Goal: Task Accomplishment & Management: Manage account settings

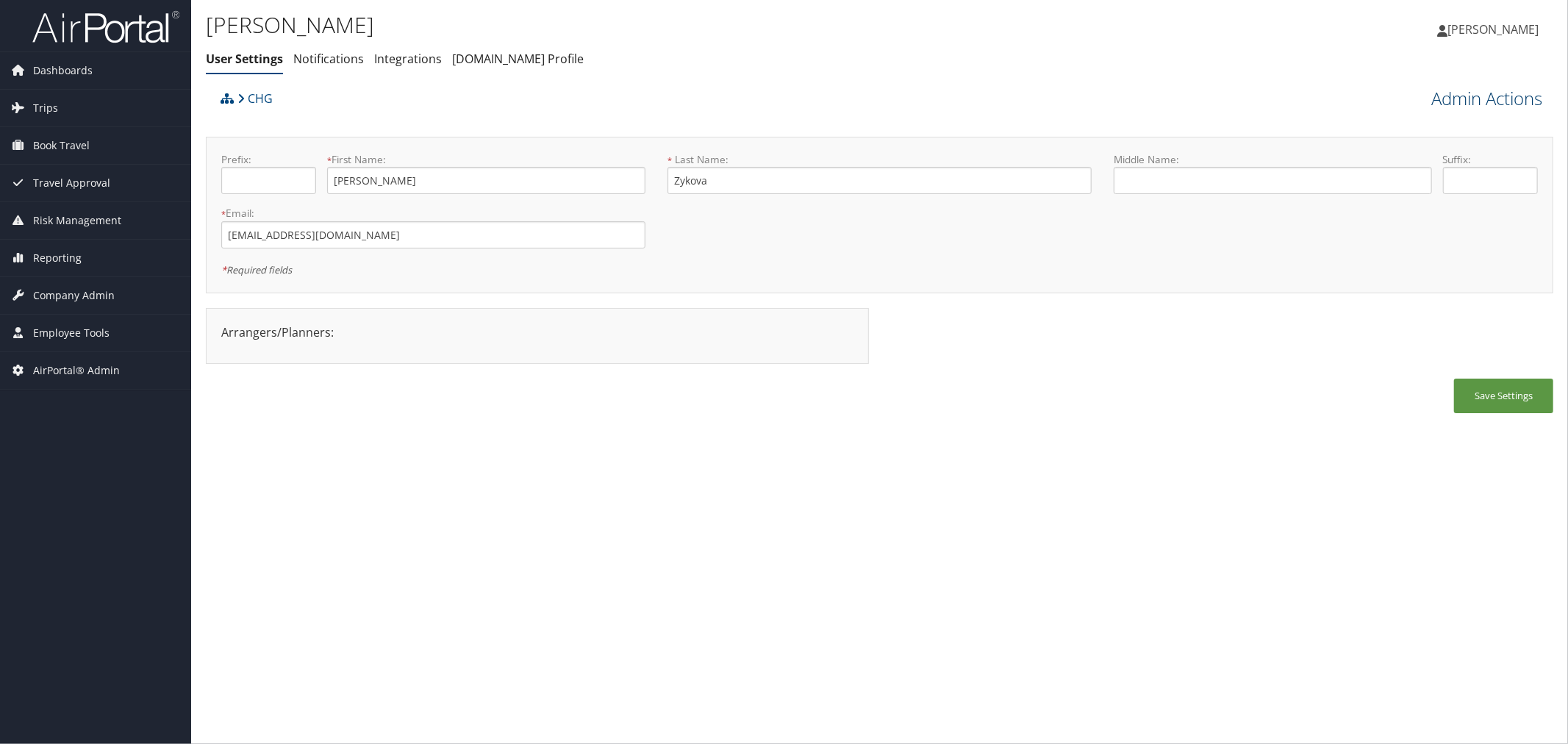
click at [1464, 99] on link "Admin Actions" at bounding box center [1486, 98] width 111 height 25
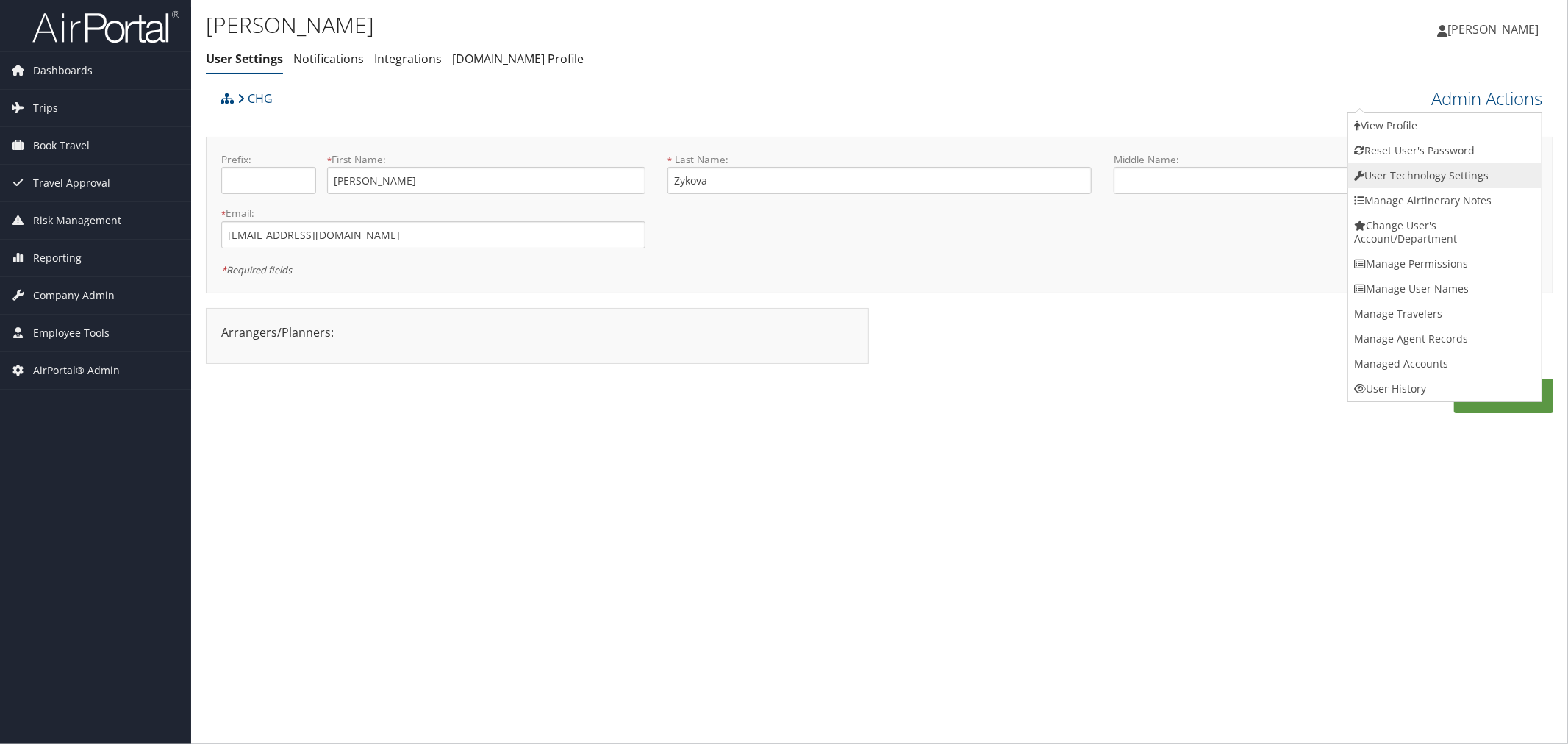
click at [1420, 177] on link "User Technology Settings" at bounding box center [1445, 175] width 193 height 25
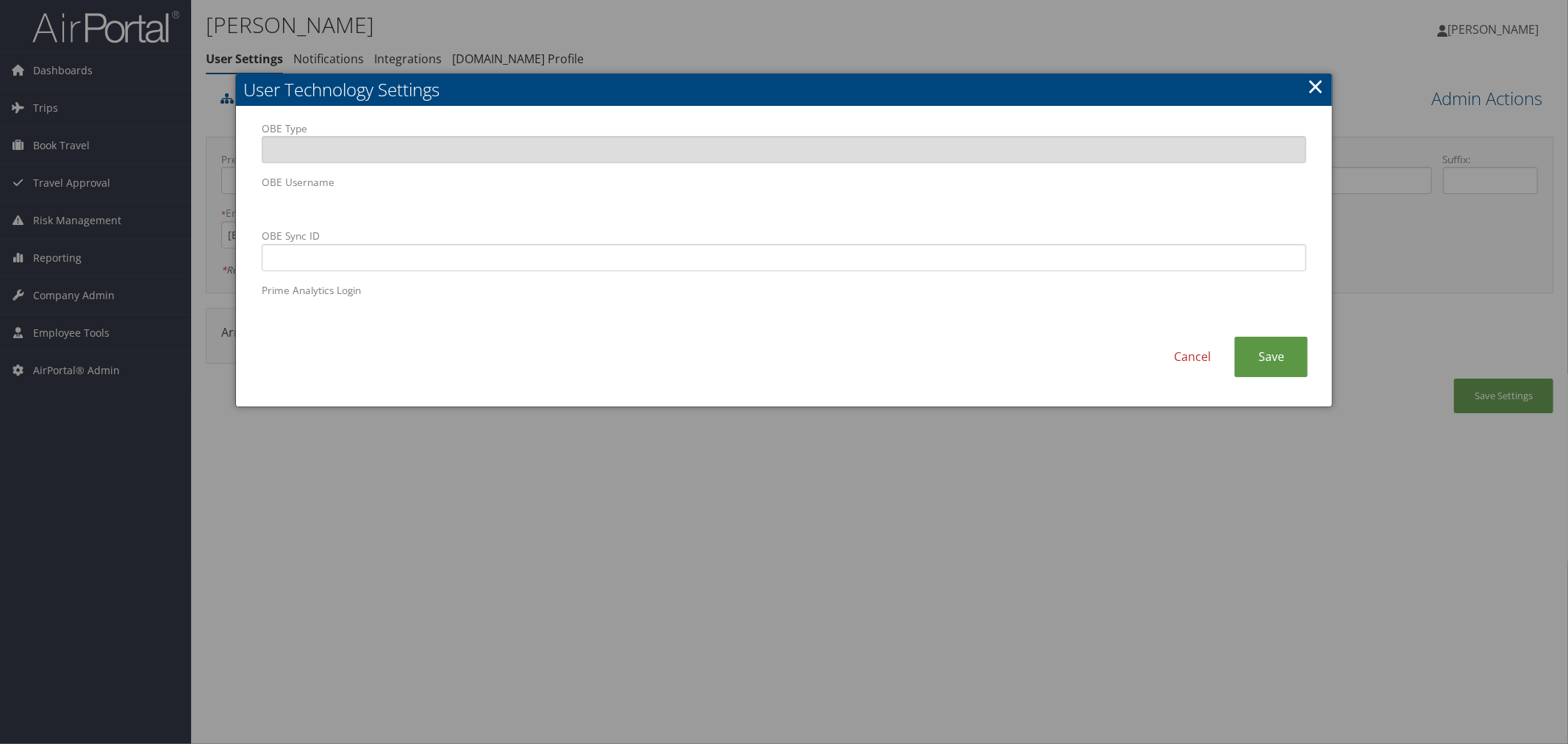
click at [724, 20] on div at bounding box center [784, 372] width 1568 height 744
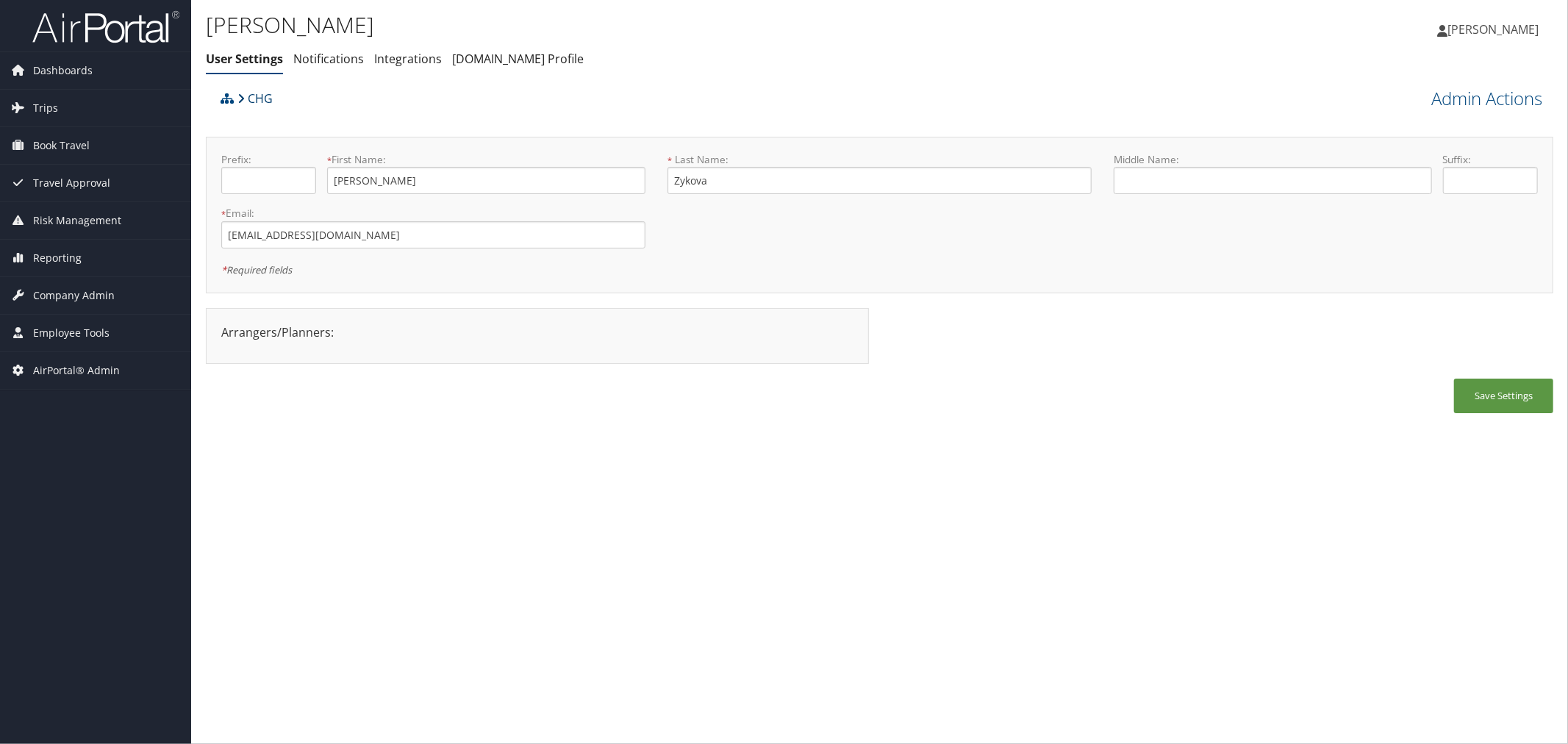
click at [253, 100] on link "CHG" at bounding box center [255, 99] width 35 height 30
click at [71, 260] on span "Reporting" at bounding box center [57, 257] width 48 height 36
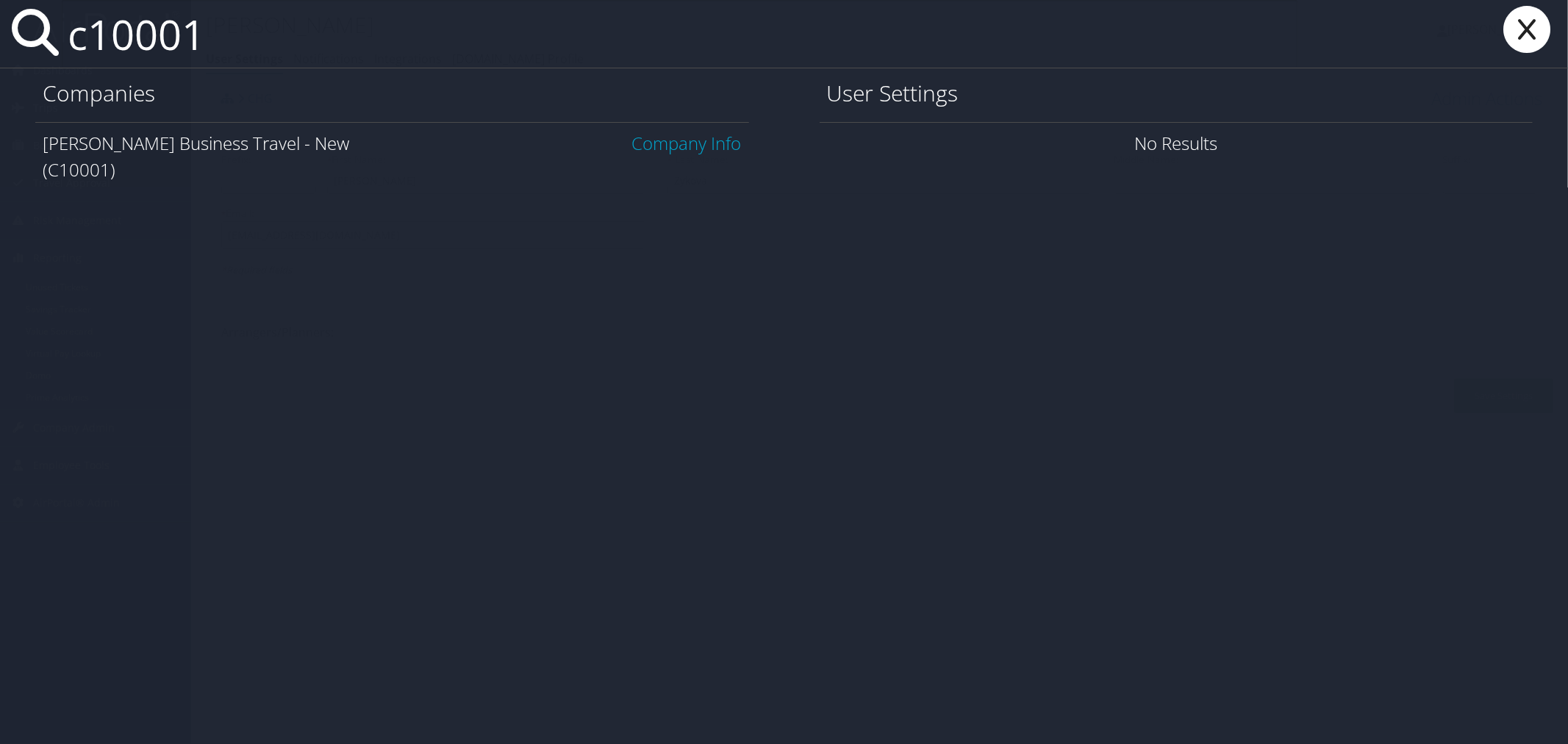
type input "c10001"
click at [648, 146] on link "Company Info" at bounding box center [686, 143] width 109 height 25
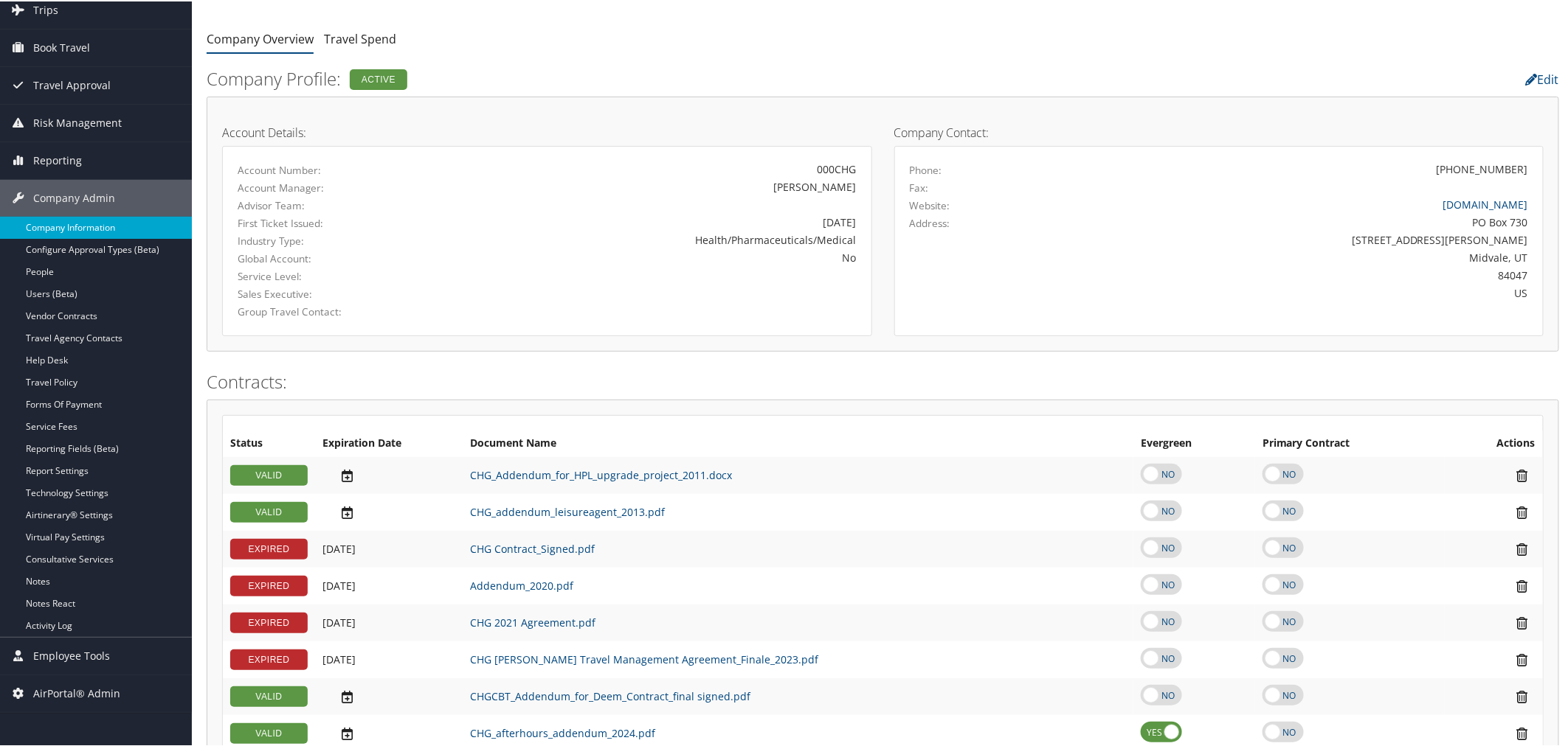
scroll to position [77, 0]
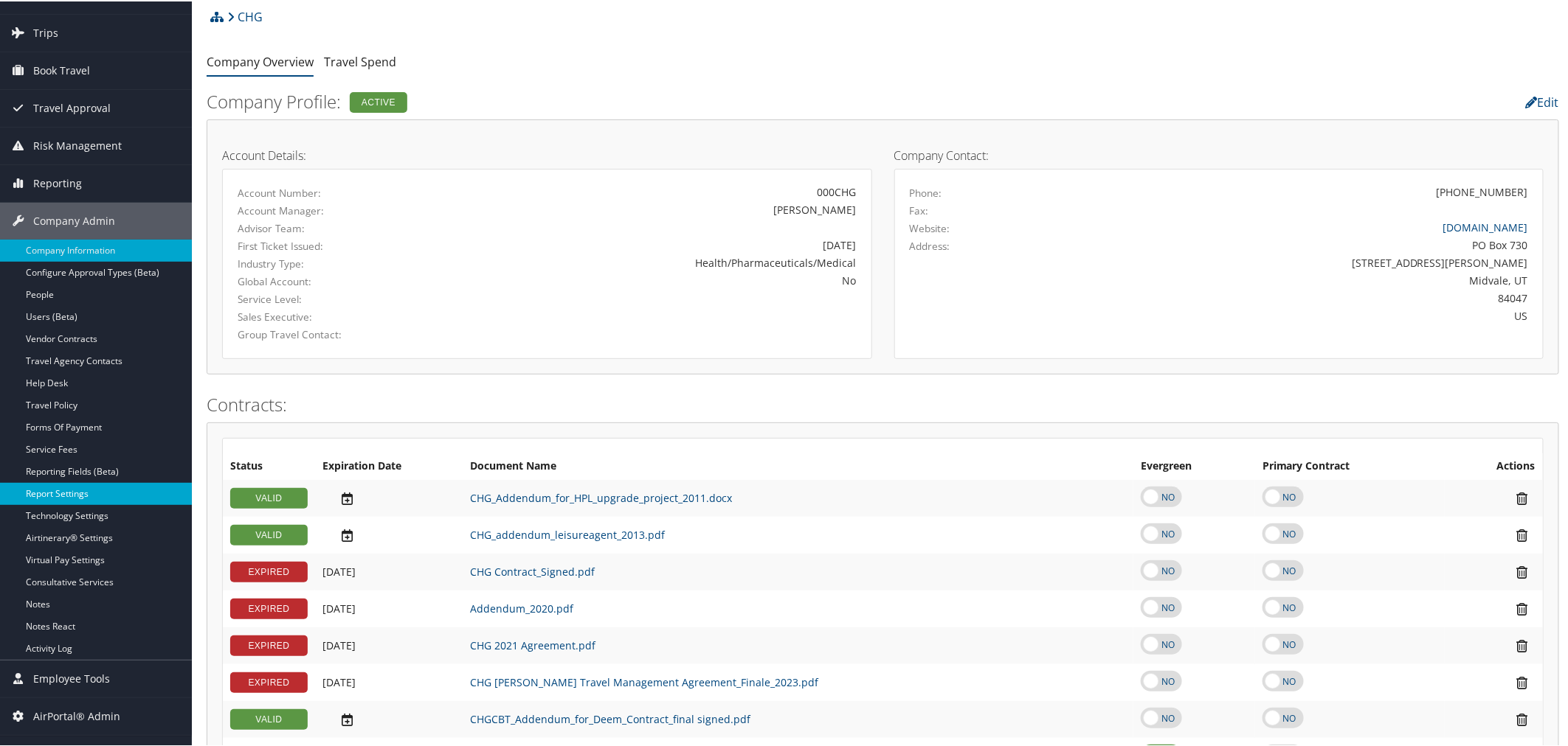
click at [82, 496] on link "Report Settings" at bounding box center [96, 492] width 192 height 22
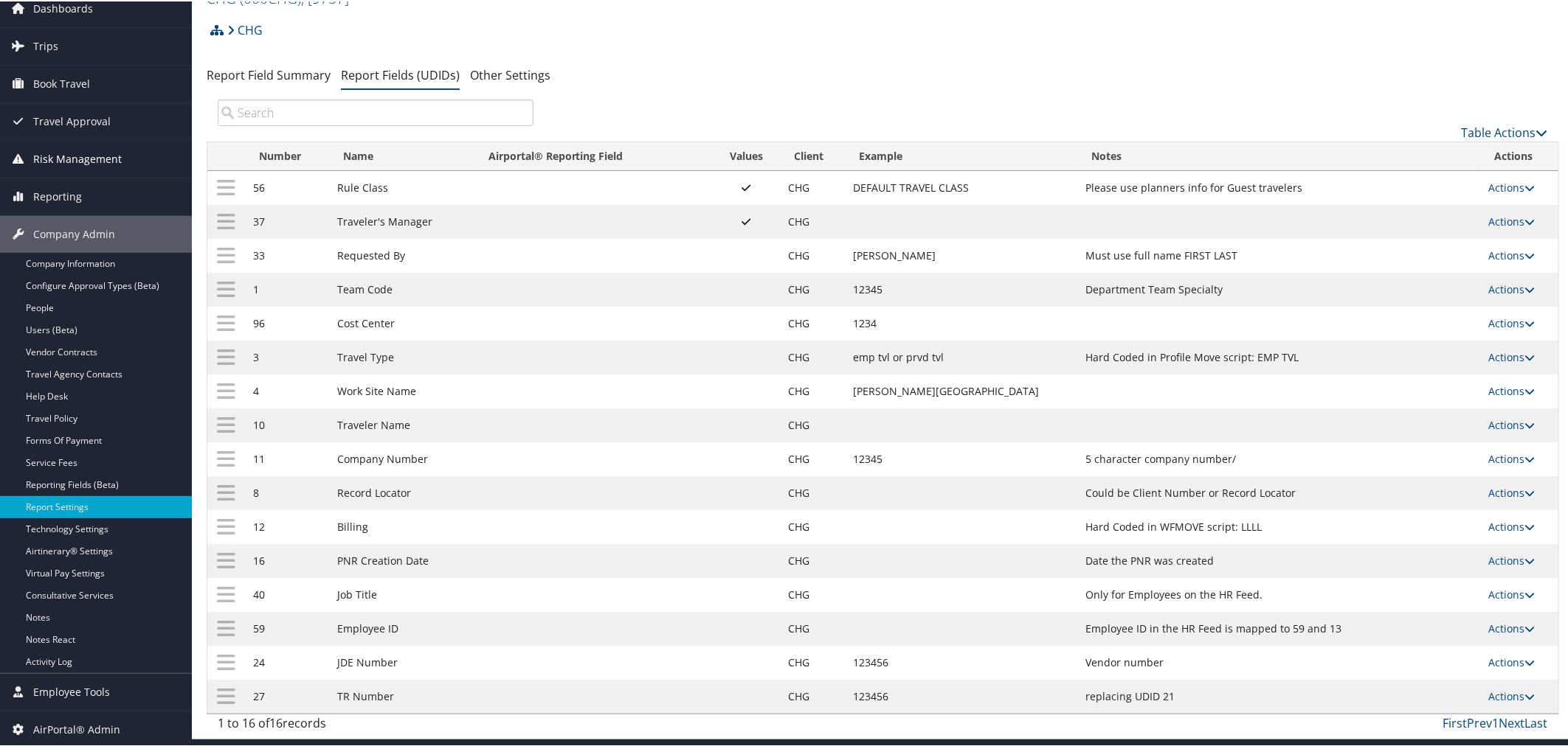
scroll to position [68, 0]
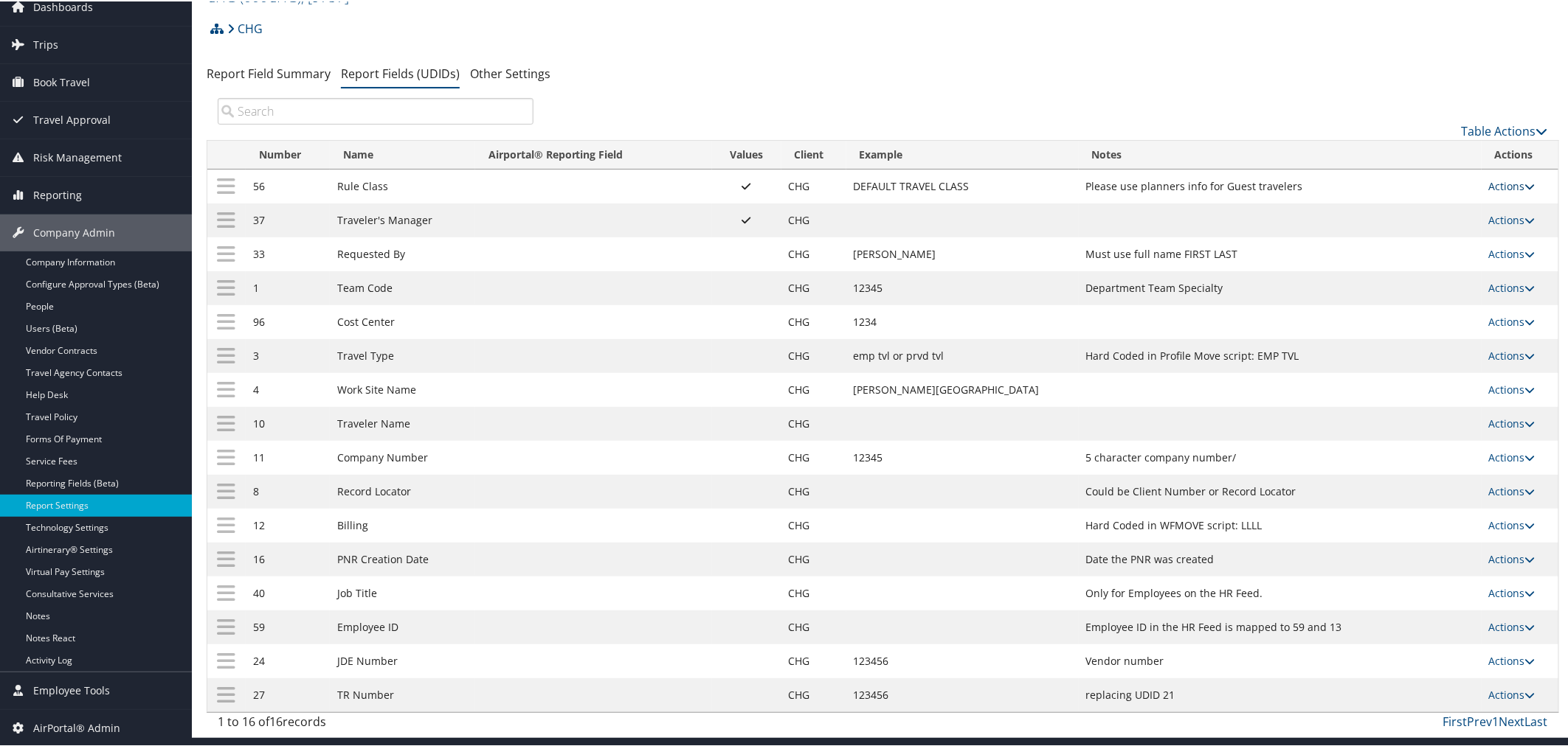
click at [1499, 179] on link "Actions" at bounding box center [1512, 185] width 46 height 14
click at [1417, 202] on link "Update Report Field Values" at bounding box center [1446, 207] width 159 height 25
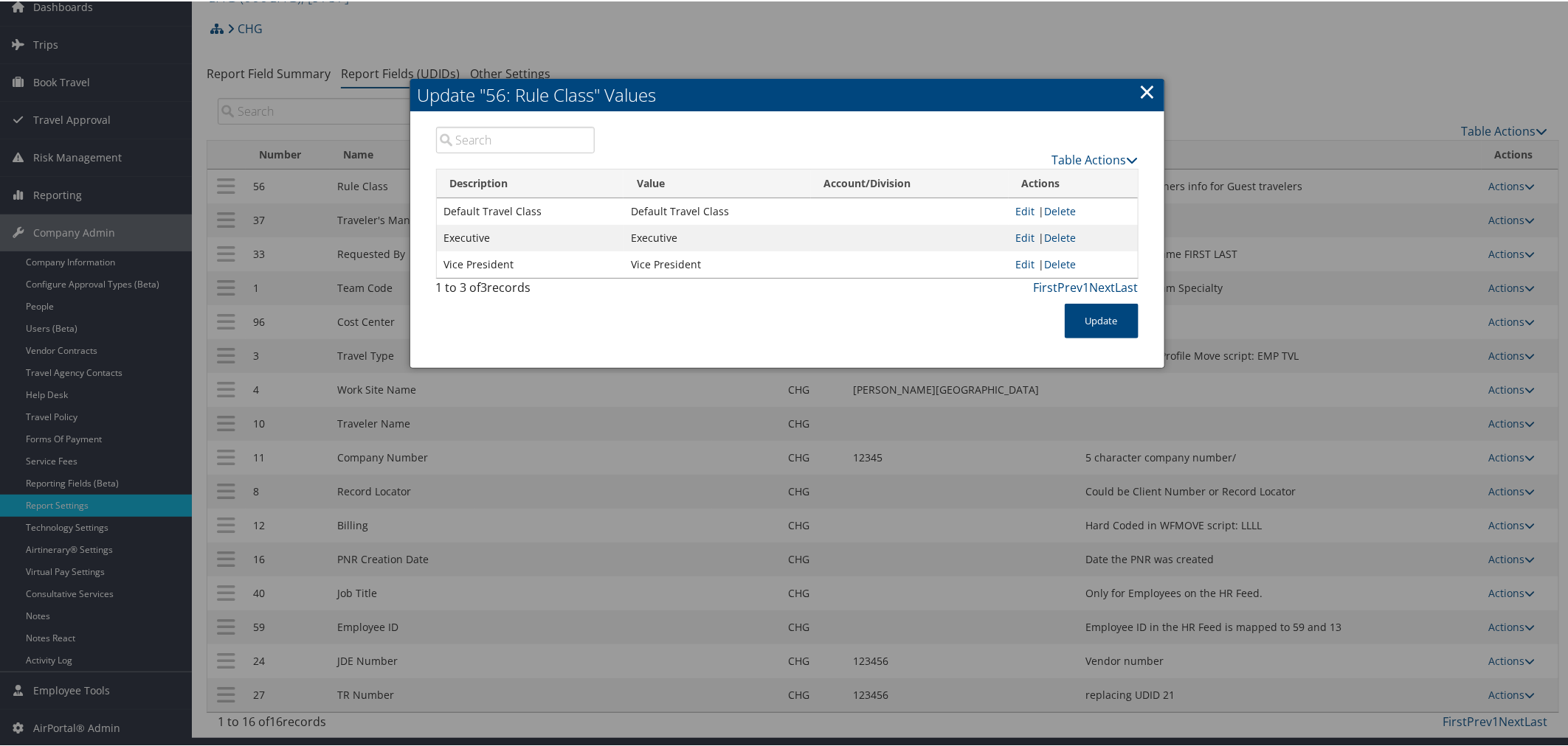
click at [720, 37] on div at bounding box center [787, 373] width 1574 height 746
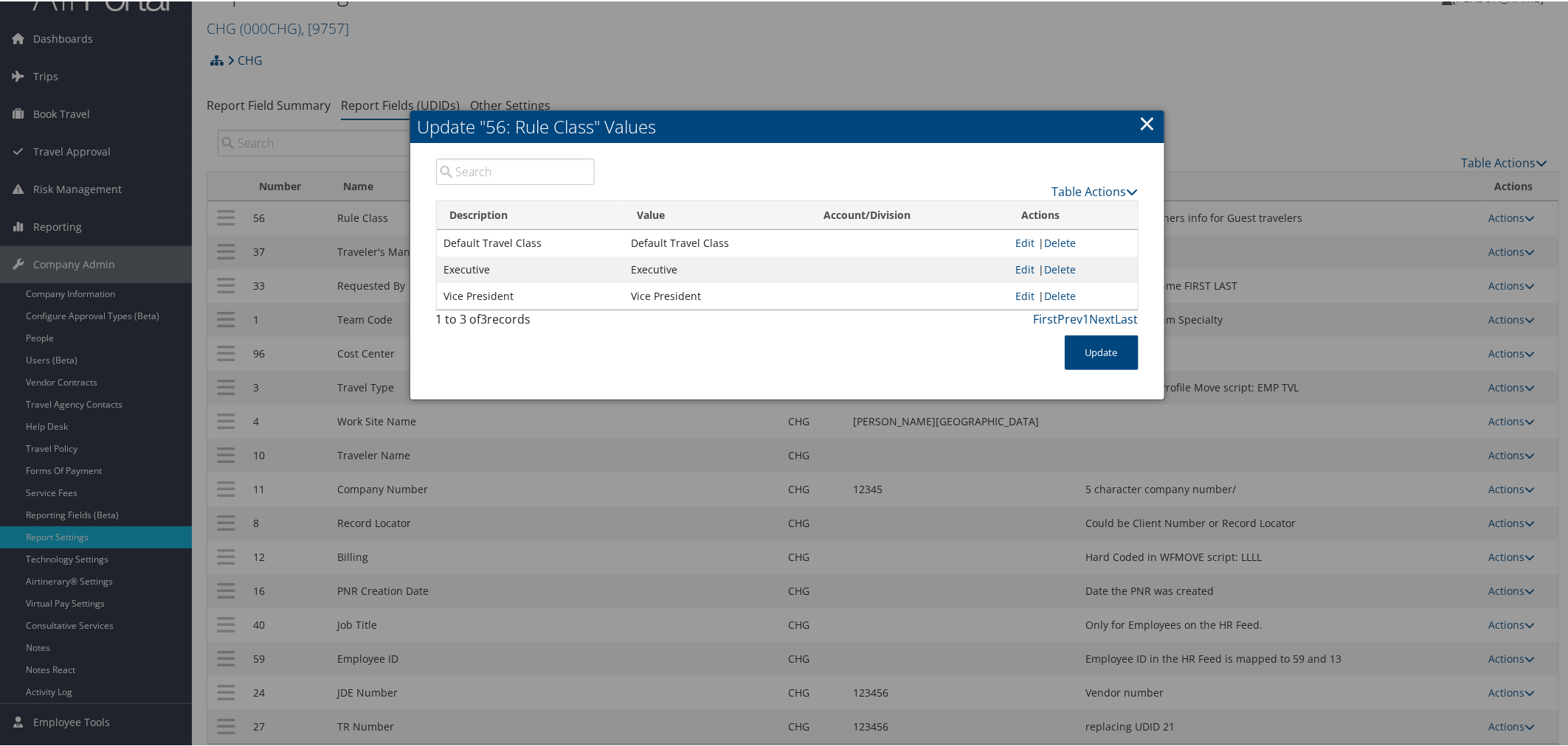
scroll to position [0, 0]
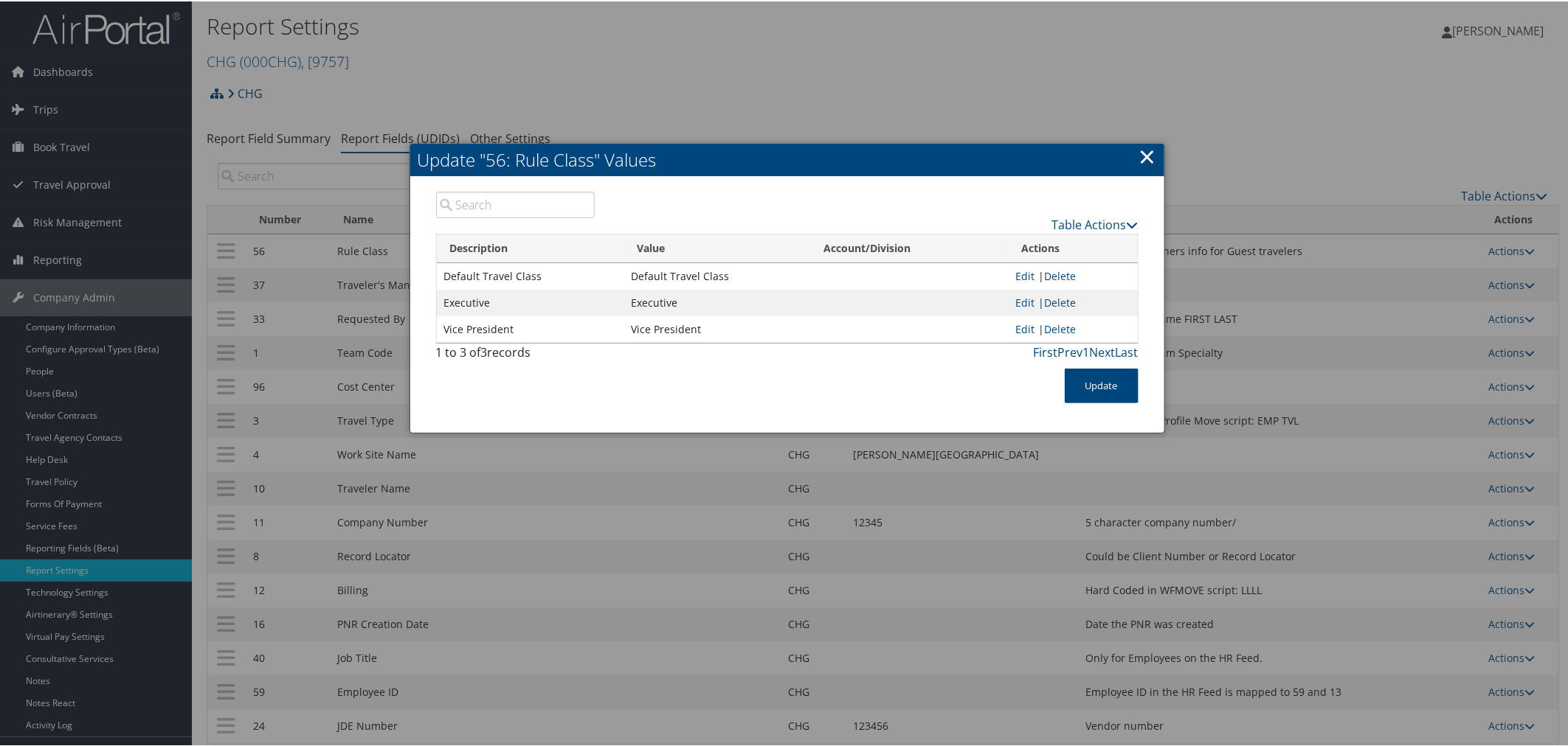
click at [1142, 149] on link "×" at bounding box center [1147, 155] width 17 height 30
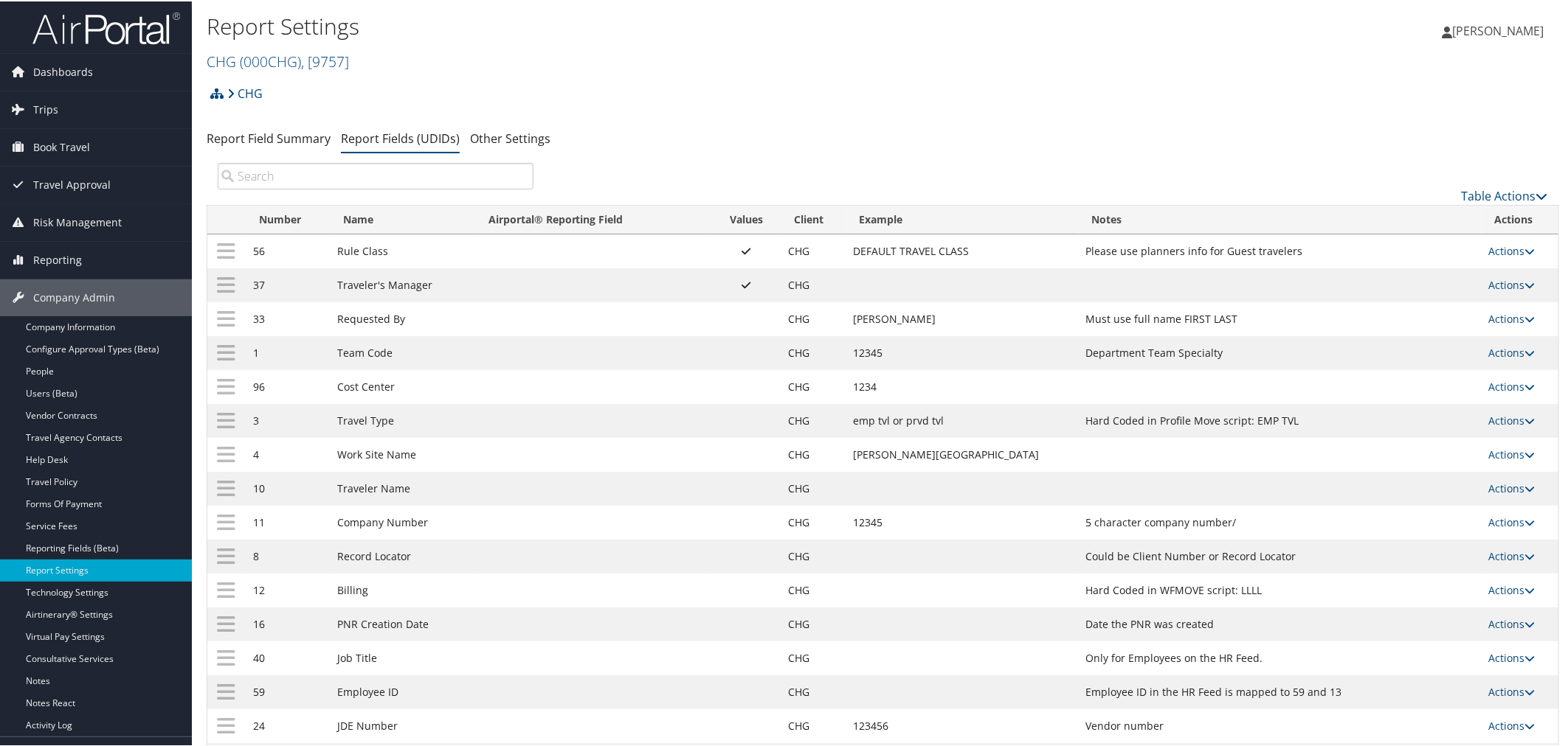
click at [200, 12] on div "Report Settings CHG ( 000CHG ) , [ 9757 ] CHG Jackson State University (JSU) SO…" at bounding box center [883, 39] width 1382 height 77
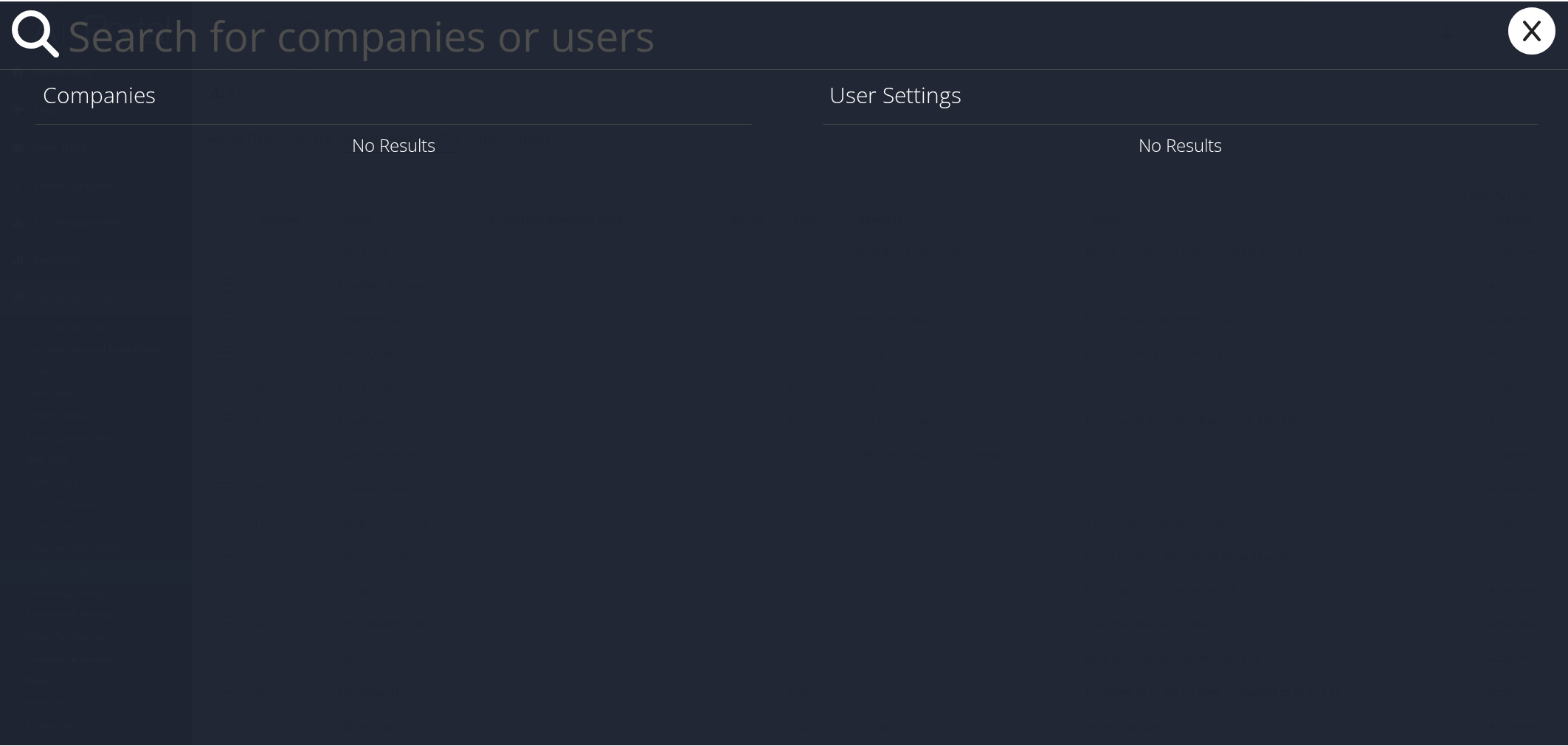
type input "e"
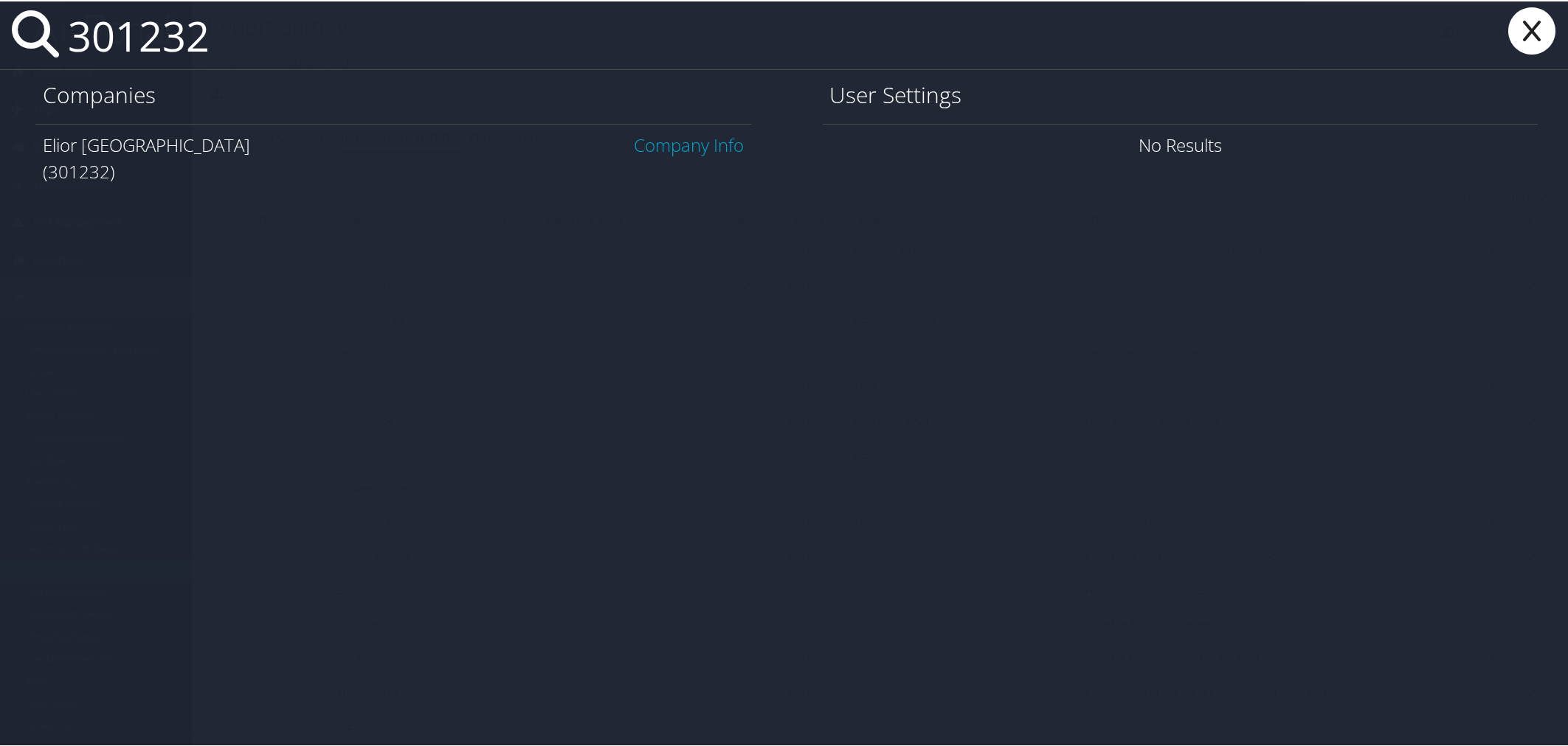
type input "301232"
click at [684, 141] on link "Company Info" at bounding box center [689, 143] width 110 height 25
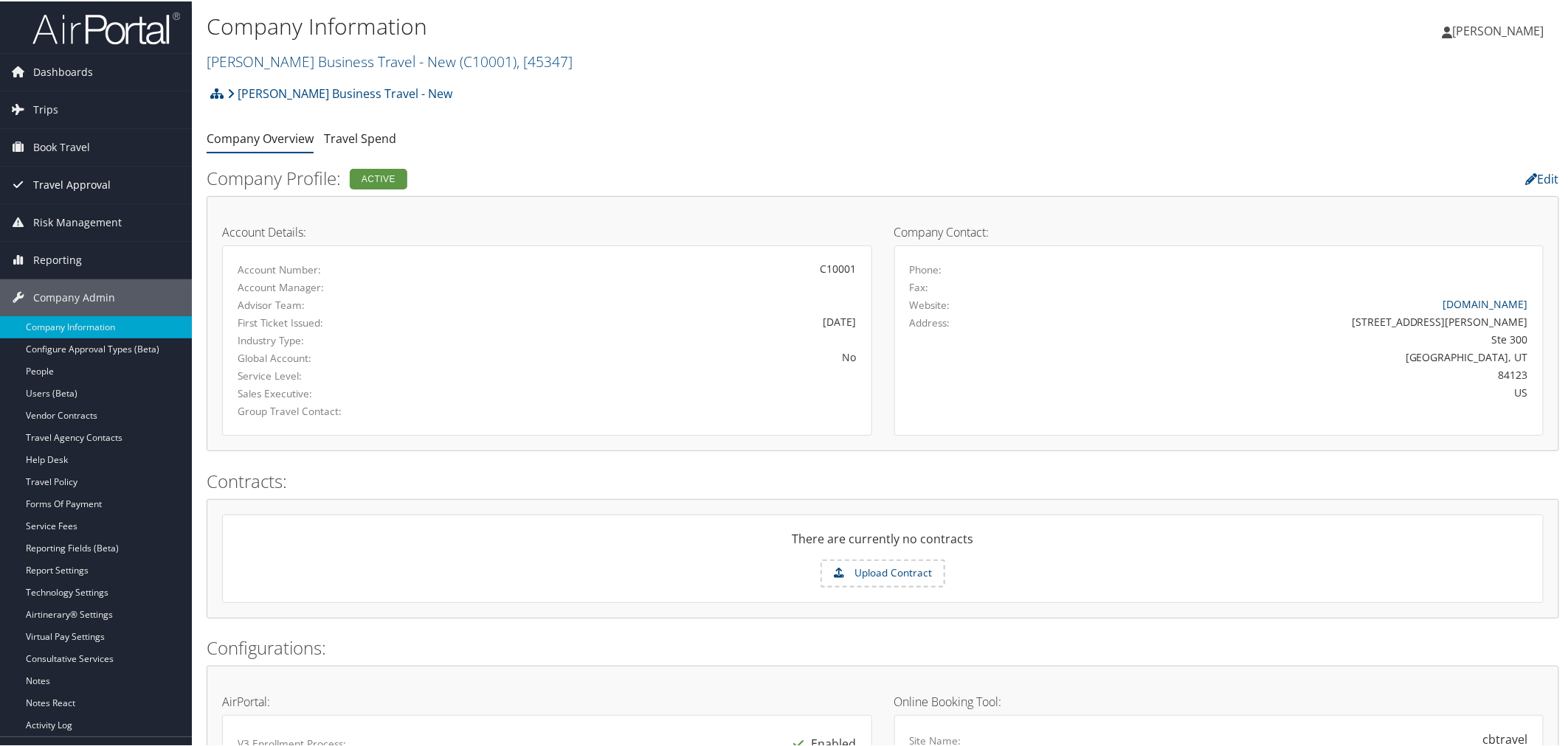
click at [75, 191] on span "Travel Approval" at bounding box center [72, 183] width 77 height 37
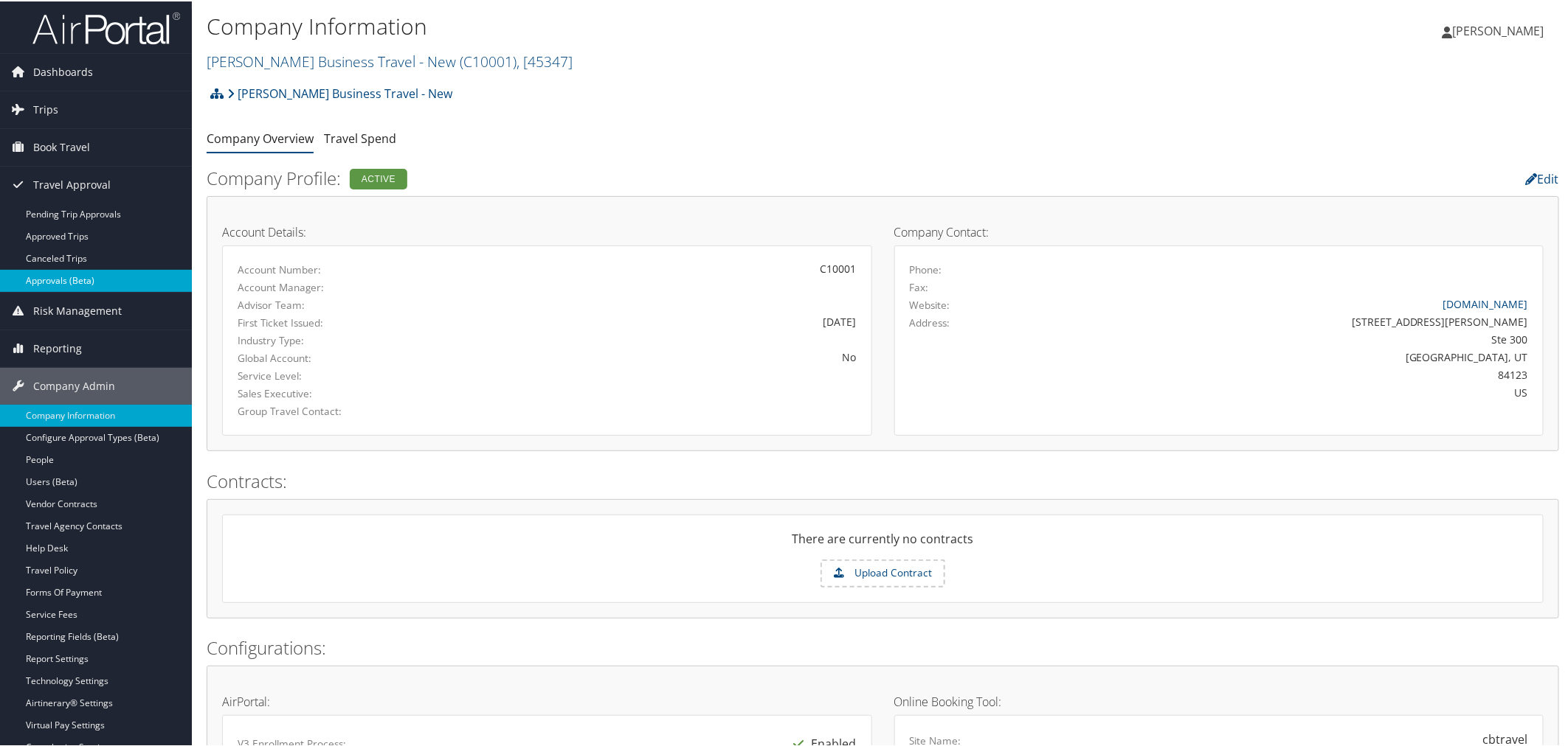
click at [56, 281] on link "Approvals (Beta)" at bounding box center [96, 280] width 192 height 22
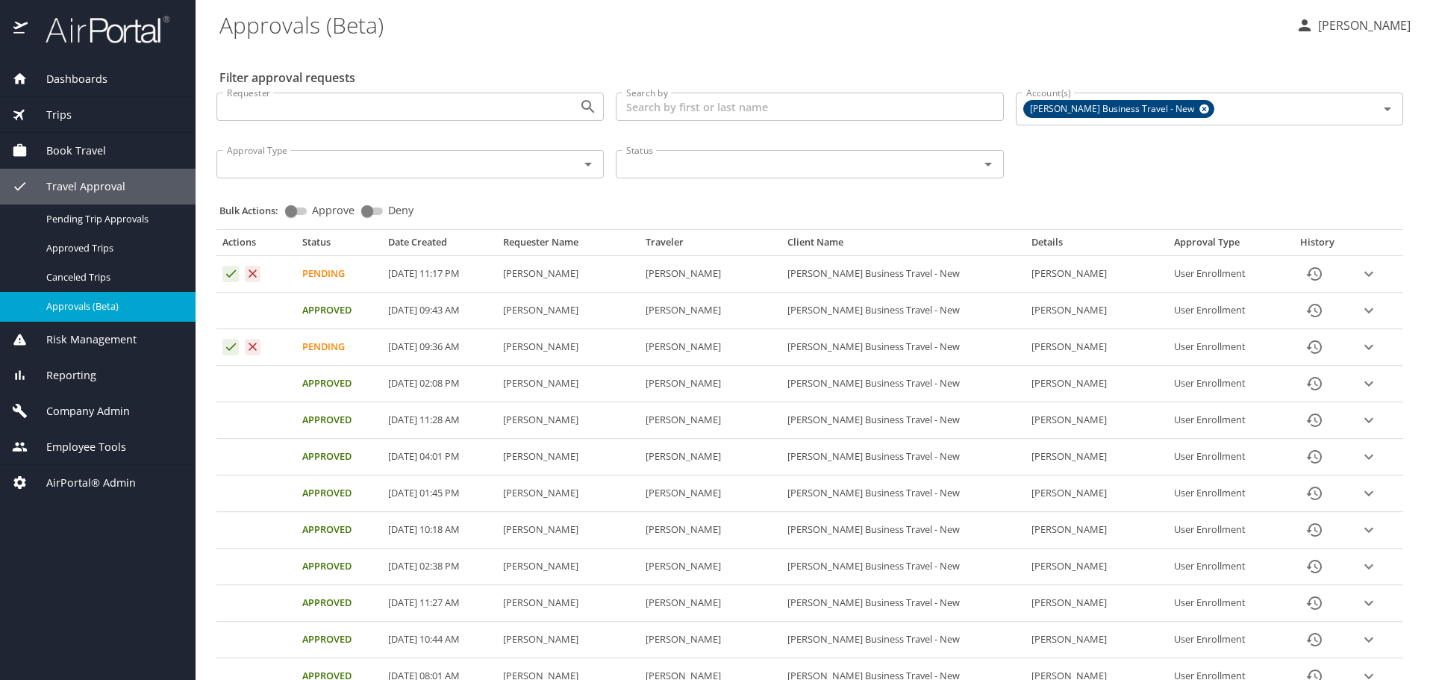
click at [1366, 283] on icon "expand row" at bounding box center [1369, 274] width 18 height 18
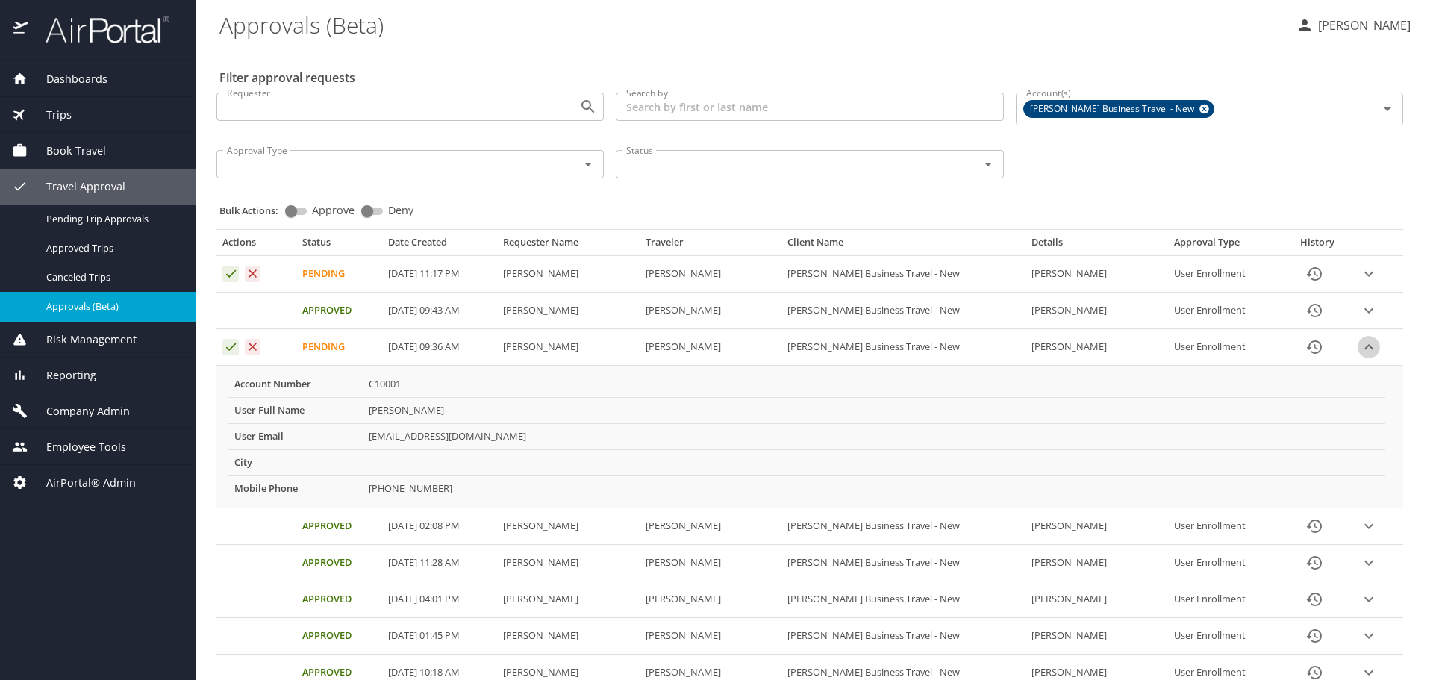
click at [1366, 283] on icon "expand row" at bounding box center [1369, 274] width 18 height 18
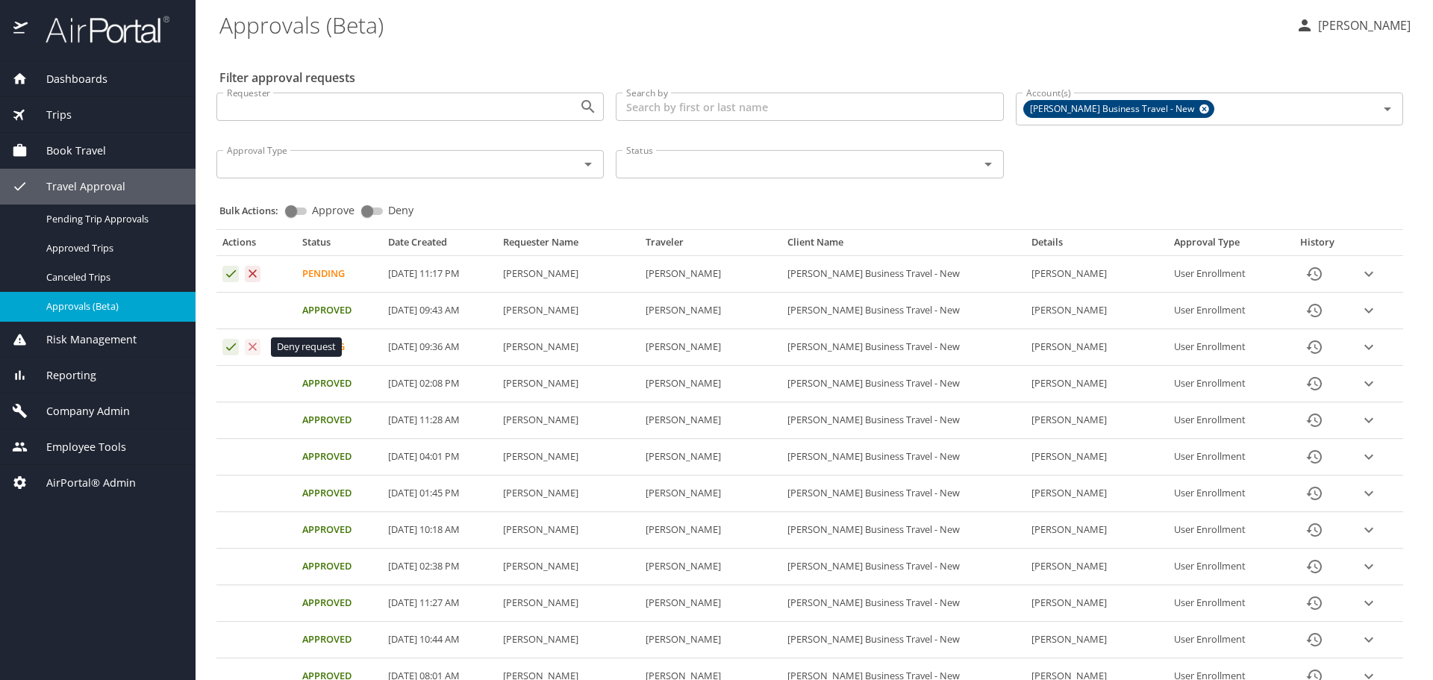
click at [255, 348] on icon "Approval table" at bounding box center [253, 347] width 14 height 14
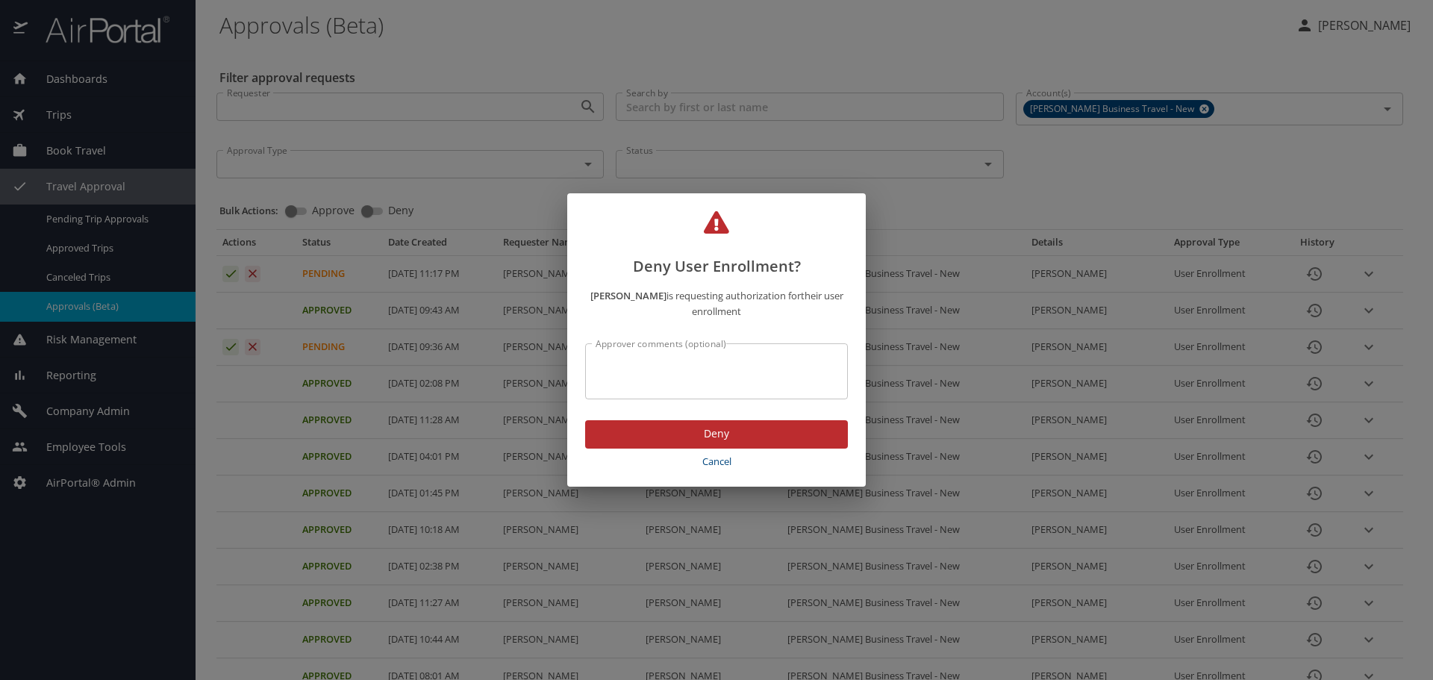
click at [675, 358] on textarea "Approver comments (optional)" at bounding box center [716, 371] width 242 height 28
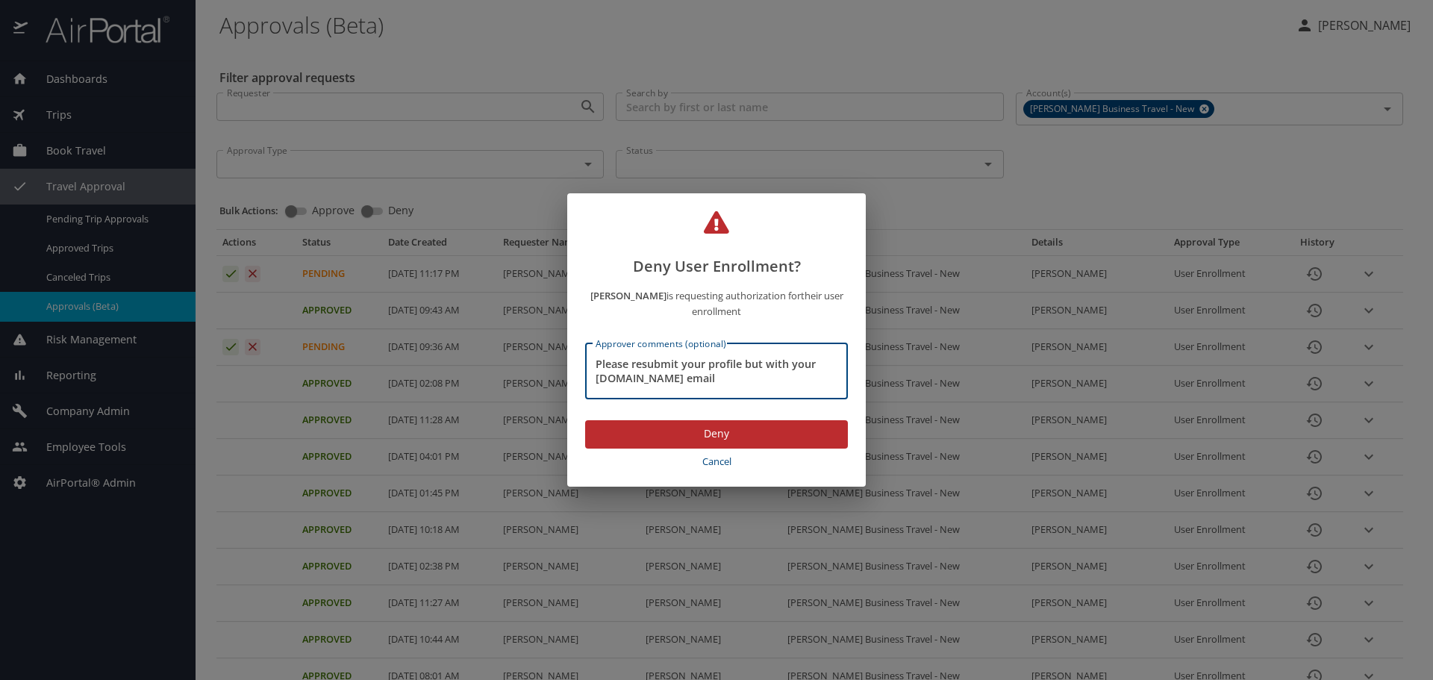
type textarea "Please resubmit your profile but with your cbtravel.com email"
click at [772, 433] on span "Deny" at bounding box center [716, 434] width 239 height 19
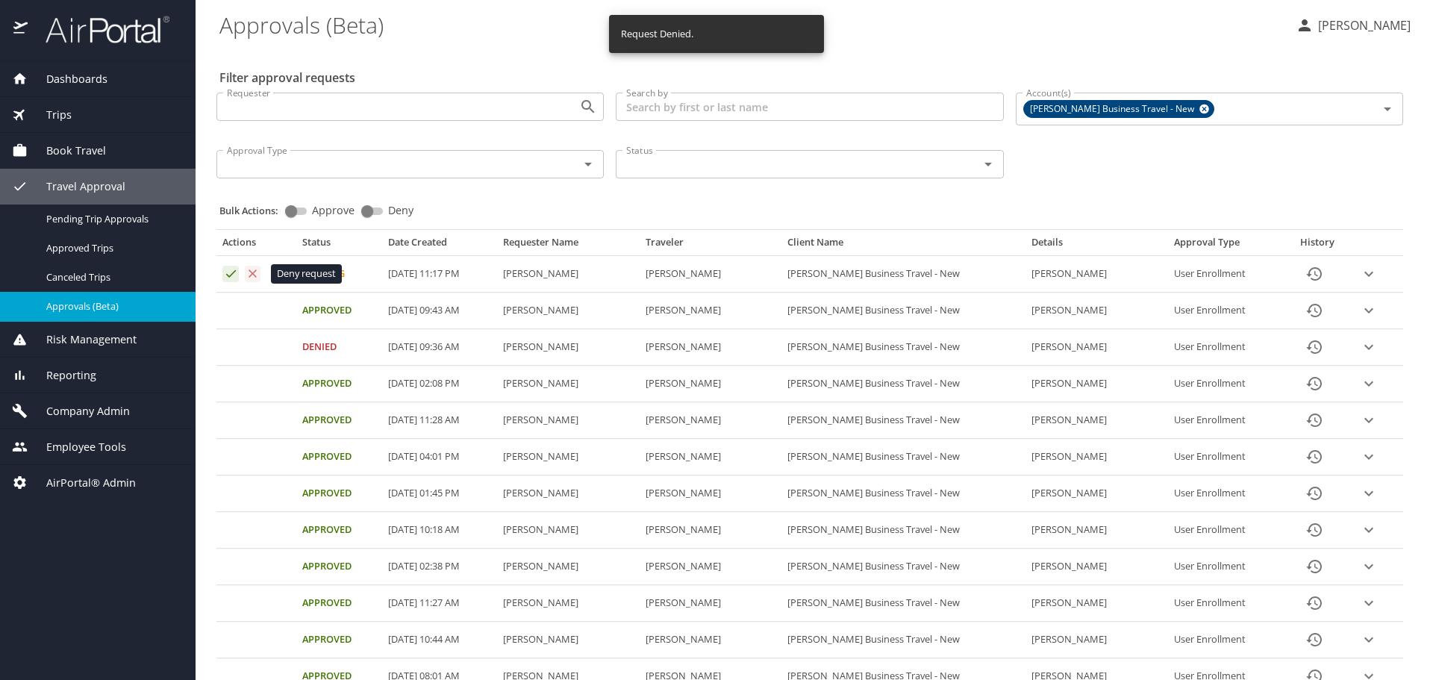
click at [257, 275] on icon "Approval table" at bounding box center [253, 273] width 14 height 14
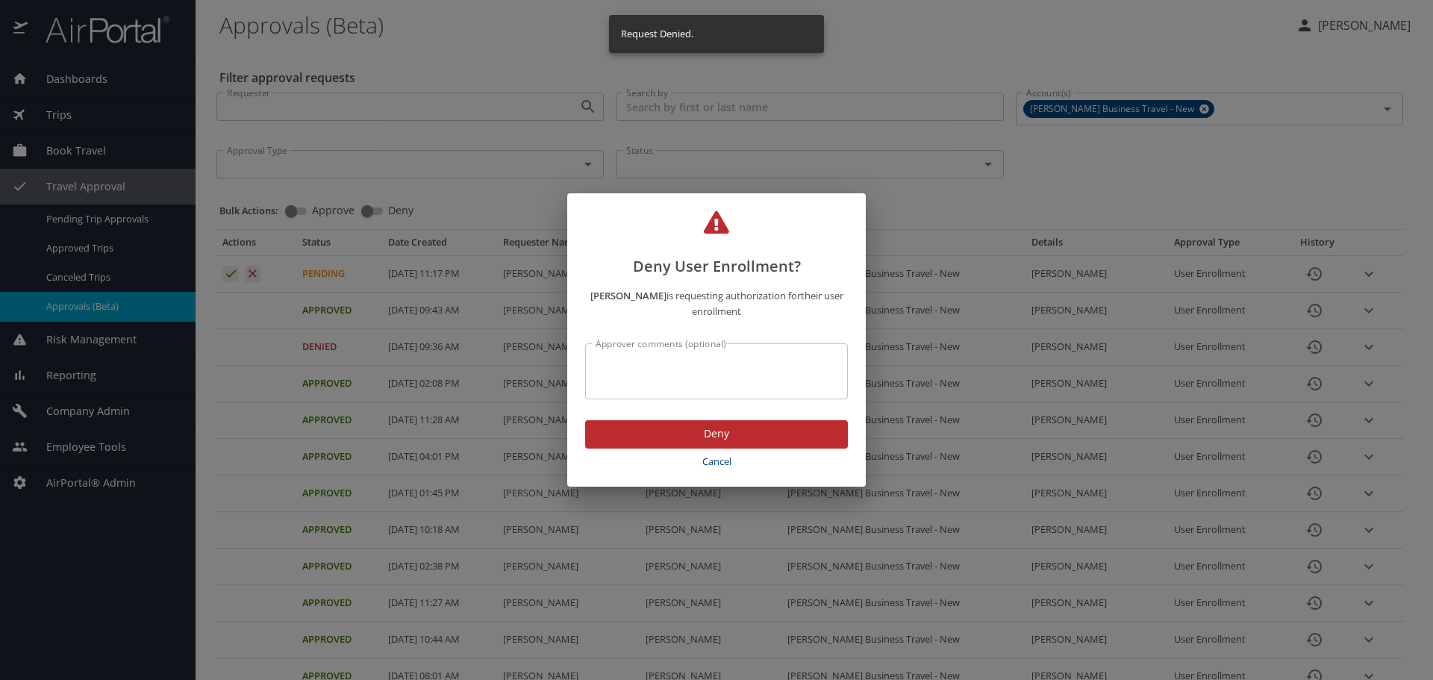
click at [634, 357] on textarea "Approver comments (optional)" at bounding box center [716, 371] width 242 height 28
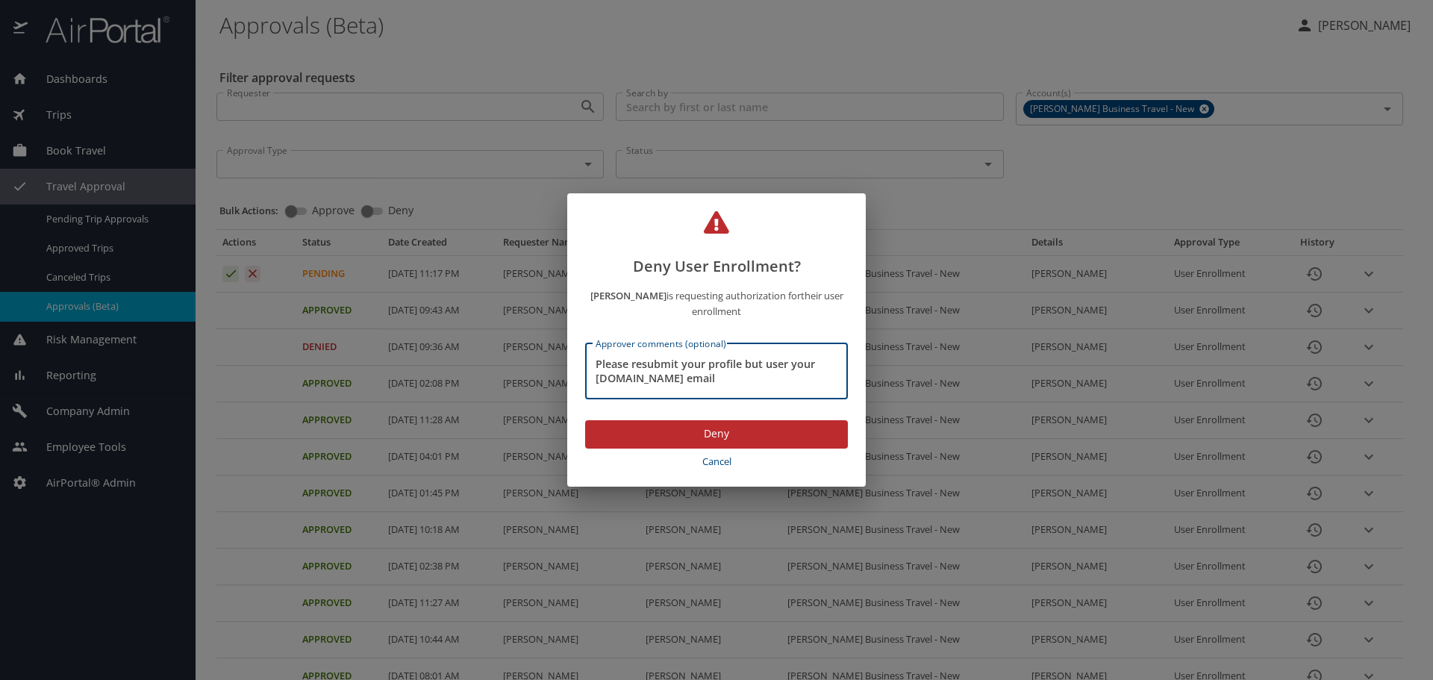
scroll to position [14, 0]
type textarea "Please resubmit your profile but user your cbtravel.com email"
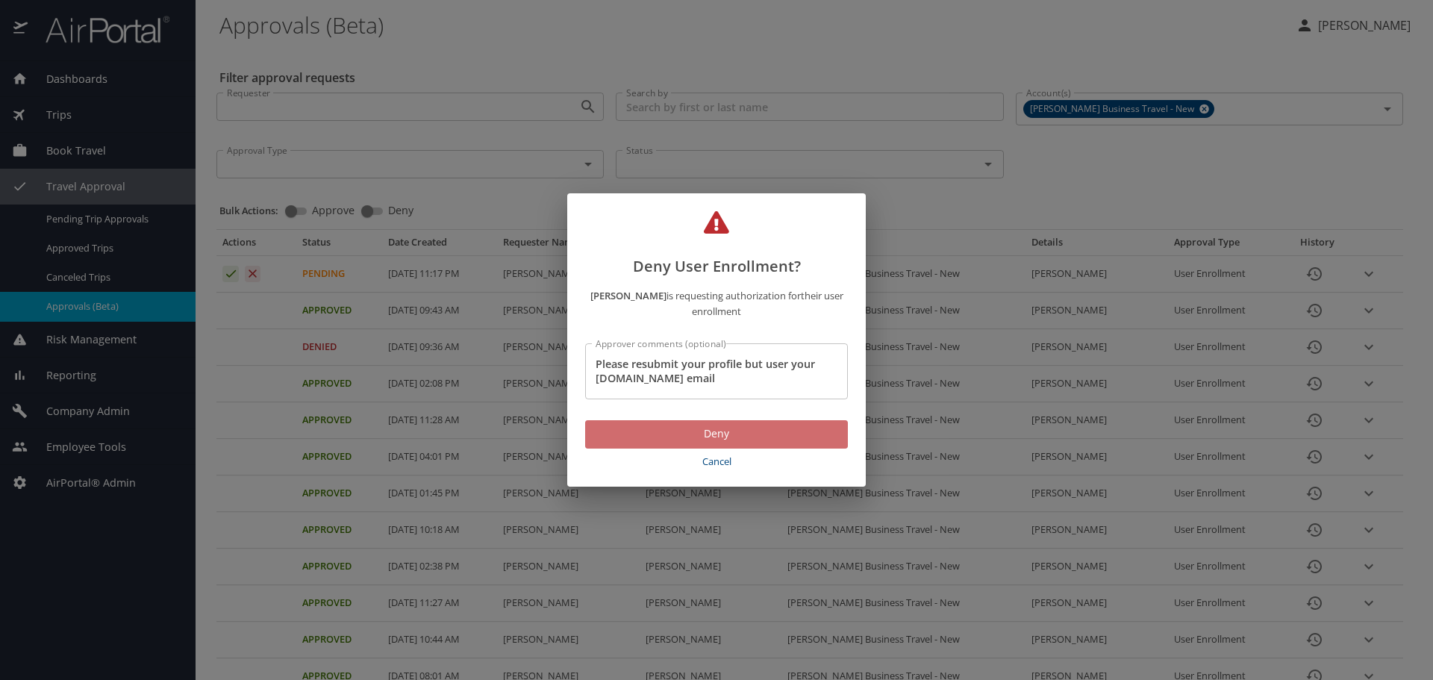
click at [692, 425] on span "Deny" at bounding box center [716, 434] width 239 height 19
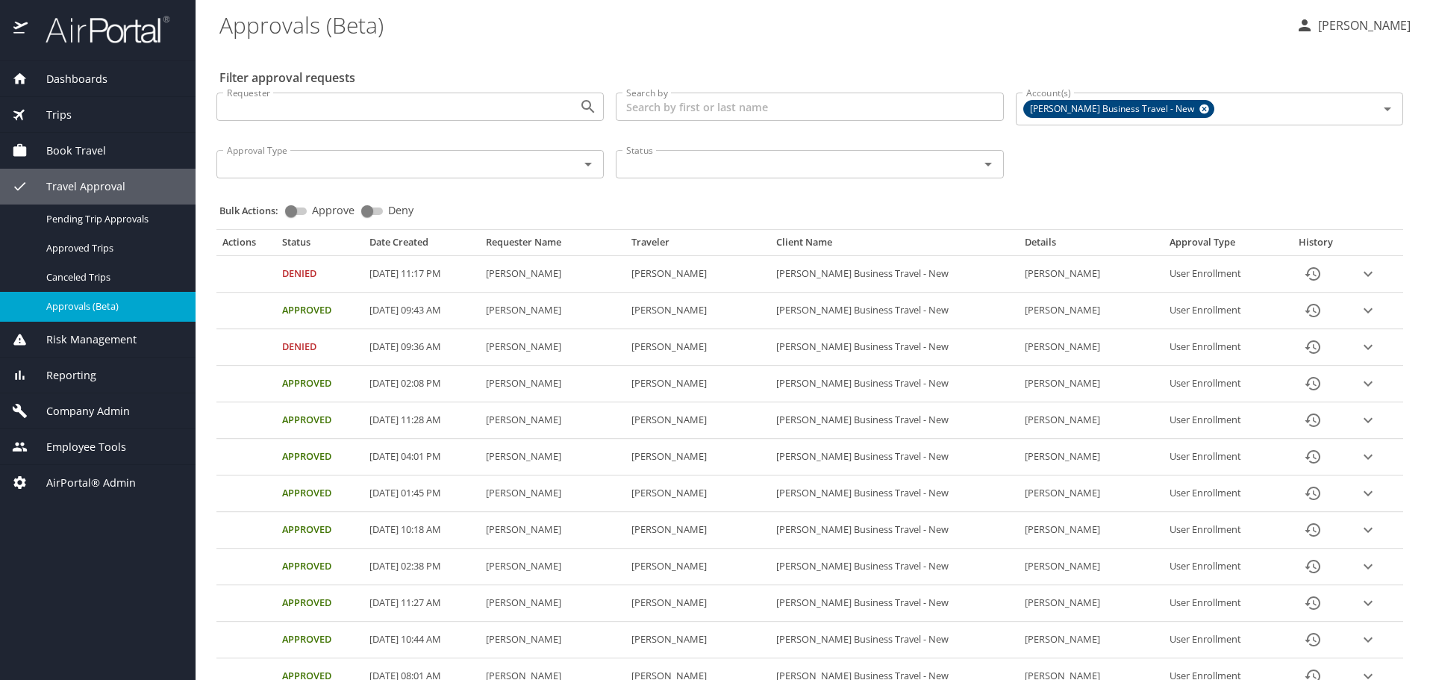
click at [81, 413] on span "Company Admin" at bounding box center [79, 411] width 102 height 16
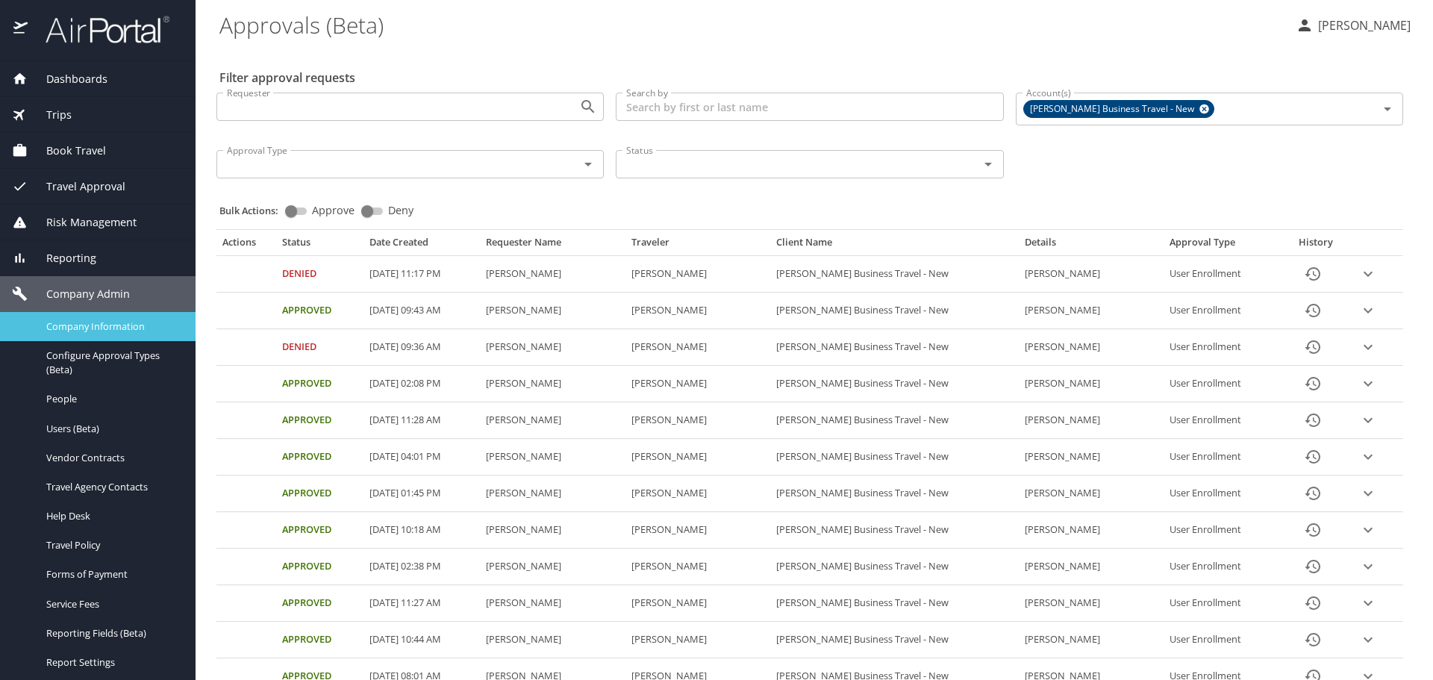
click at [108, 331] on span "Company Information" at bounding box center [111, 326] width 131 height 14
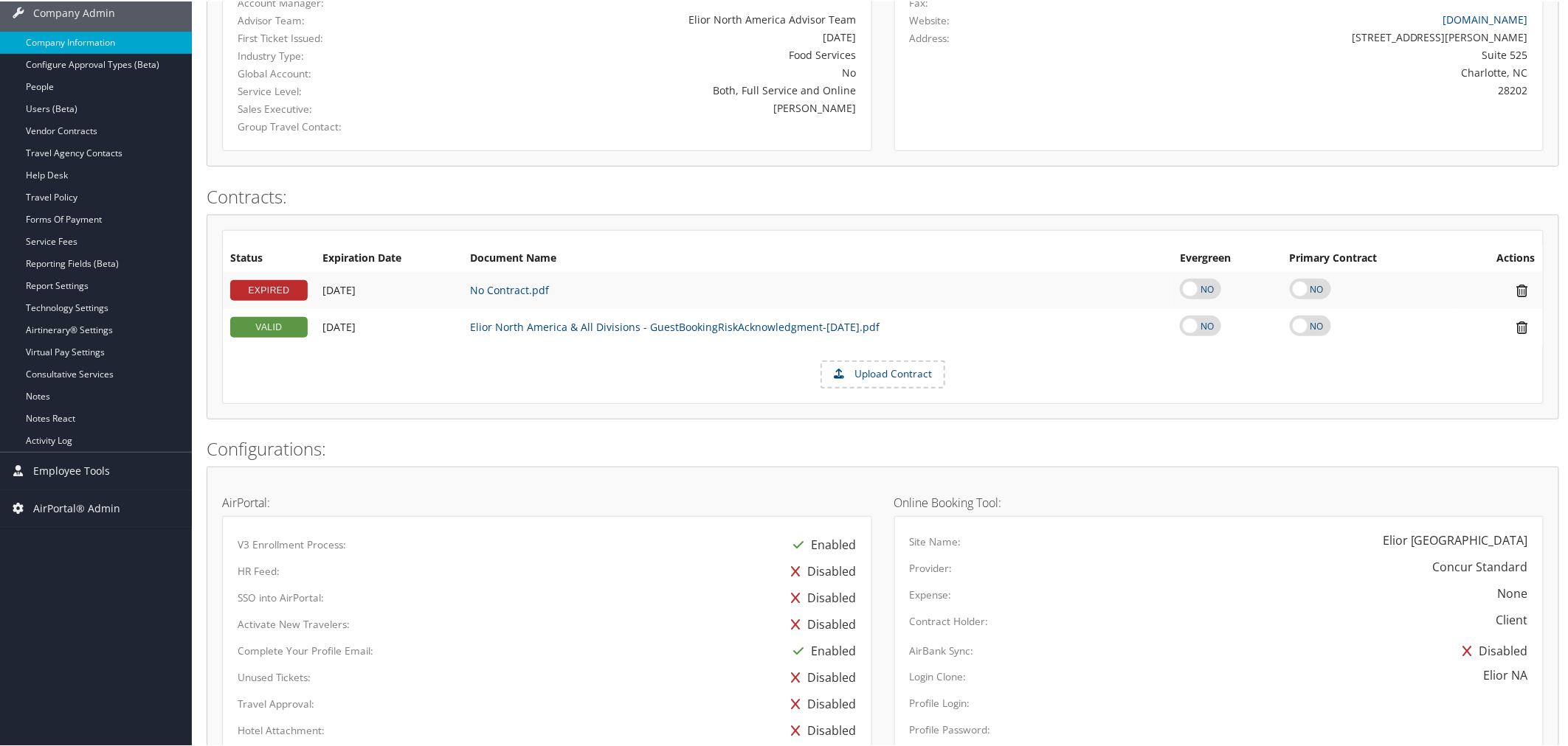
scroll to position [245, 0]
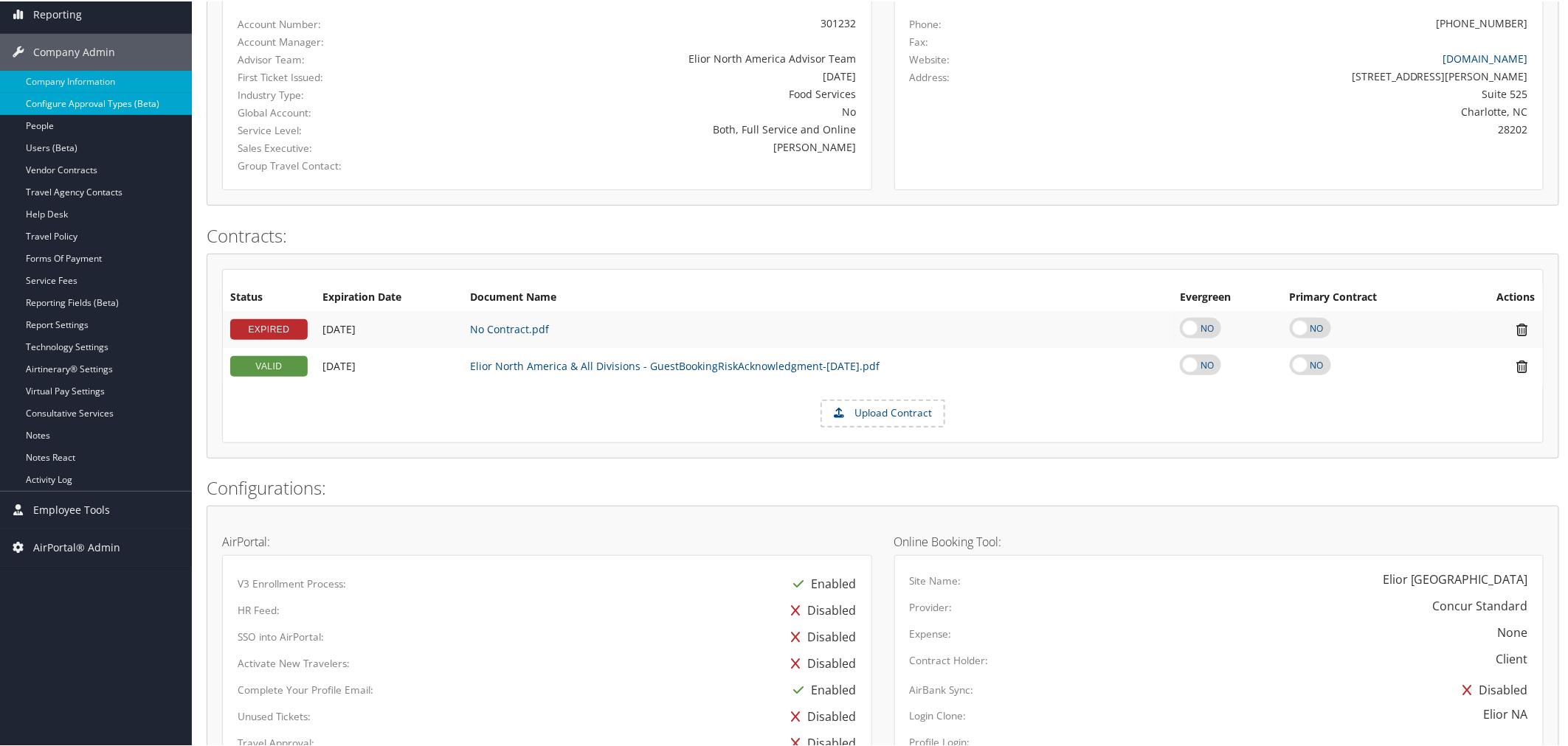
click at [93, 103] on link "Configure Approval Types (Beta)" at bounding box center [96, 103] width 192 height 22
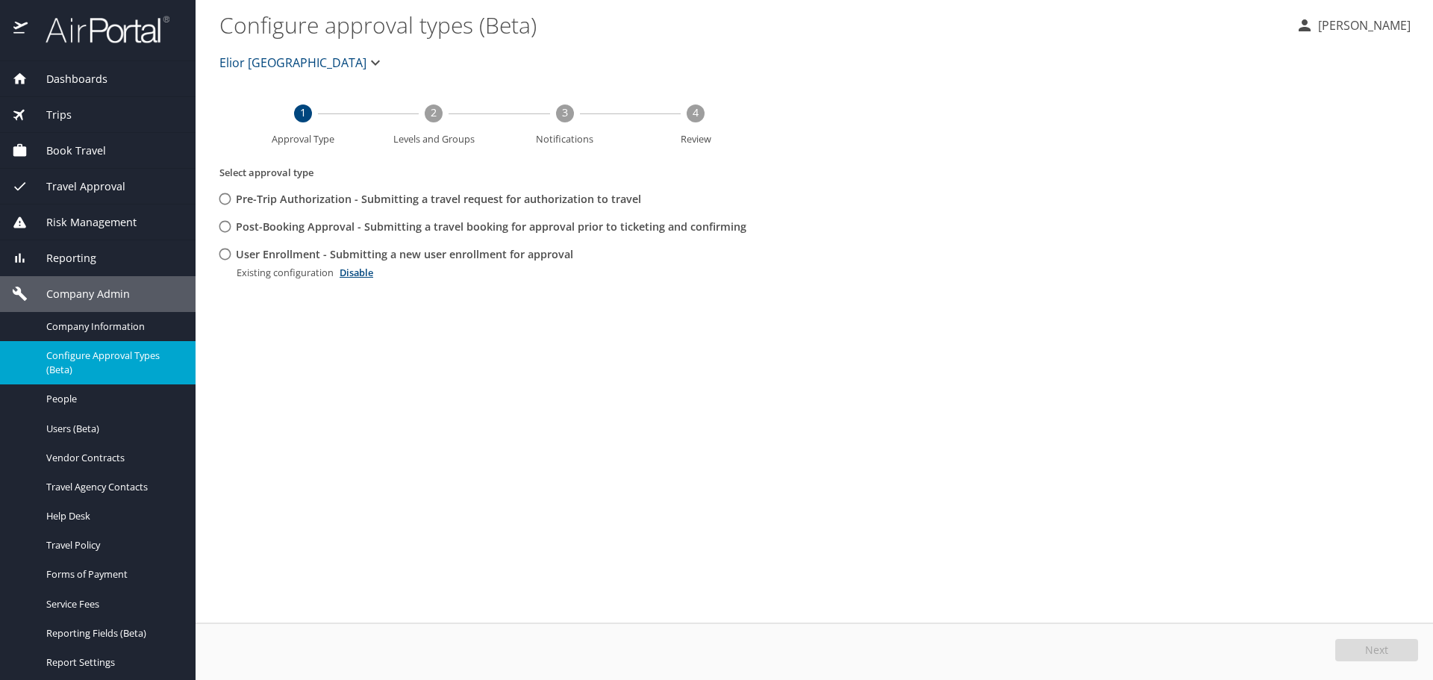
click at [228, 255] on input "User Enrollment - Submitting a new user enrollment for approval" at bounding box center [225, 254] width 28 height 28
radio input "true"
click at [1366, 645] on button "Edit" at bounding box center [1378, 650] width 79 height 22
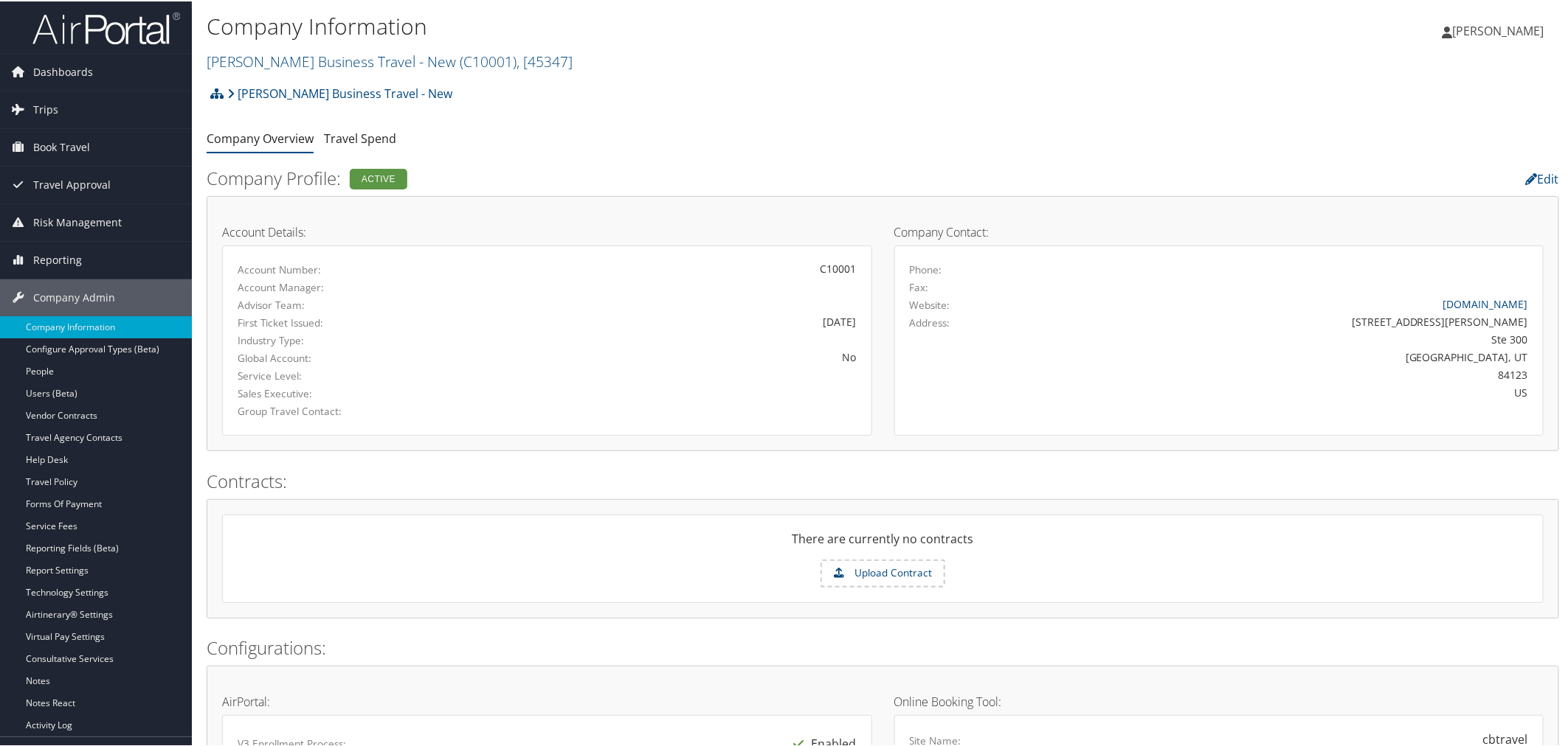
click at [565, 34] on h1 "Company Information" at bounding box center [657, 25] width 902 height 31
click at [539, 153] on div "Christopherson Business Travel - New Account Structure Christopherson Business …" at bounding box center [883, 740] width 1352 height 1327
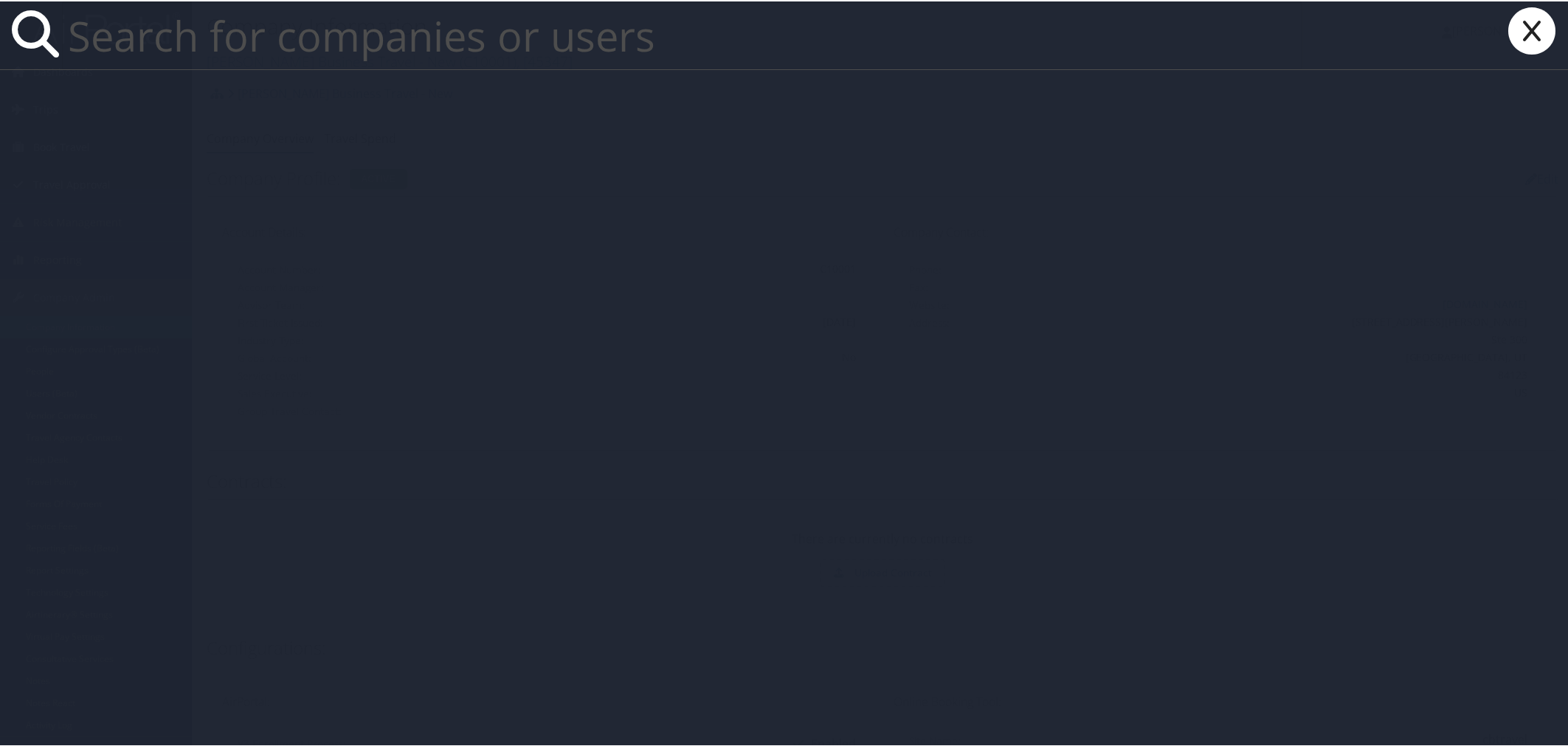
paste input "[EMAIL_ADDRESS][DOMAIN_NAME]"
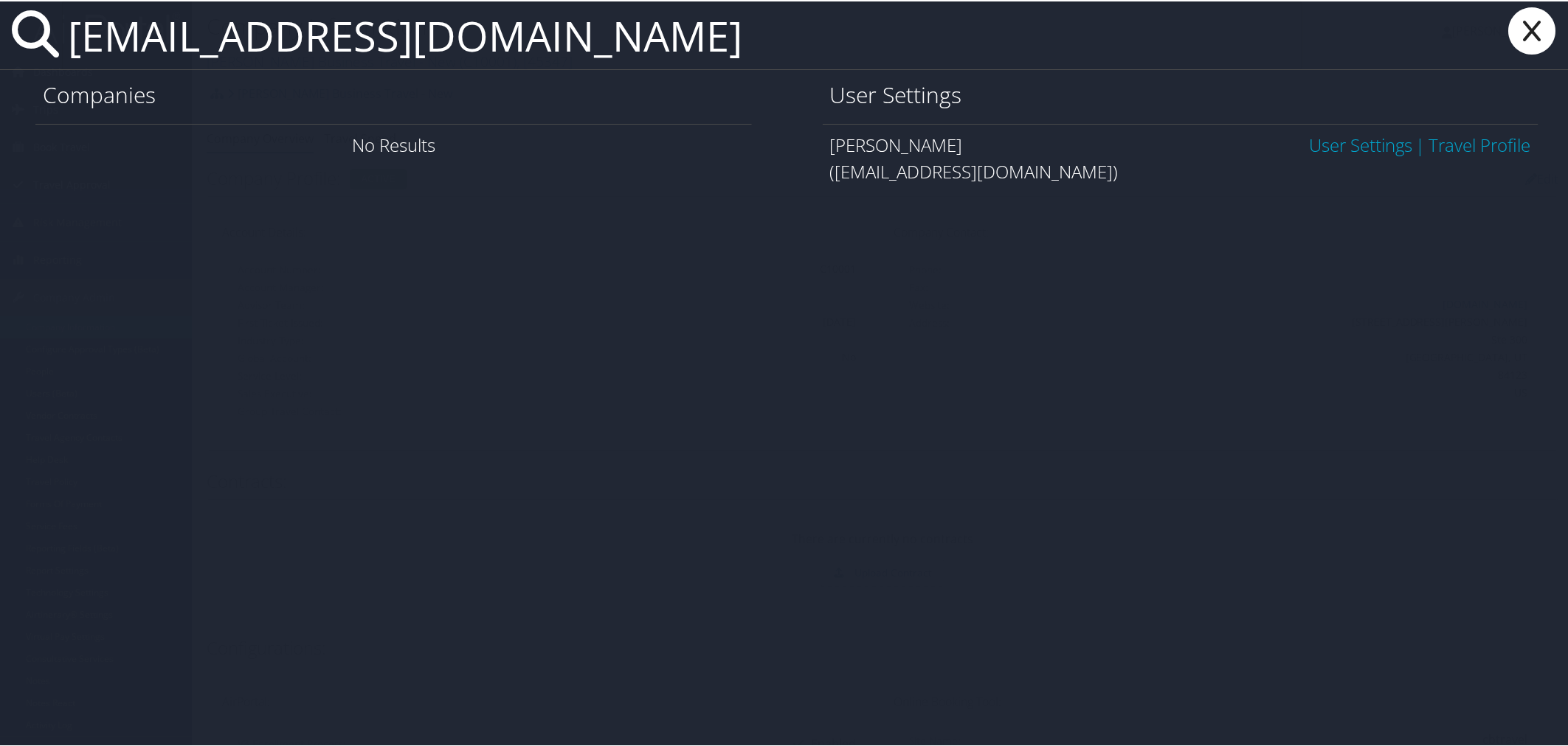
type input "[EMAIL_ADDRESS][DOMAIN_NAME]"
click at [1343, 147] on link "User Settings" at bounding box center [1360, 143] width 103 height 25
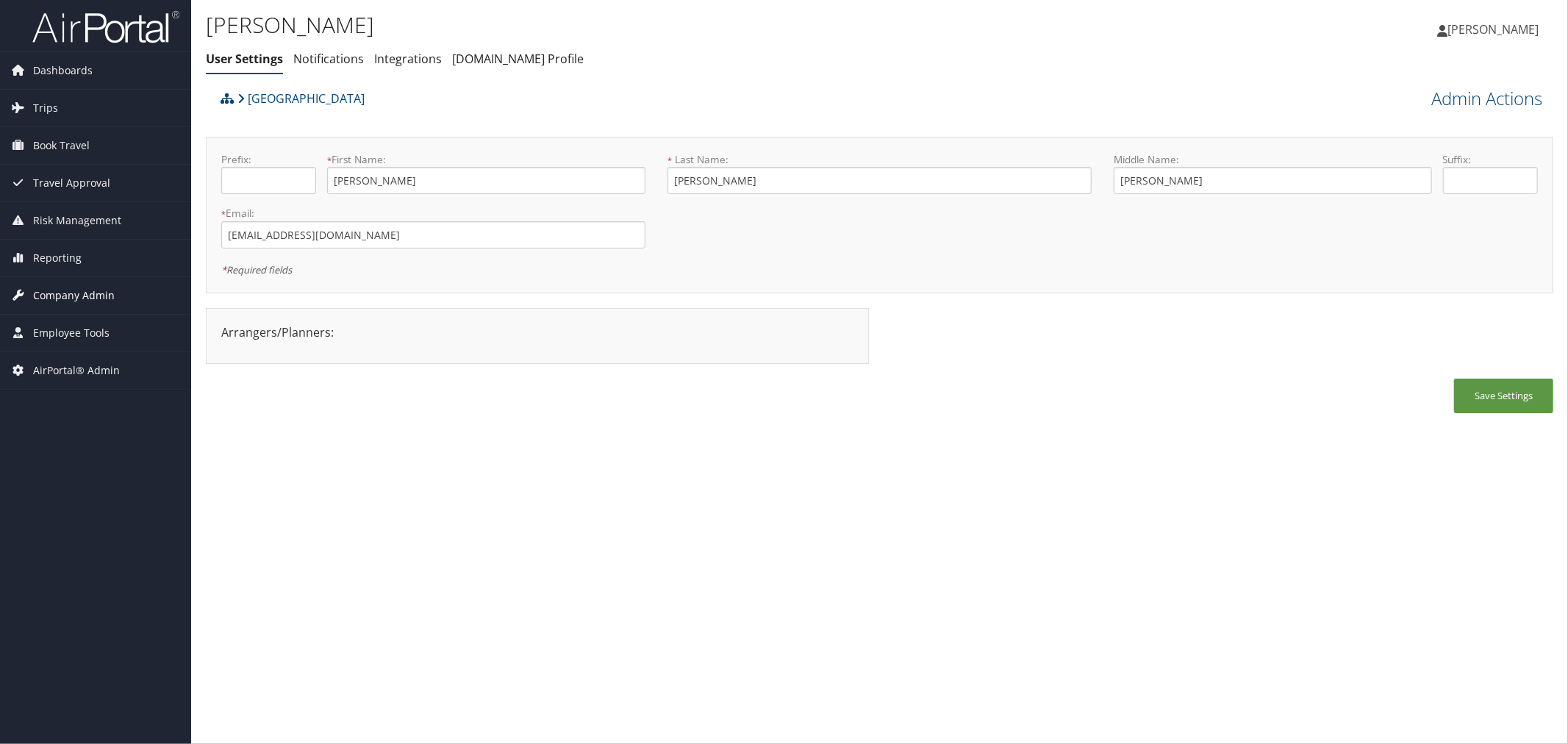
click at [100, 290] on span "Company Admin" at bounding box center [74, 295] width 82 height 36
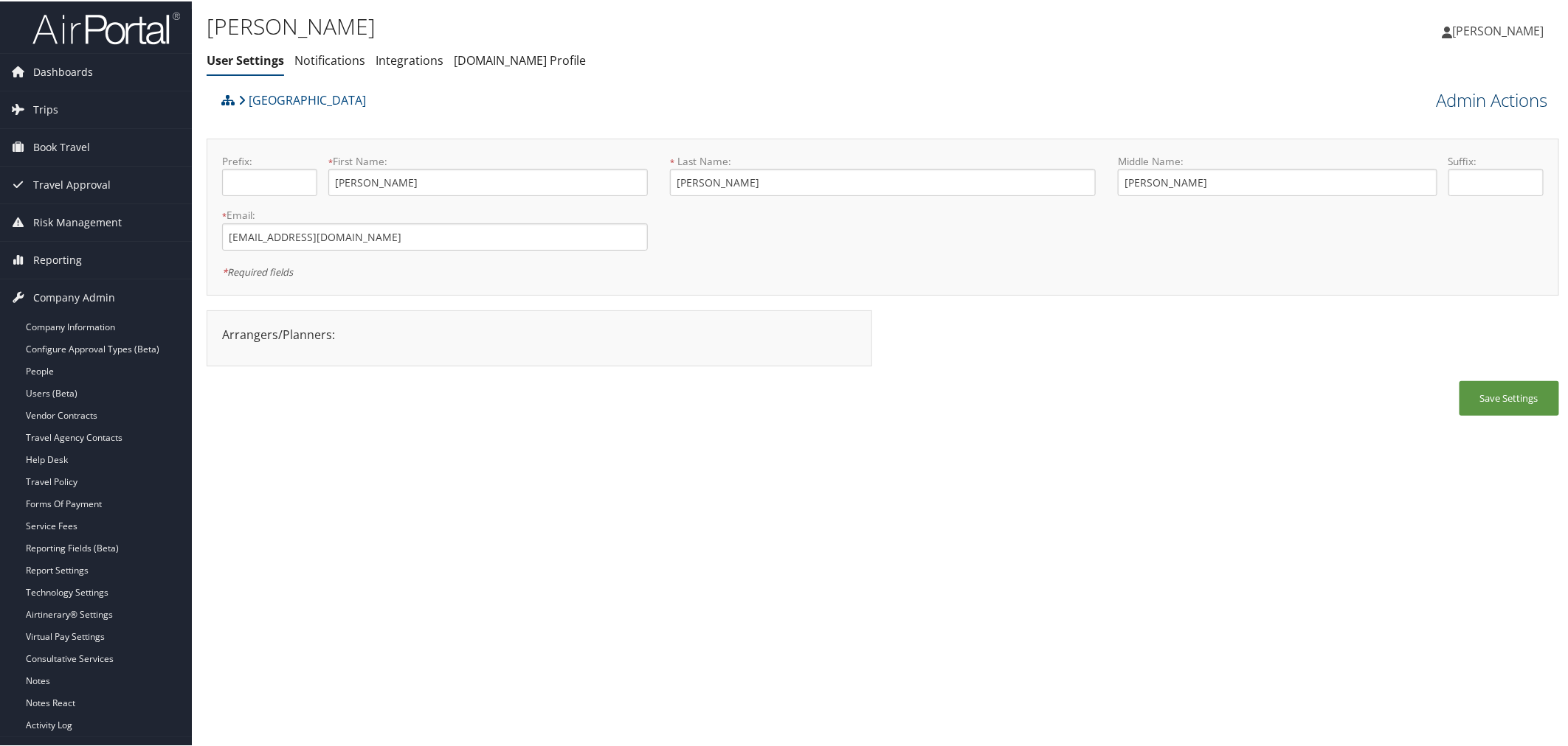
click at [1472, 99] on link "Admin Actions" at bounding box center [1492, 98] width 112 height 25
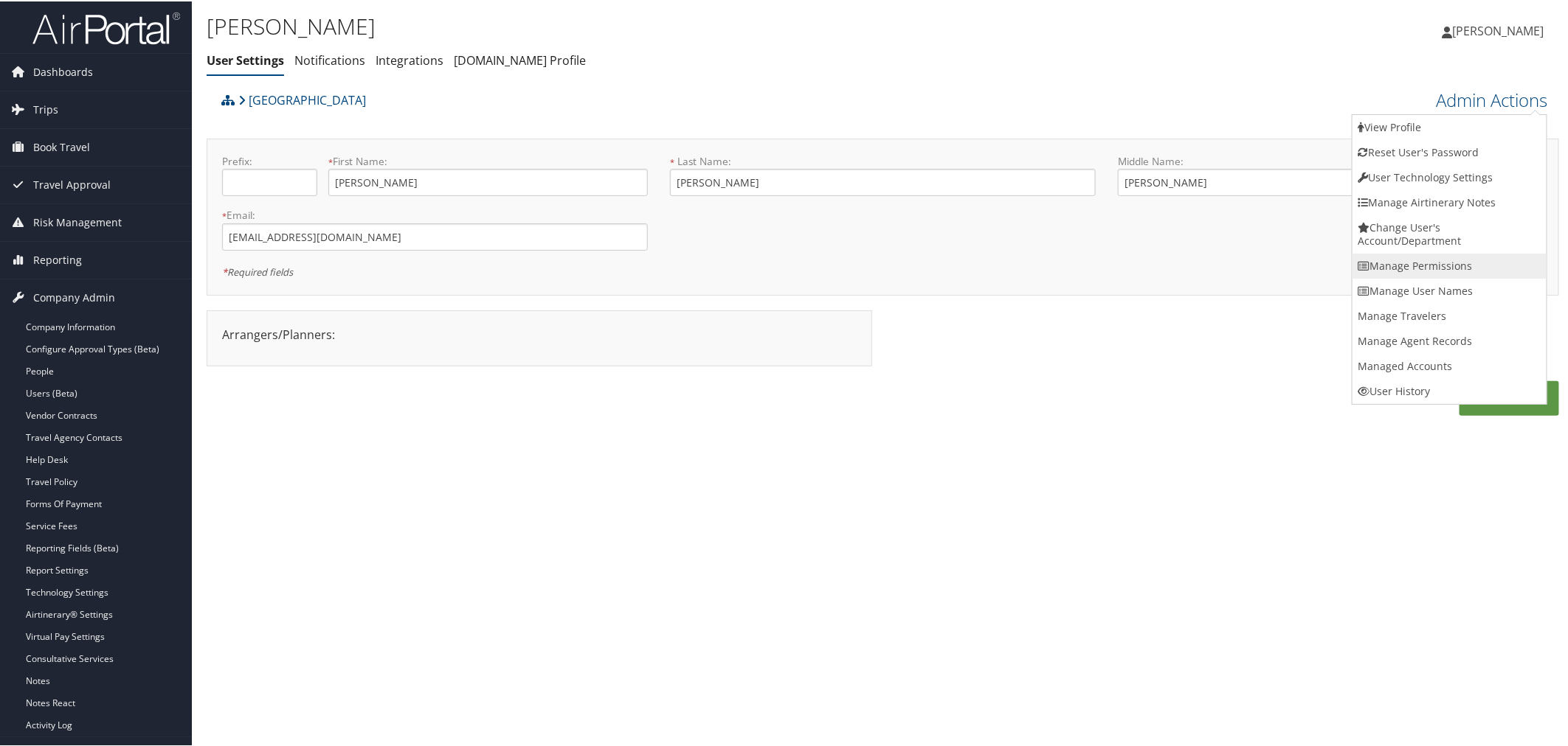
click at [1381, 270] on link "Manage Permissions" at bounding box center [1449, 264] width 194 height 25
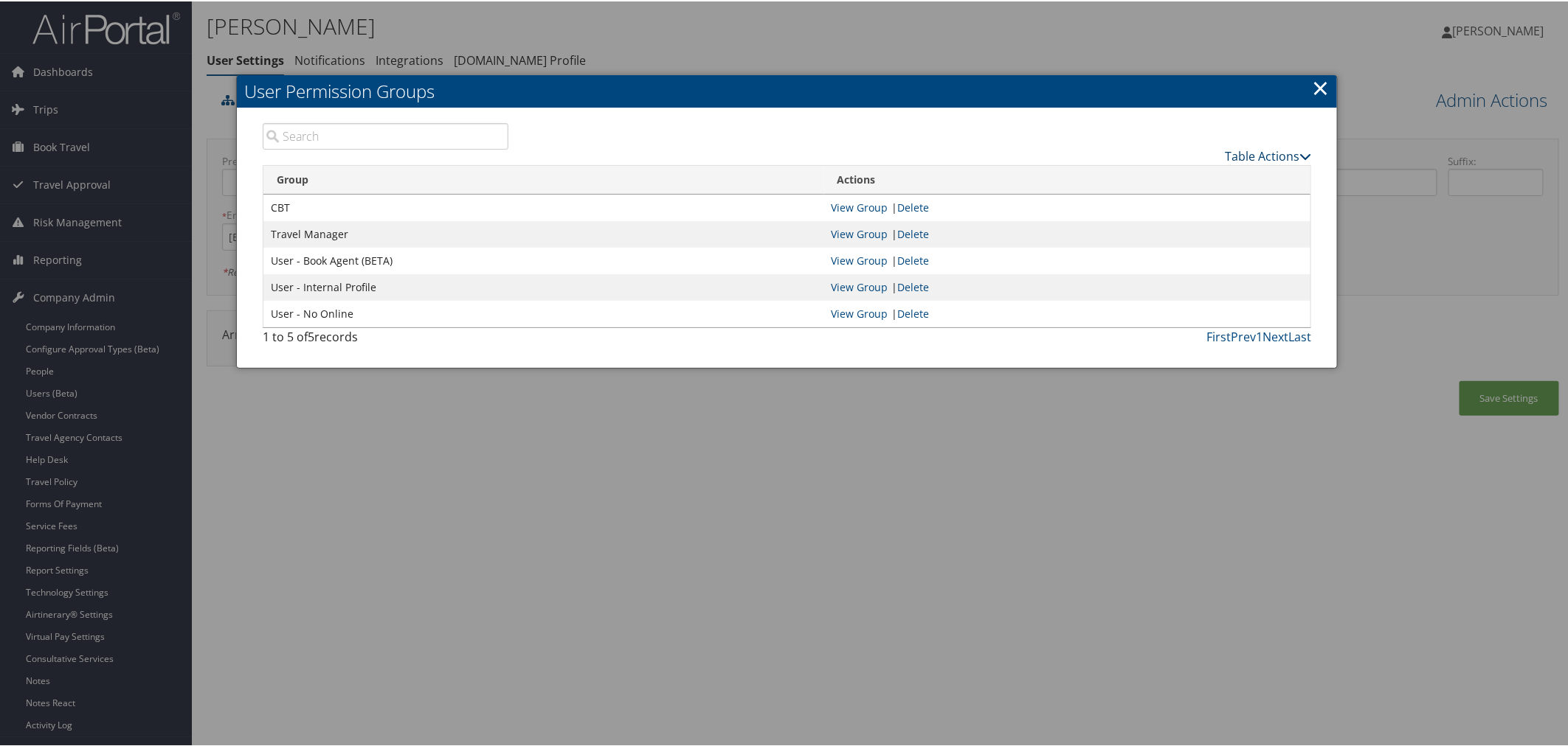
click at [1229, 149] on link "Table Actions" at bounding box center [1267, 154] width 86 height 16
click at [1173, 168] on link "New Record" at bounding box center [1209, 176] width 194 height 25
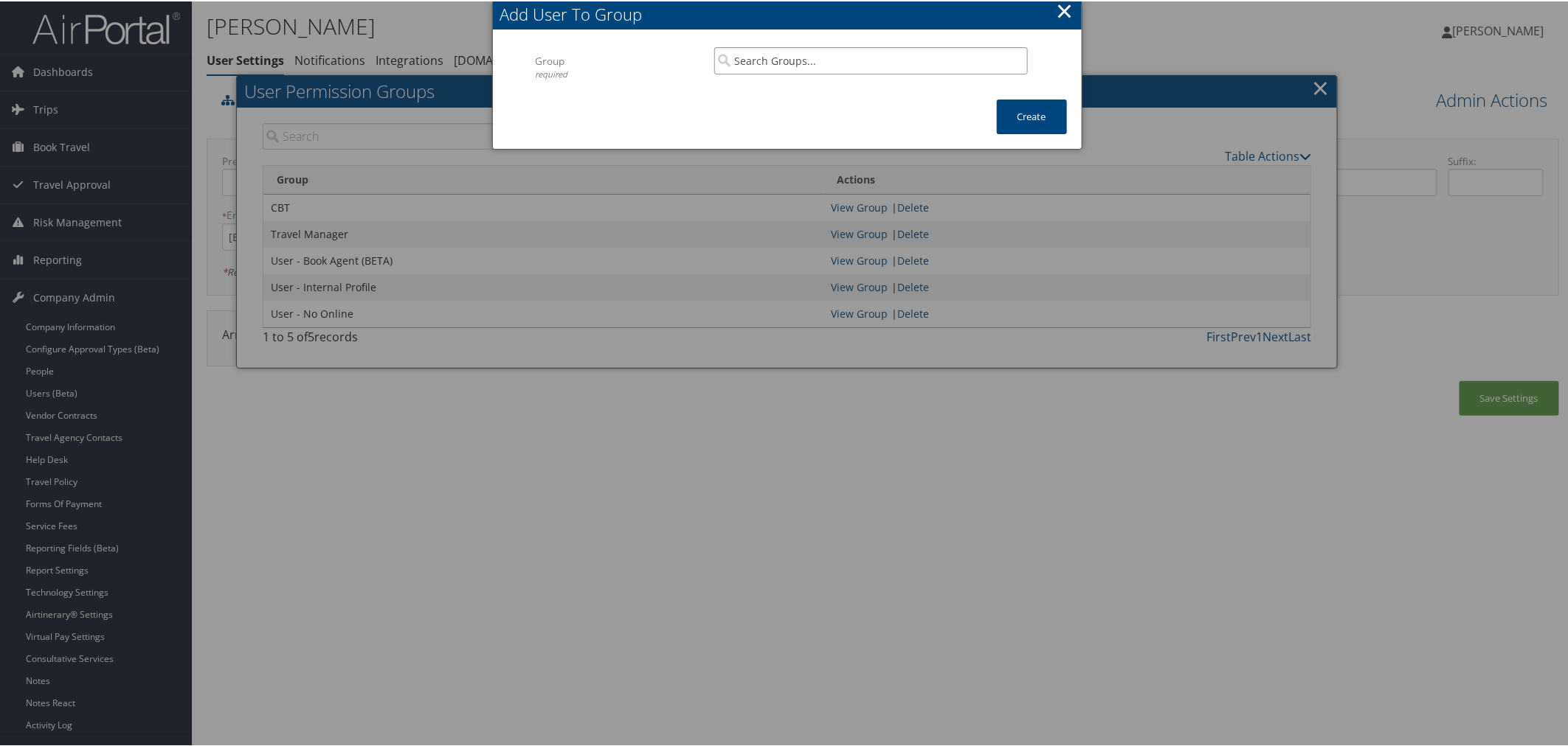
click at [764, 53] on input "search" at bounding box center [870, 59] width 313 height 28
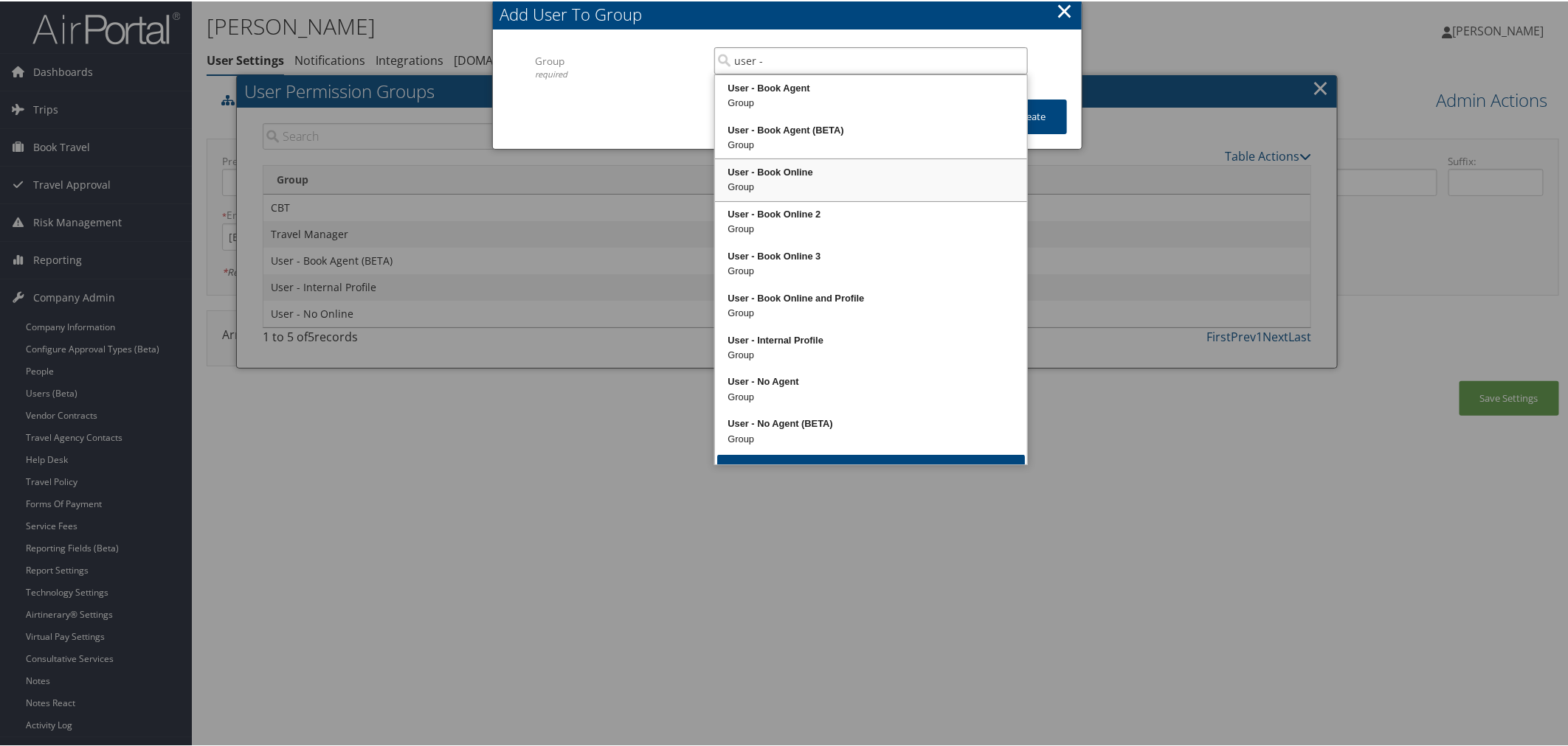
click at [802, 166] on div "User - Book Online" at bounding box center [870, 171] width 307 height 15
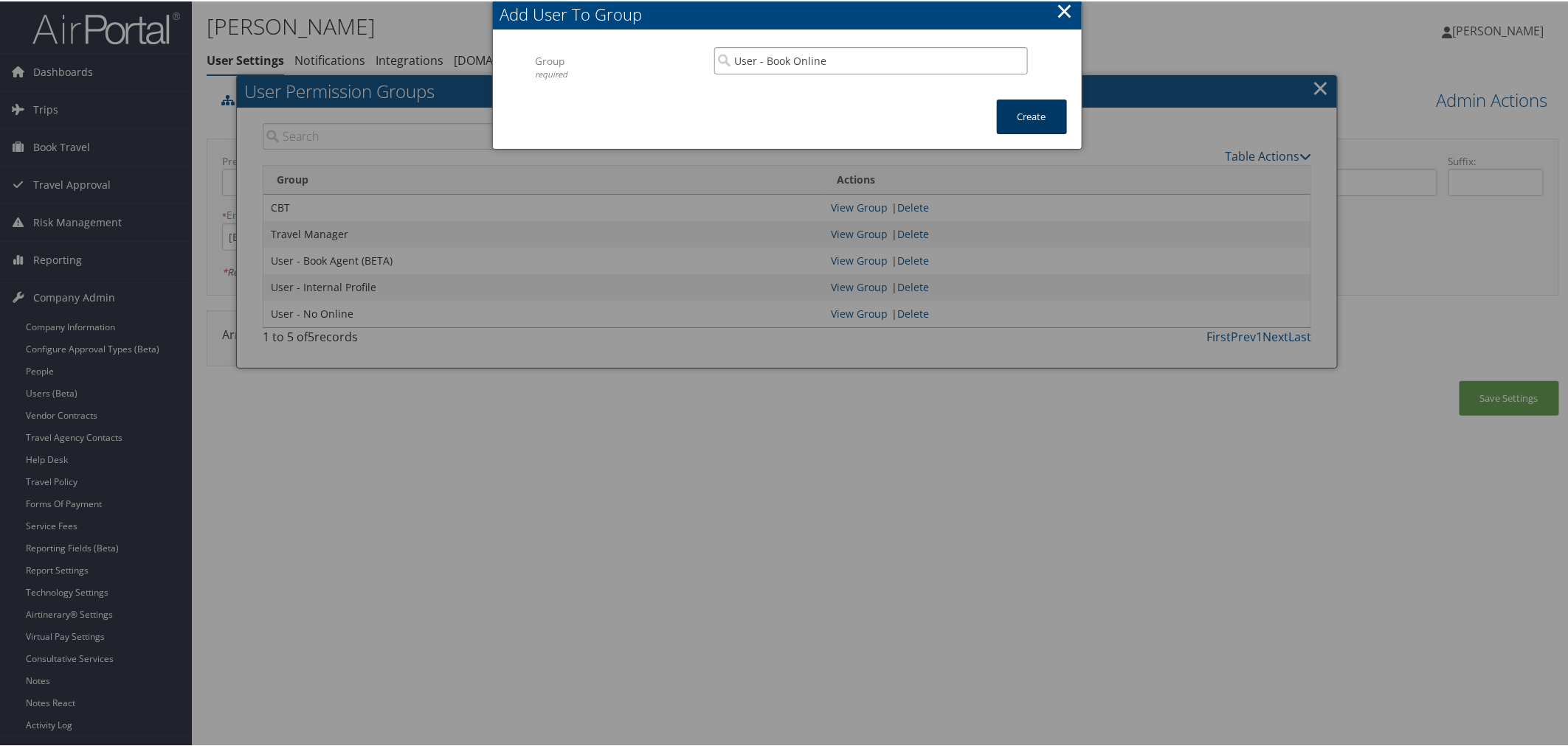
type input "User - Book Online"
click at [1022, 109] on button "Create" at bounding box center [1031, 115] width 70 height 35
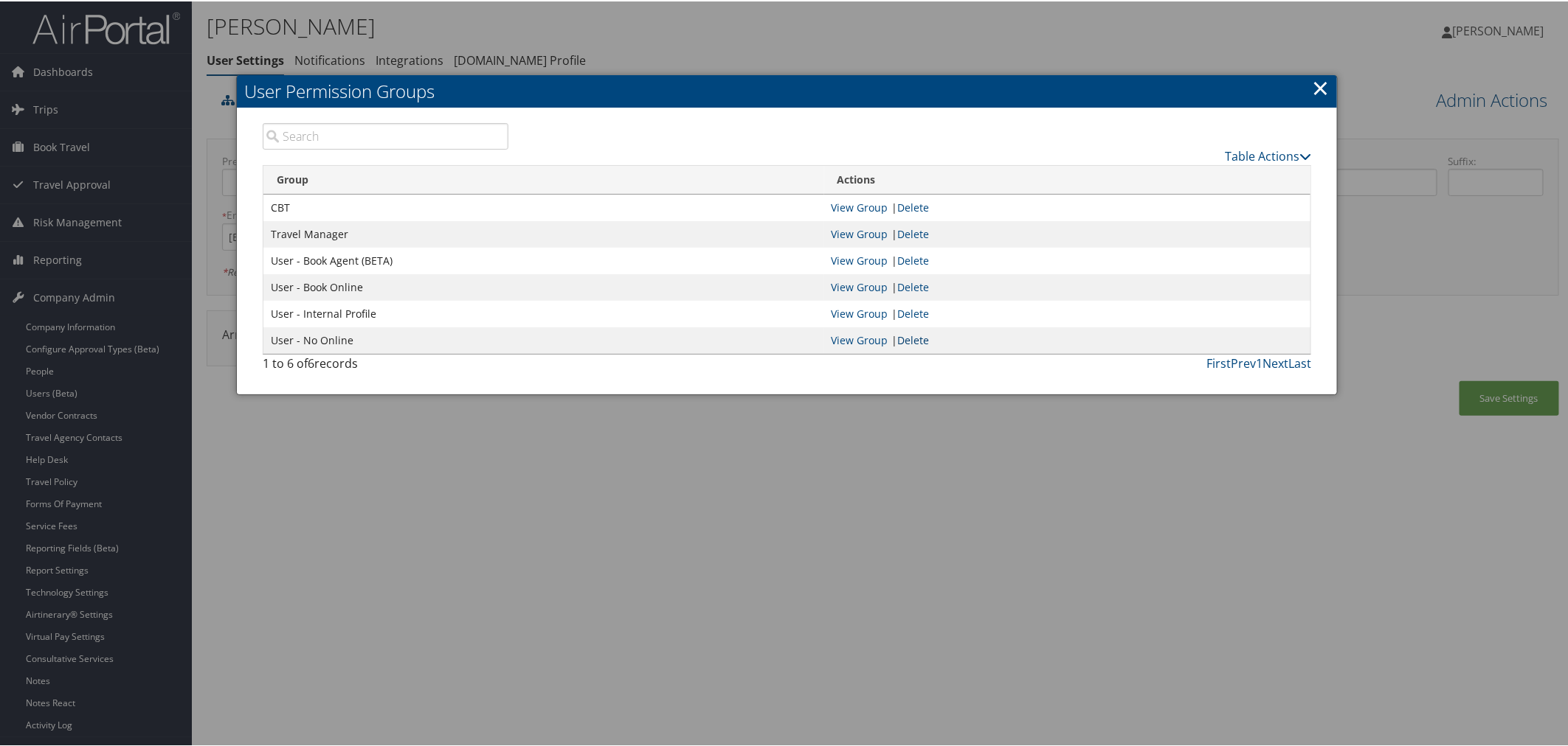
click at [906, 336] on link "Delete" at bounding box center [914, 339] width 32 height 14
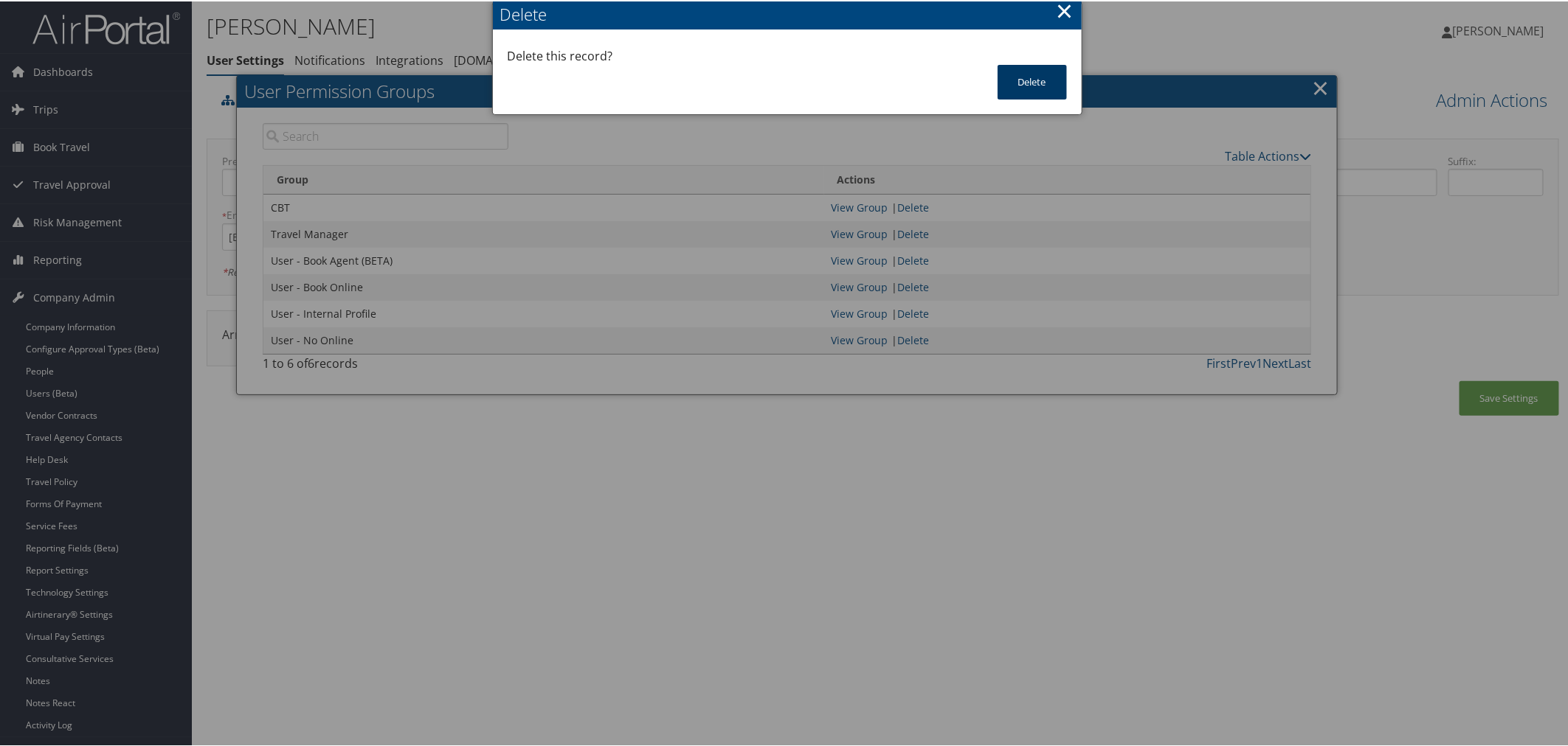
click at [1025, 80] on button "Delete" at bounding box center [1032, 80] width 69 height 35
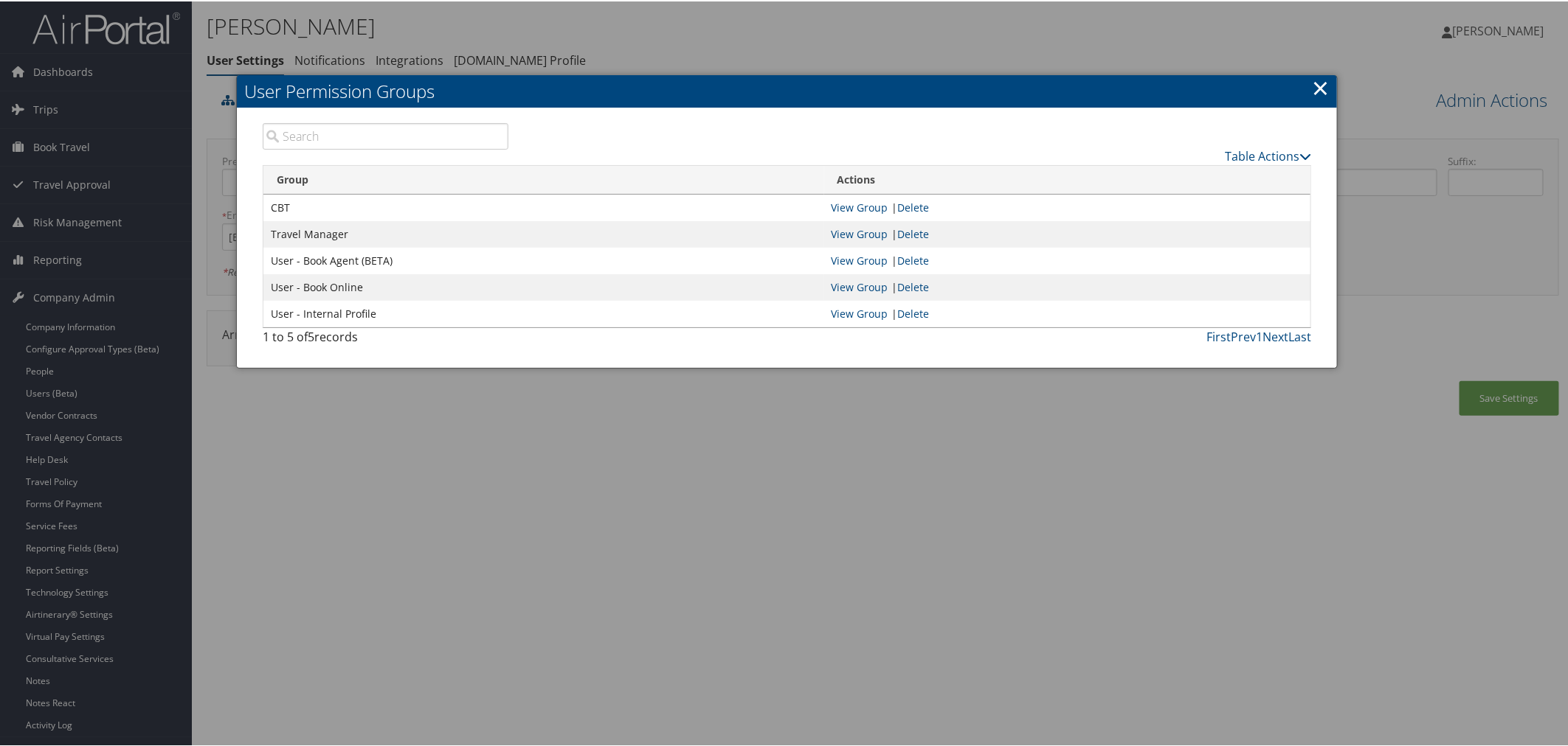
click at [1315, 86] on link "×" at bounding box center [1320, 86] width 17 height 30
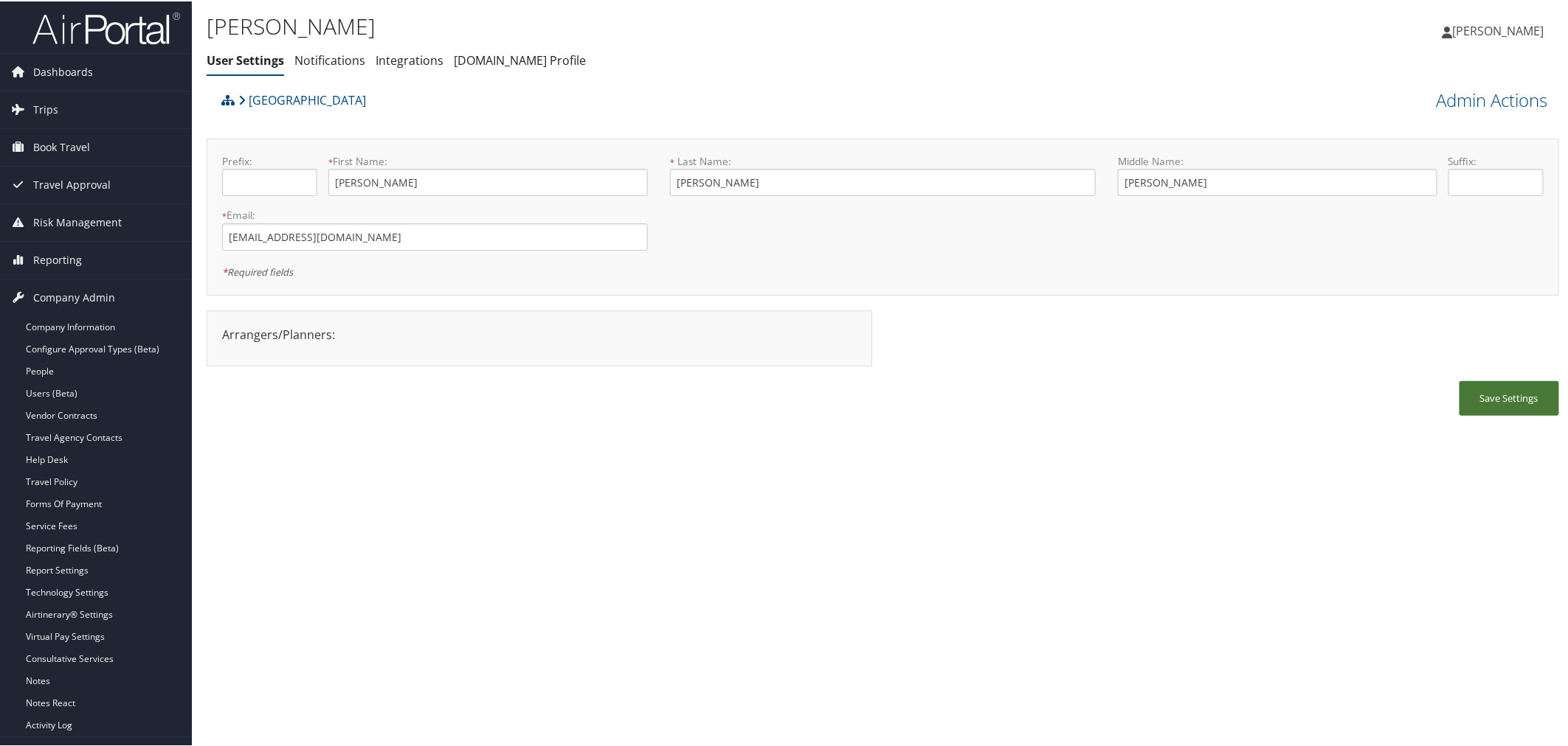
click at [1494, 399] on button "Save Settings" at bounding box center [1509, 396] width 100 height 35
click at [915, 8] on div "Kimberly Oliver User Settings Notifications Integrations AndavoVacations.com Pr…" at bounding box center [883, 41] width 1382 height 84
click at [1469, 95] on link "Admin Actions" at bounding box center [1492, 98] width 112 height 25
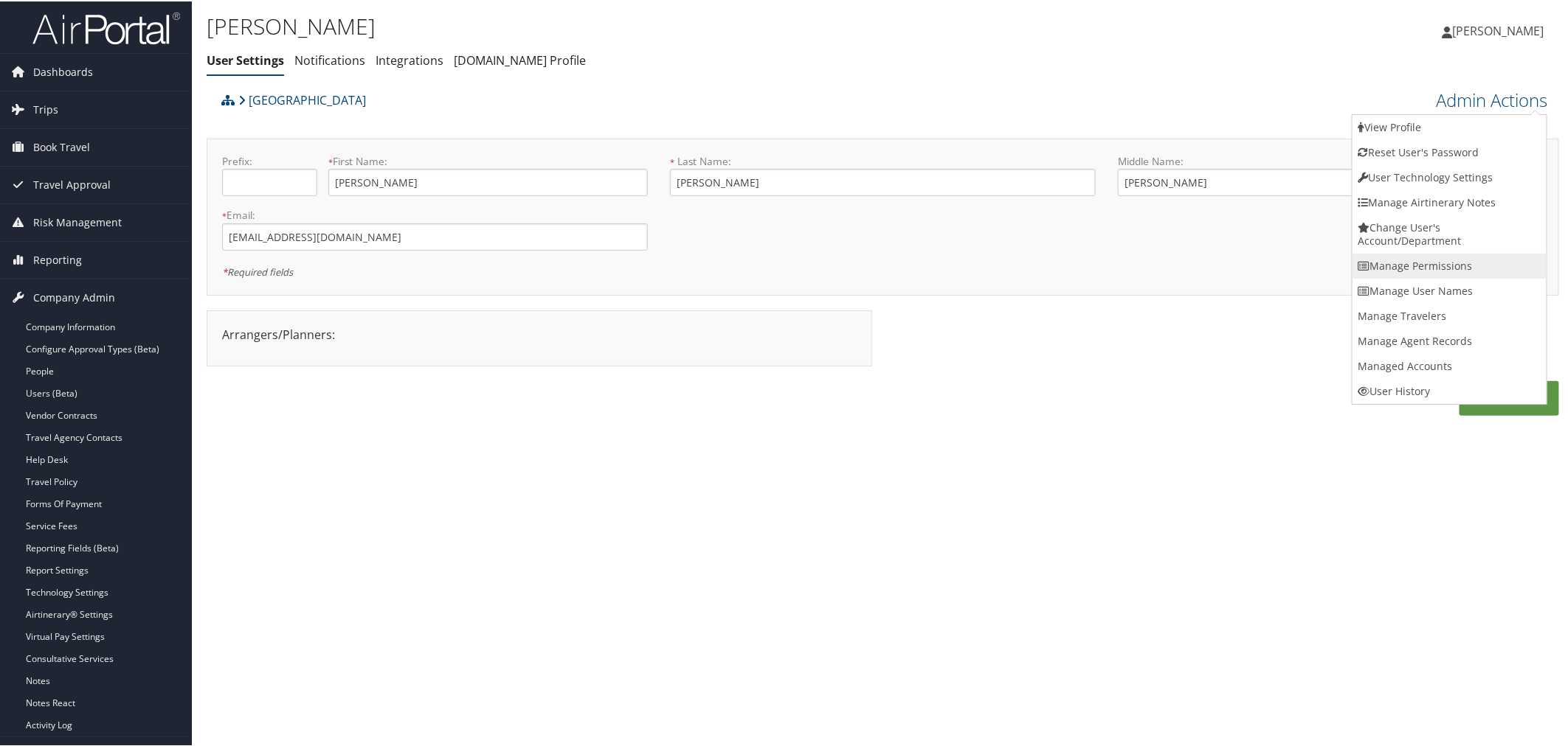
click at [1417, 256] on link "Manage Permissions" at bounding box center [1449, 264] width 194 height 25
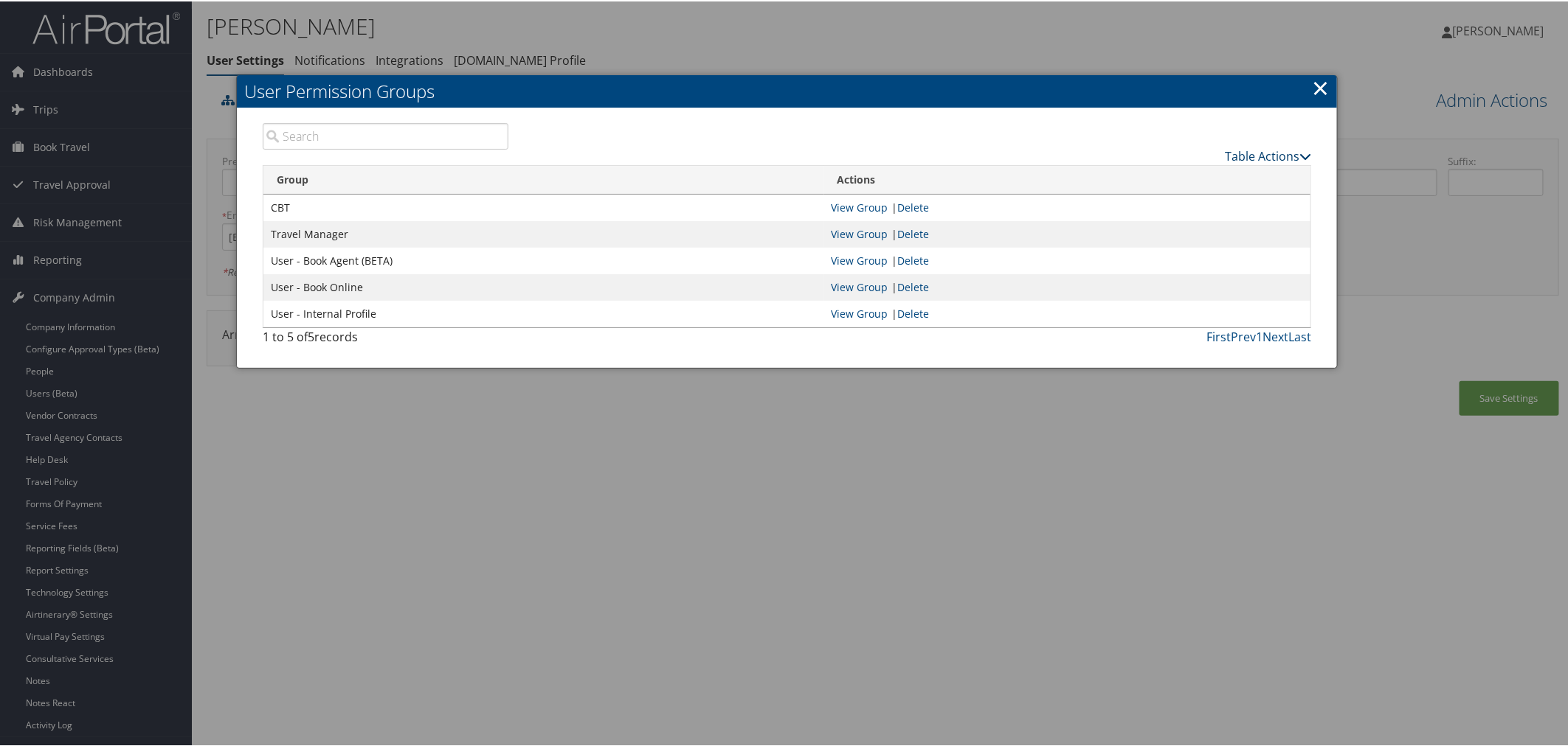
click at [1237, 150] on link "Table Actions" at bounding box center [1267, 154] width 86 height 16
click at [1169, 173] on link "New Record" at bounding box center [1209, 176] width 194 height 25
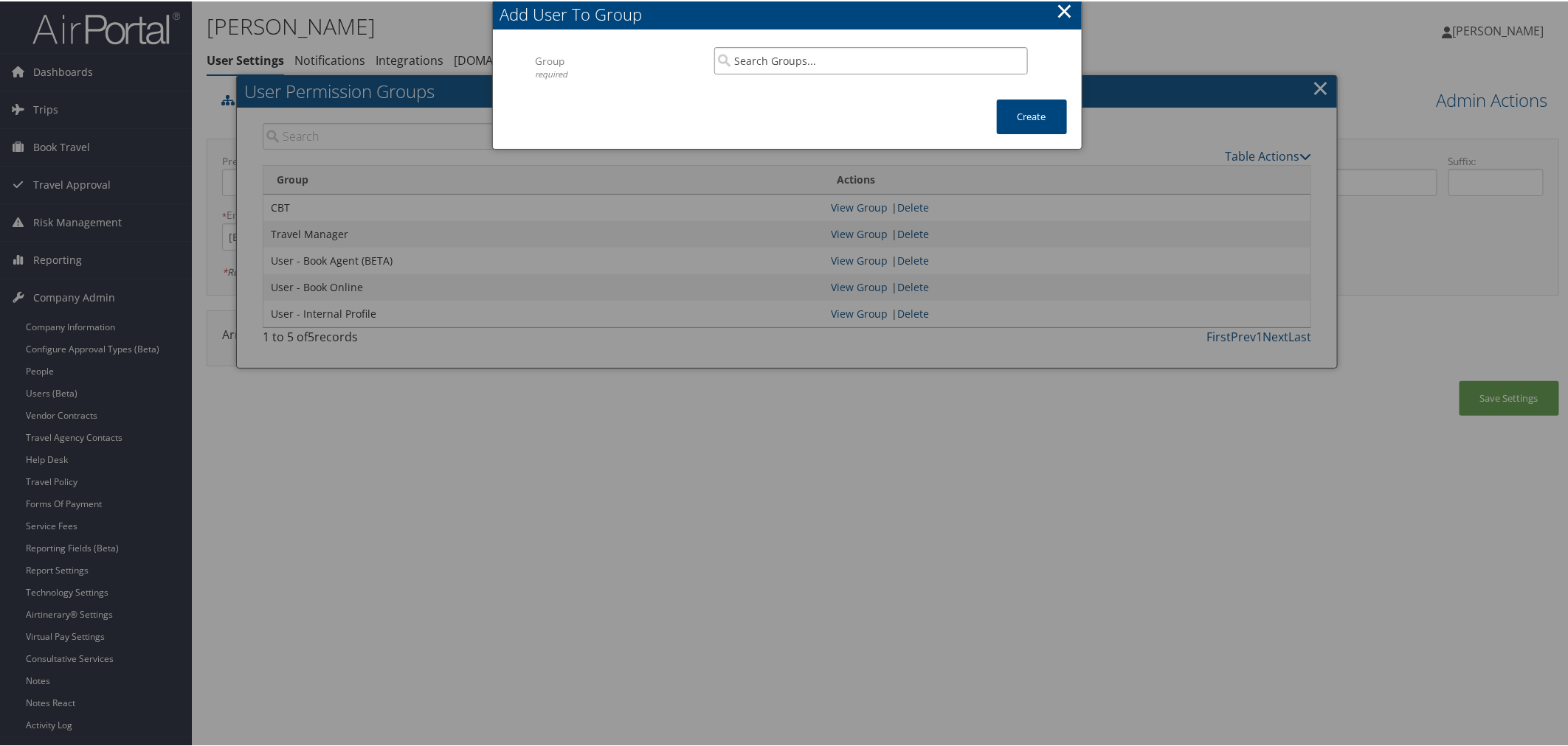
click at [795, 62] on input "search" at bounding box center [870, 59] width 313 height 28
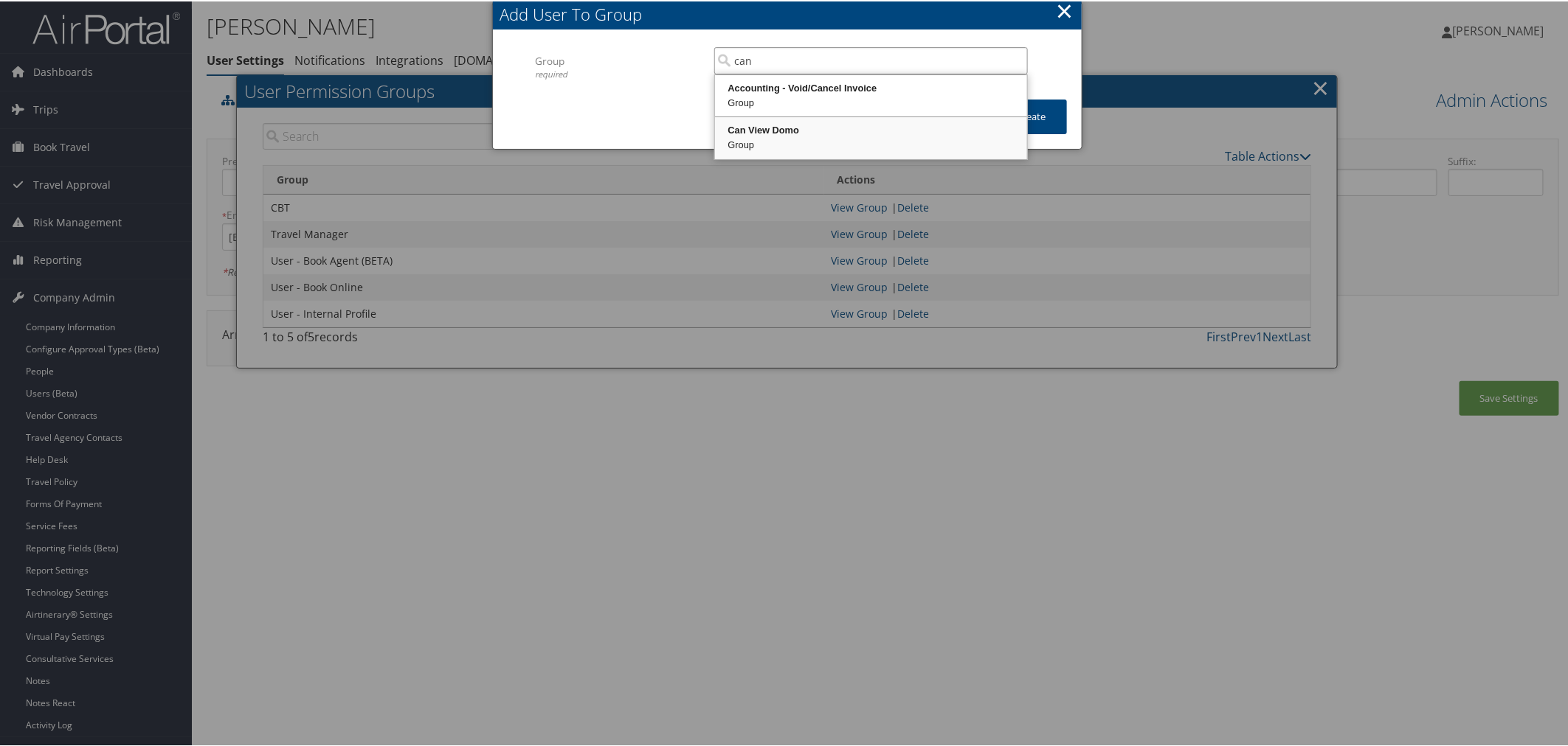
click at [790, 126] on div "Can View Domo" at bounding box center [870, 128] width 307 height 15
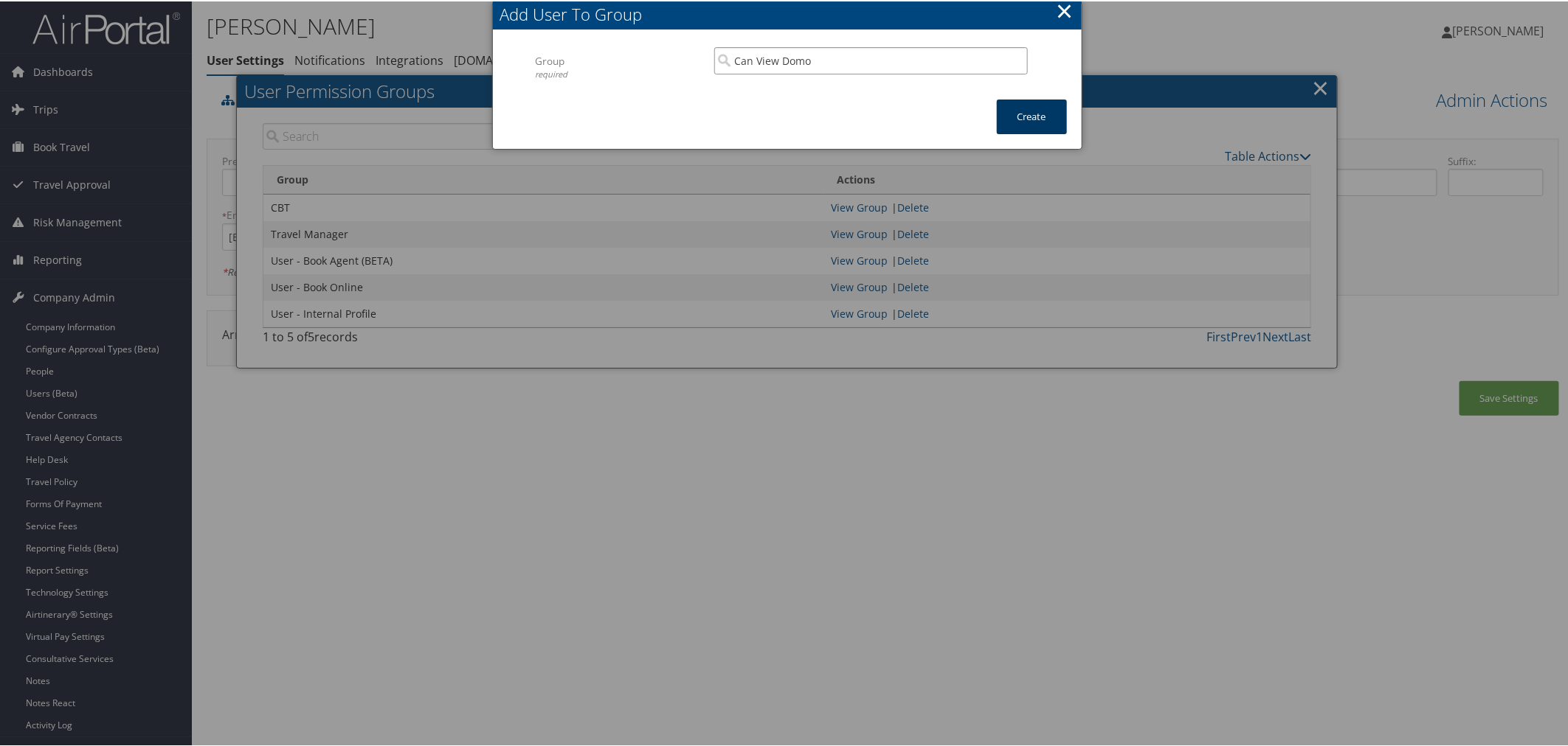
type input "Can View Domo"
click at [999, 105] on button "Create" at bounding box center [1031, 115] width 70 height 35
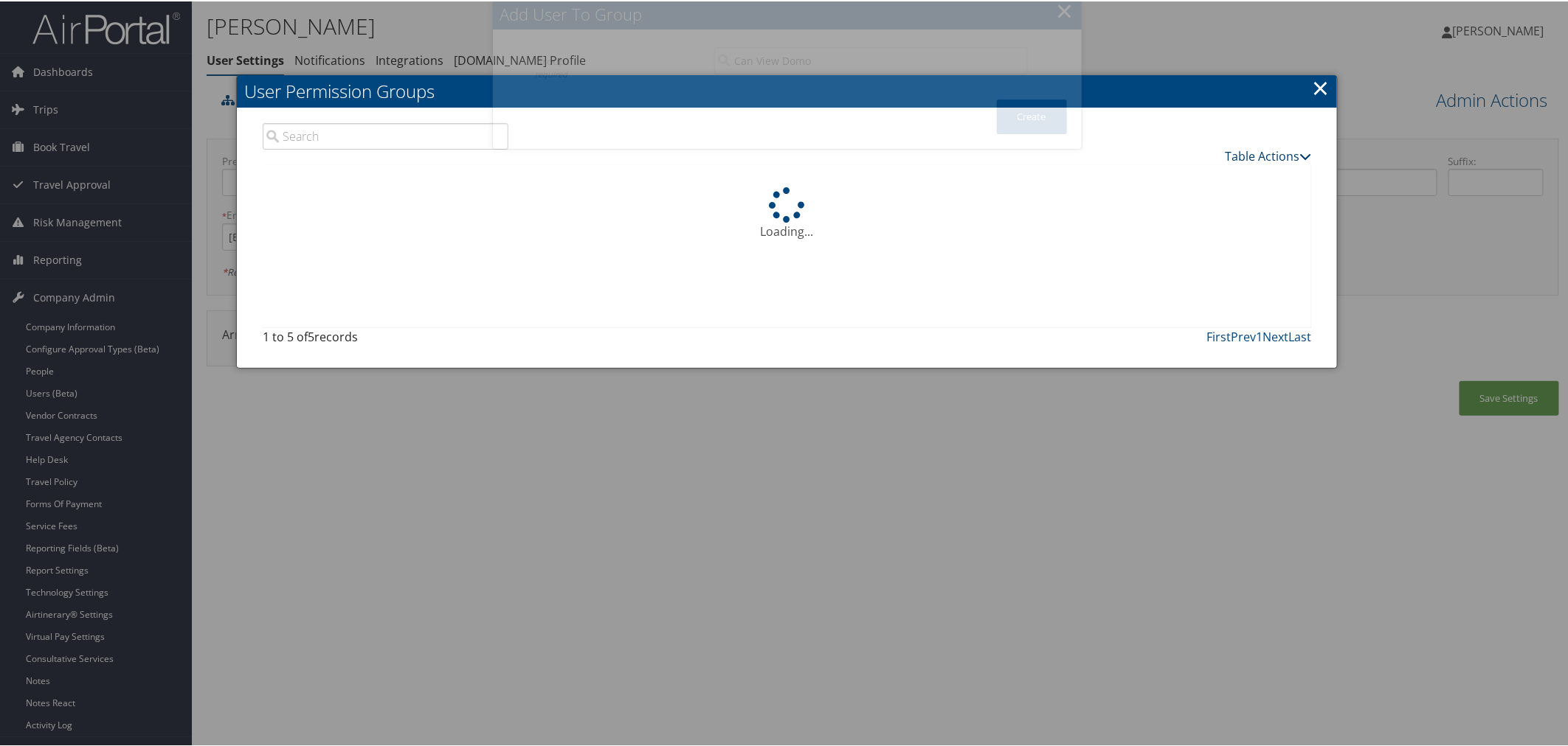
click at [1249, 155] on link "Table Actions" at bounding box center [1267, 154] width 86 height 16
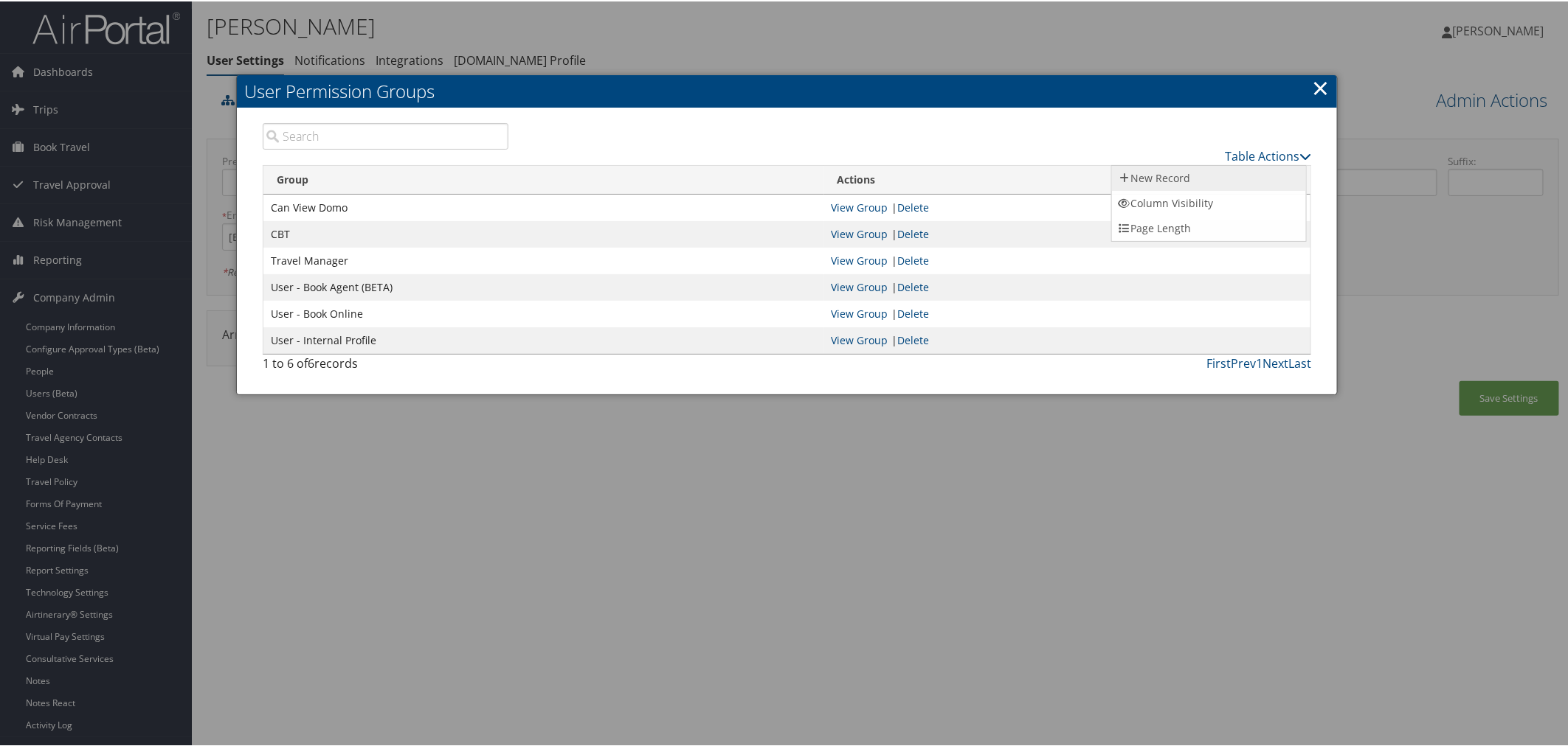
click at [1135, 171] on link "New Record" at bounding box center [1209, 176] width 194 height 25
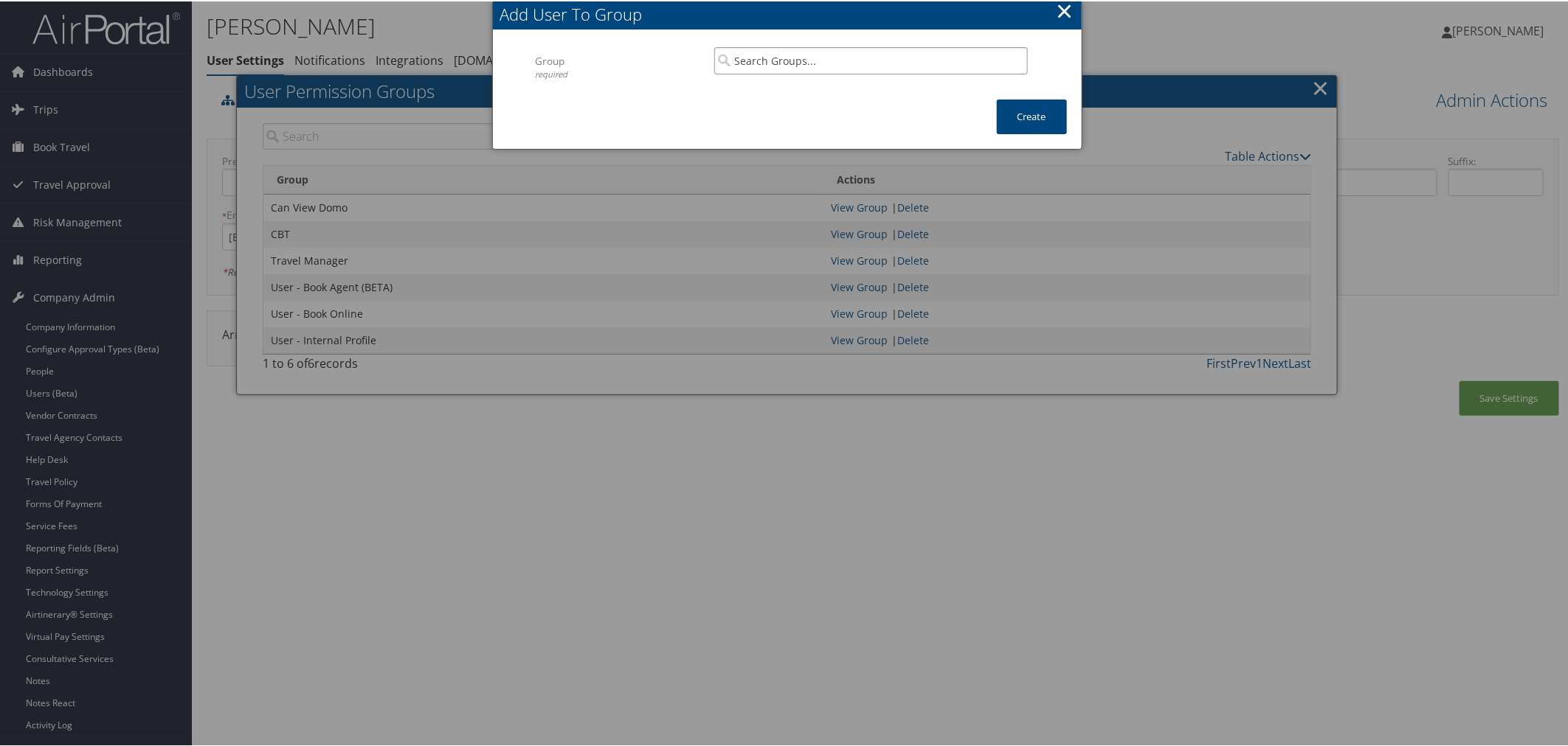
click at [813, 59] on input "search" at bounding box center [870, 59] width 313 height 28
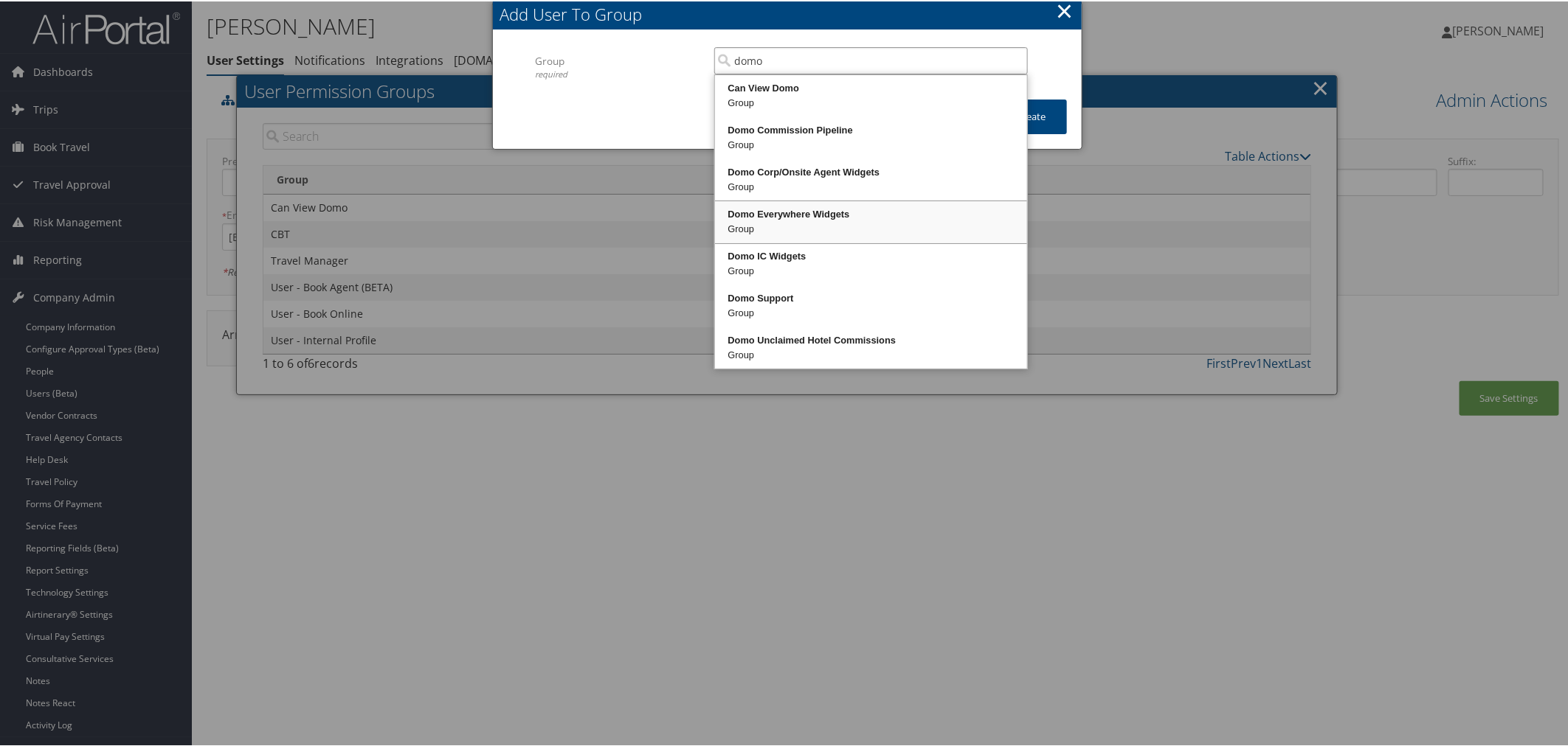
click at [781, 216] on div "Domo Everywhere Widgets" at bounding box center [870, 212] width 307 height 15
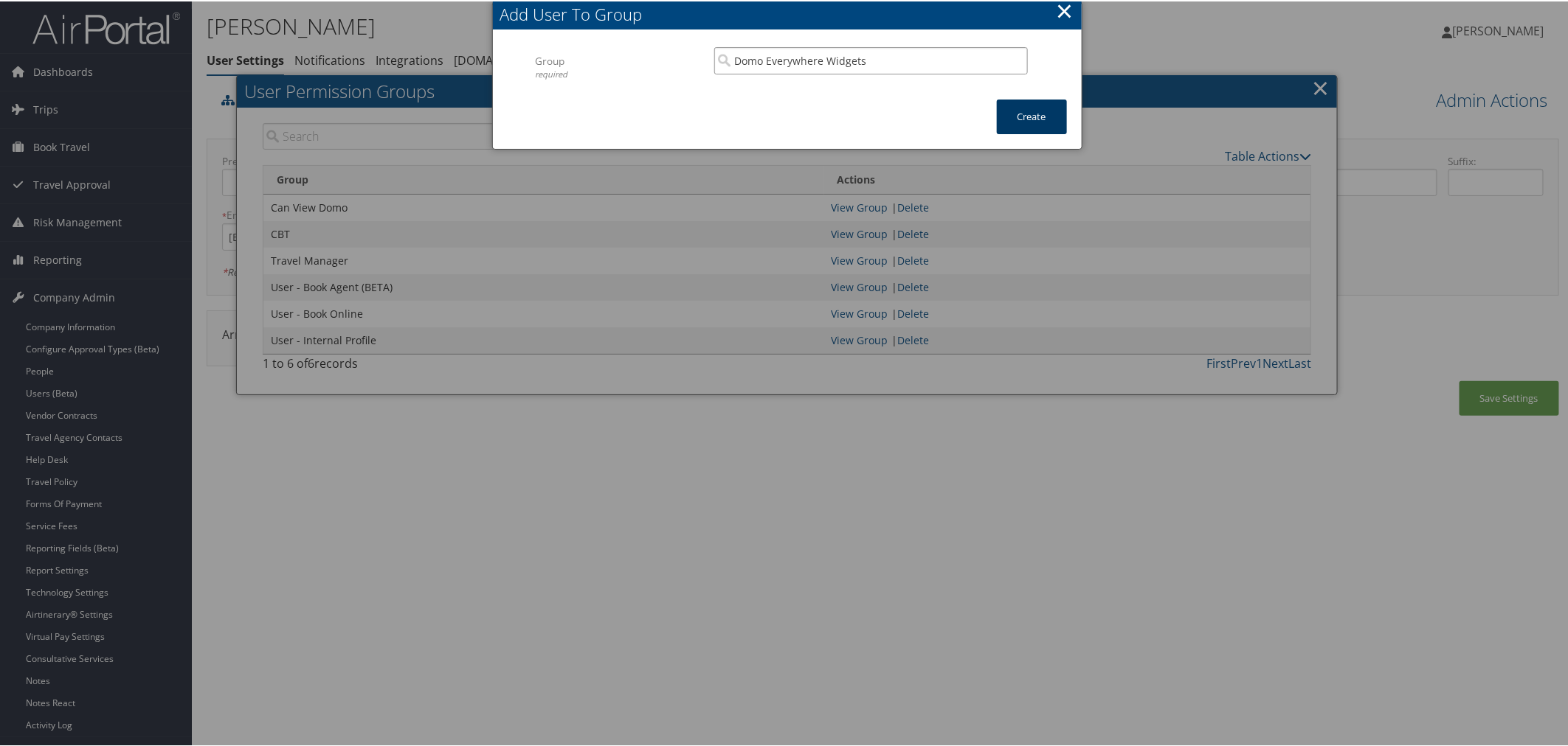
type input "Domo Everywhere Widgets"
click at [1002, 113] on button "Create" at bounding box center [1031, 115] width 70 height 35
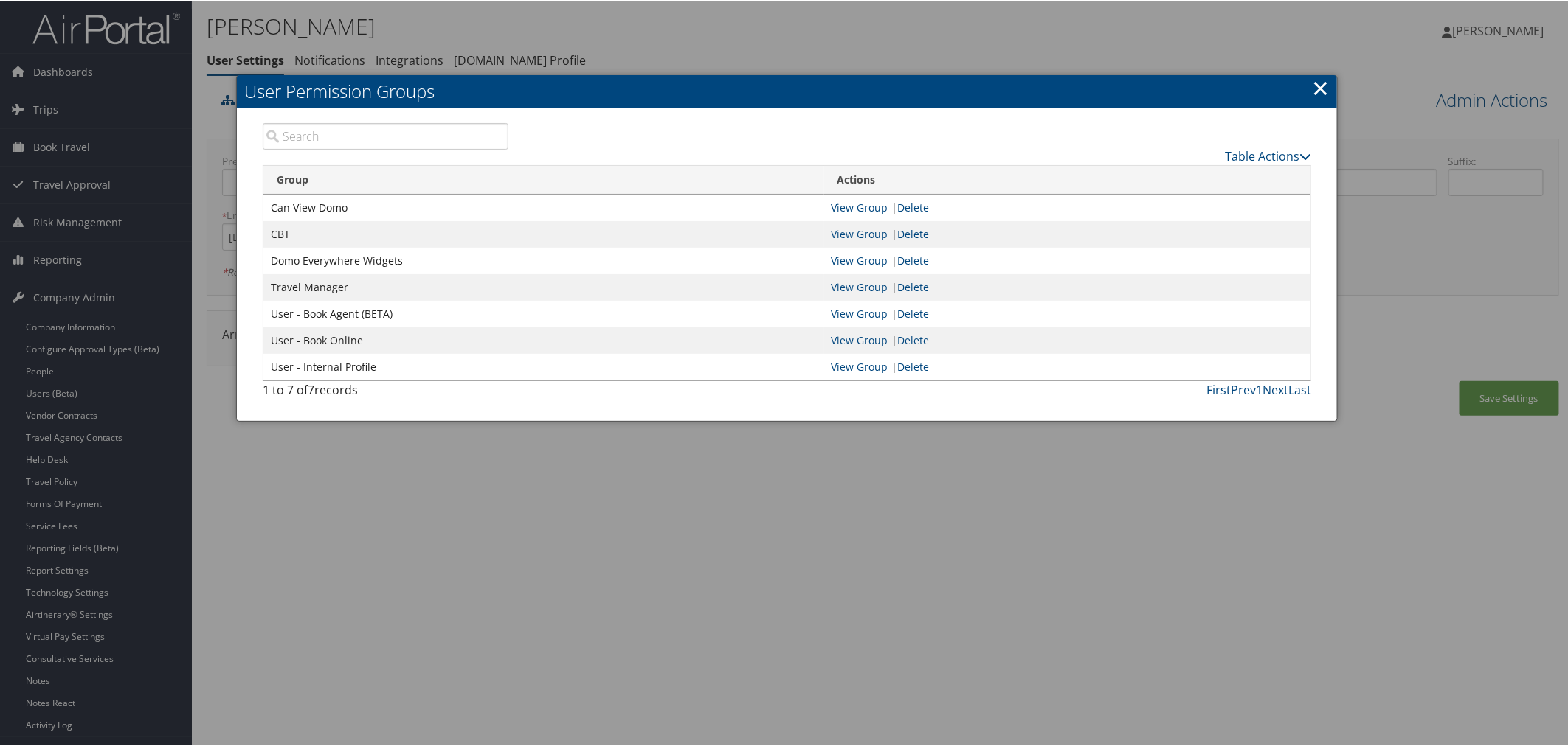
click at [1316, 89] on link "×" at bounding box center [1320, 86] width 17 height 30
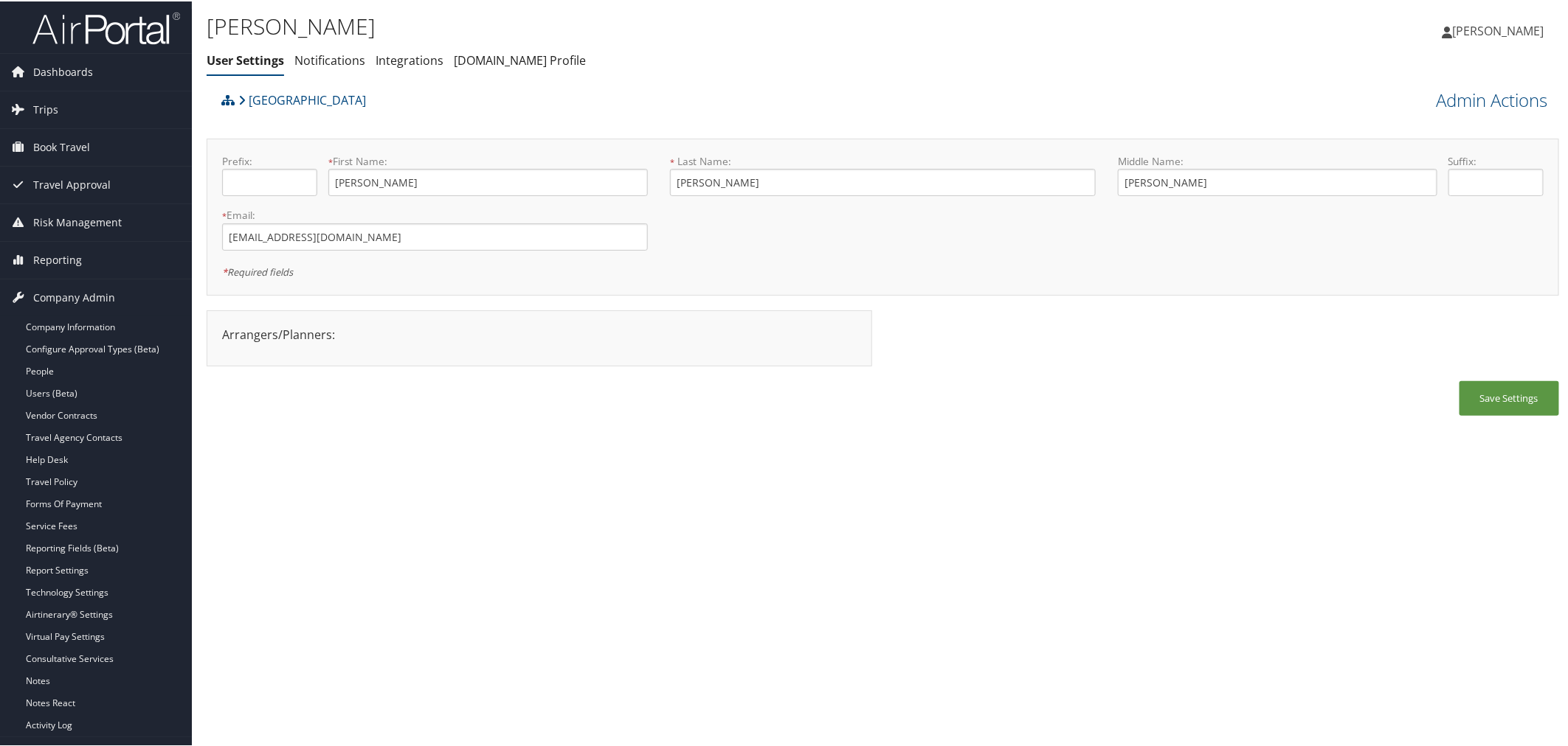
click at [608, 101] on div "Hawthorn Academy" at bounding box center [714, 104] width 993 height 40
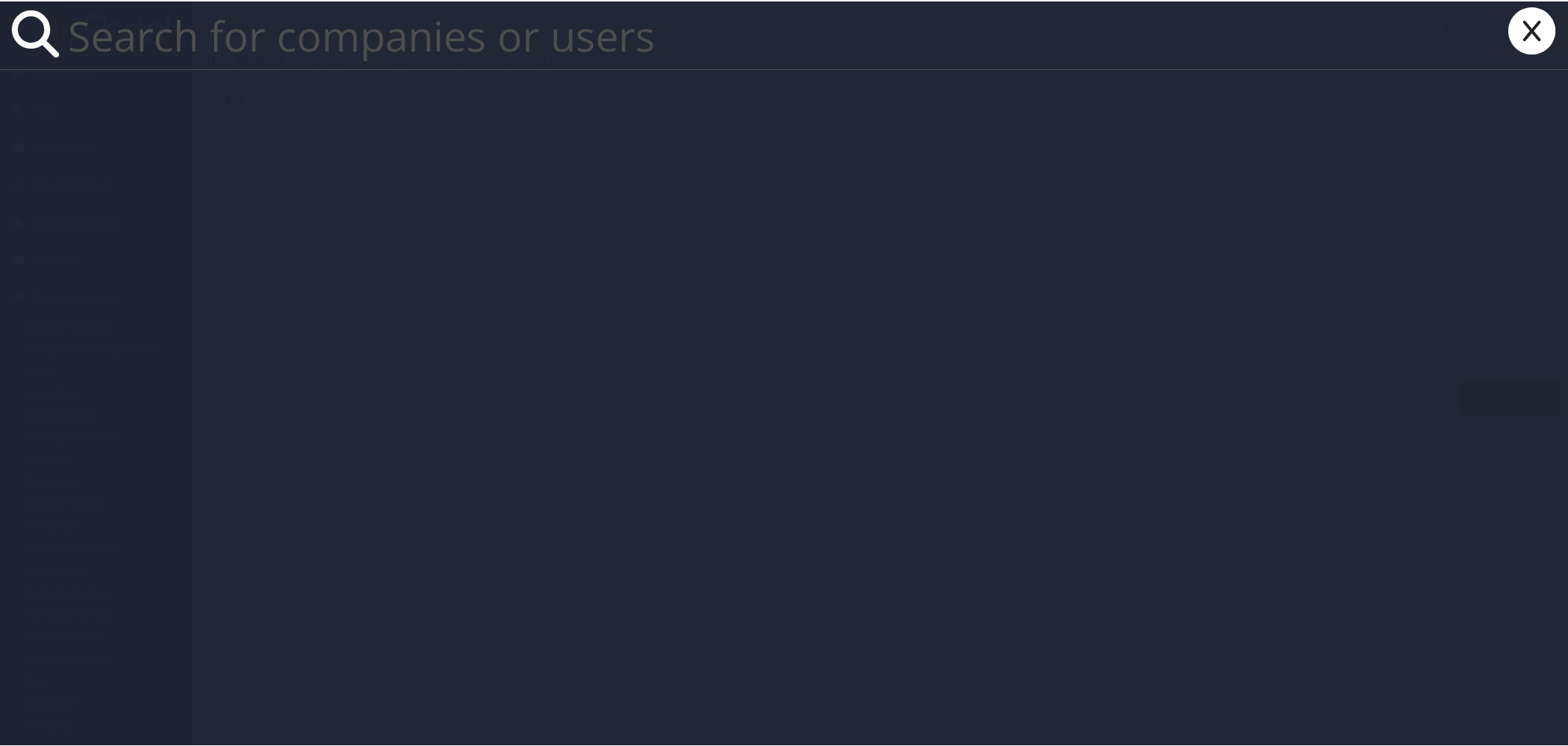
paste input "Kristen Stephenson"
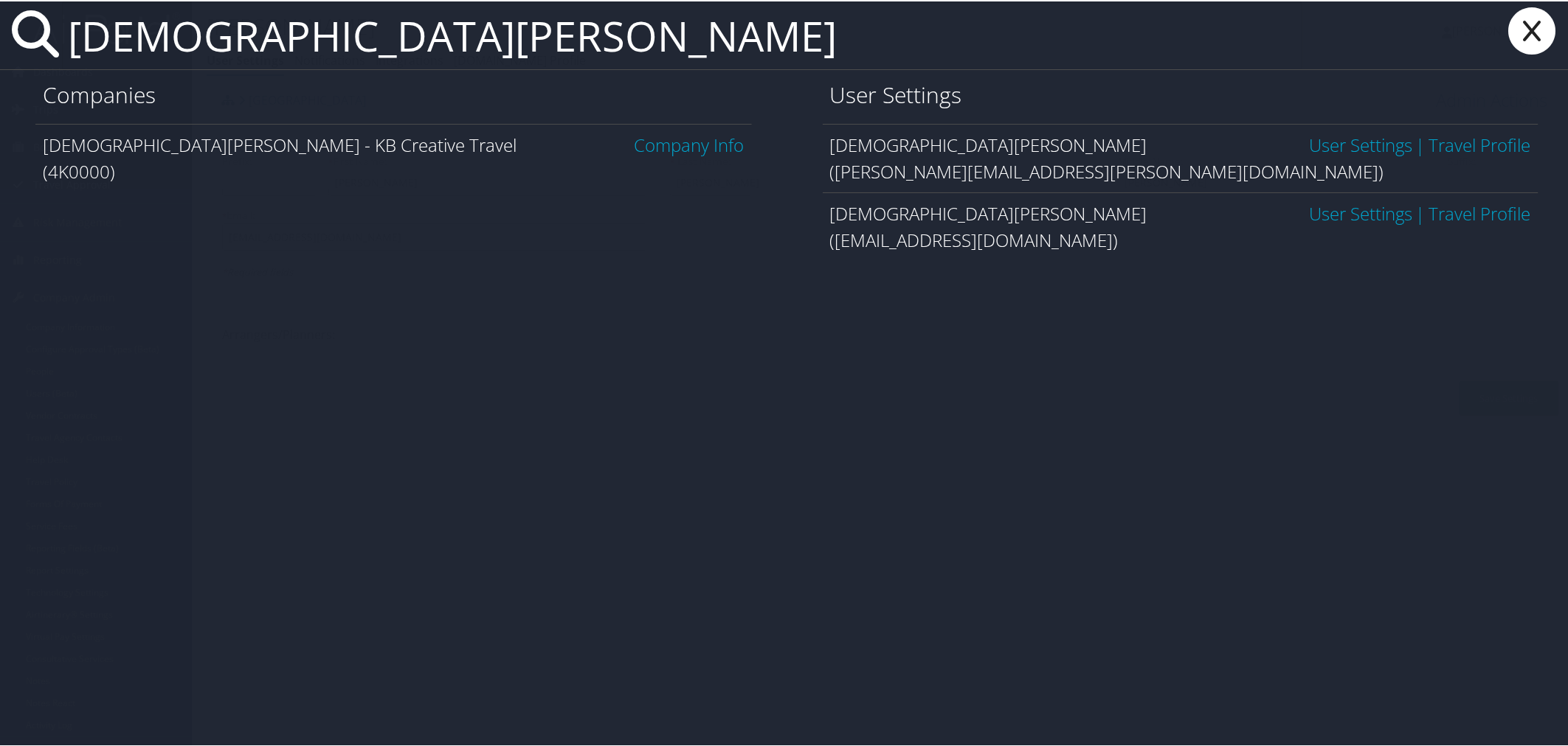
type input "Kristen Stephenson"
click at [652, 138] on link "Company Info" at bounding box center [689, 143] width 110 height 25
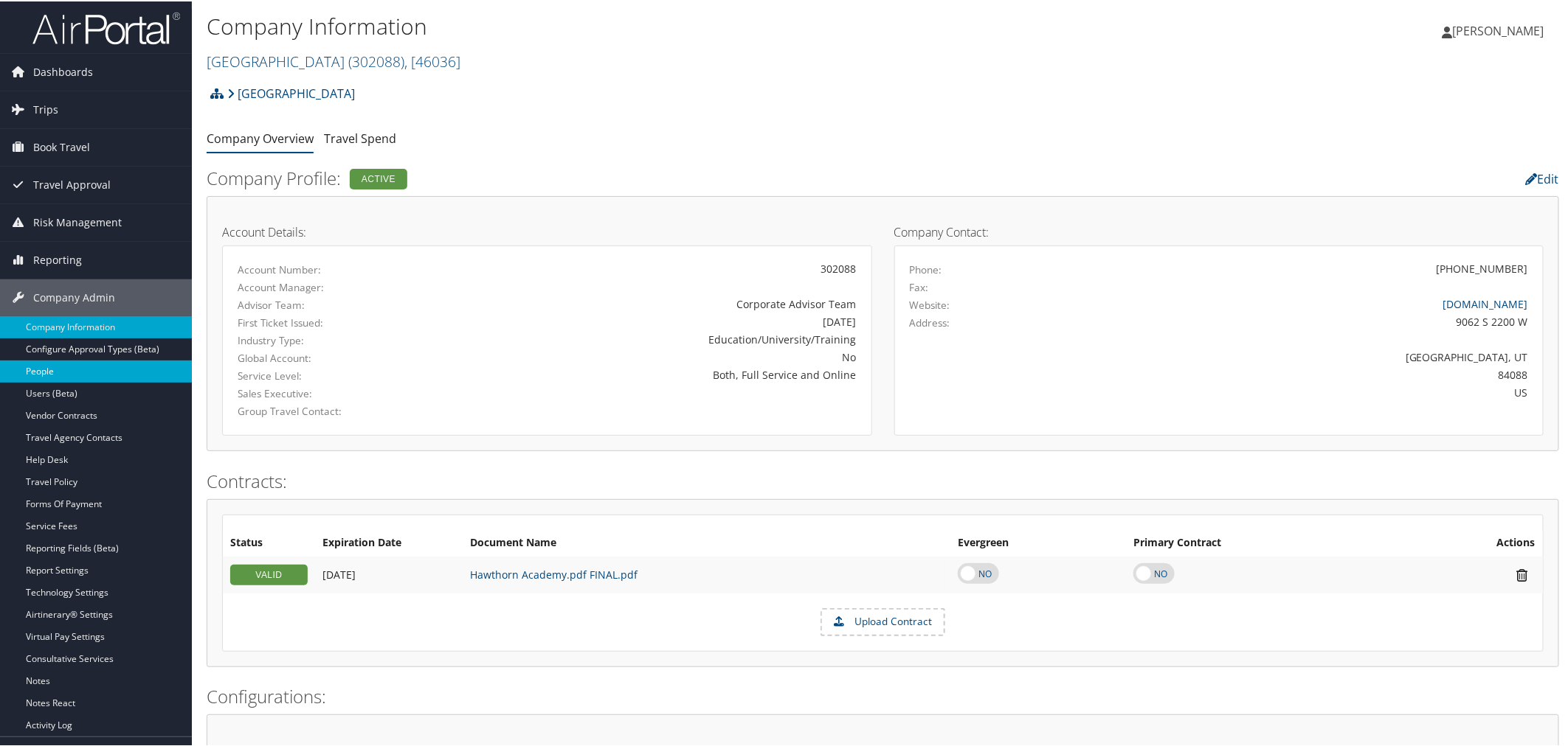
click at [51, 380] on link "People" at bounding box center [96, 370] width 192 height 22
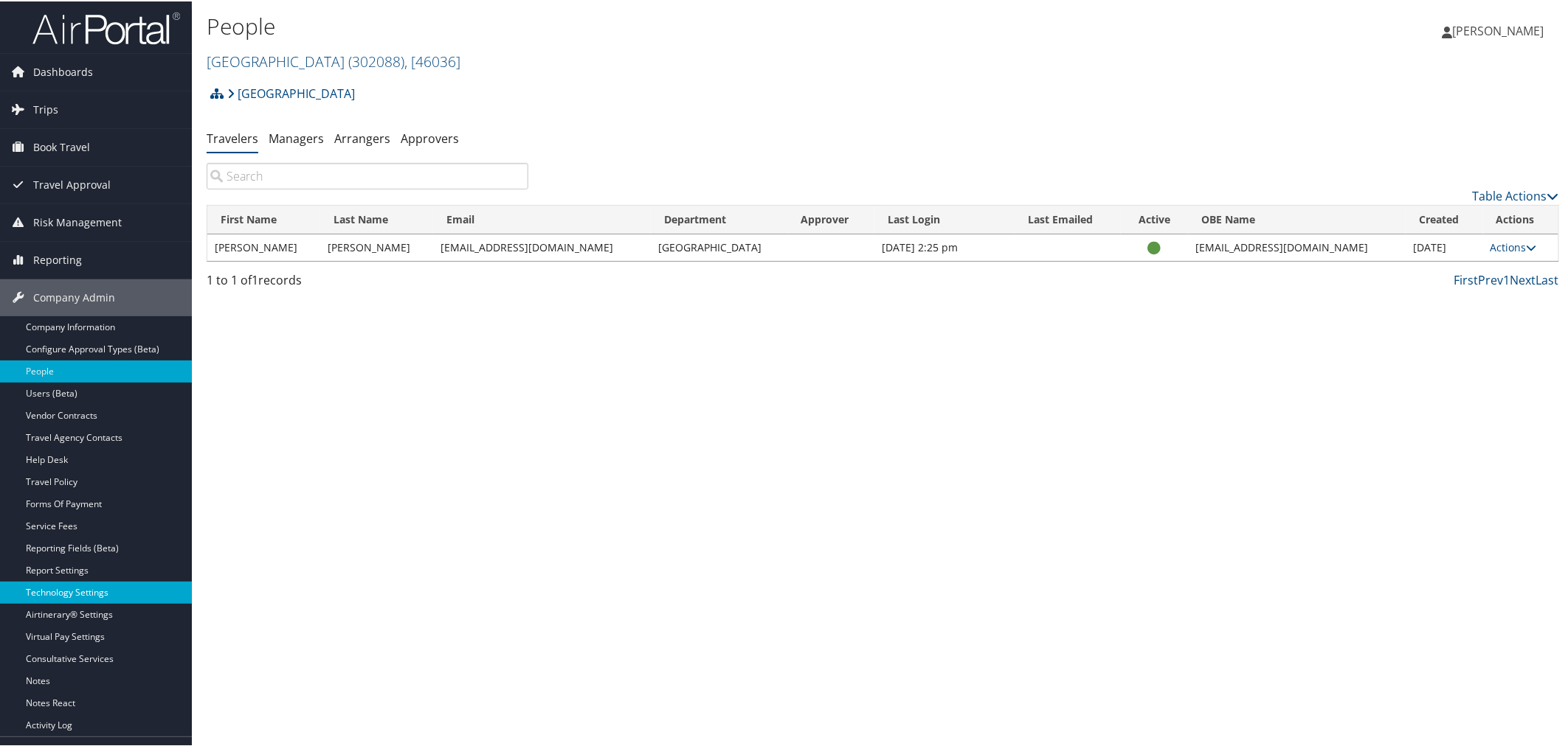
click at [106, 587] on link "Technology Settings" at bounding box center [96, 591] width 192 height 22
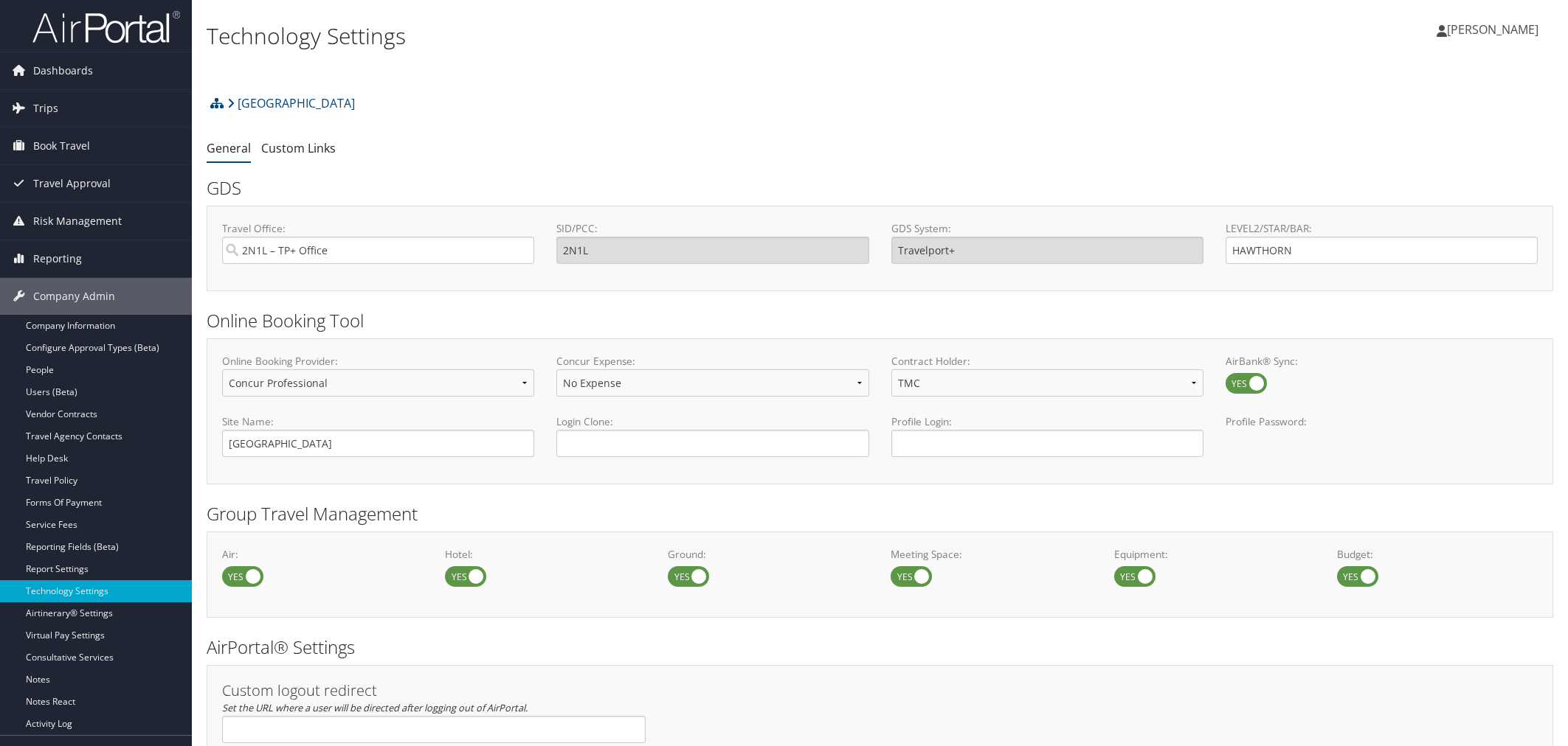
select select "4"
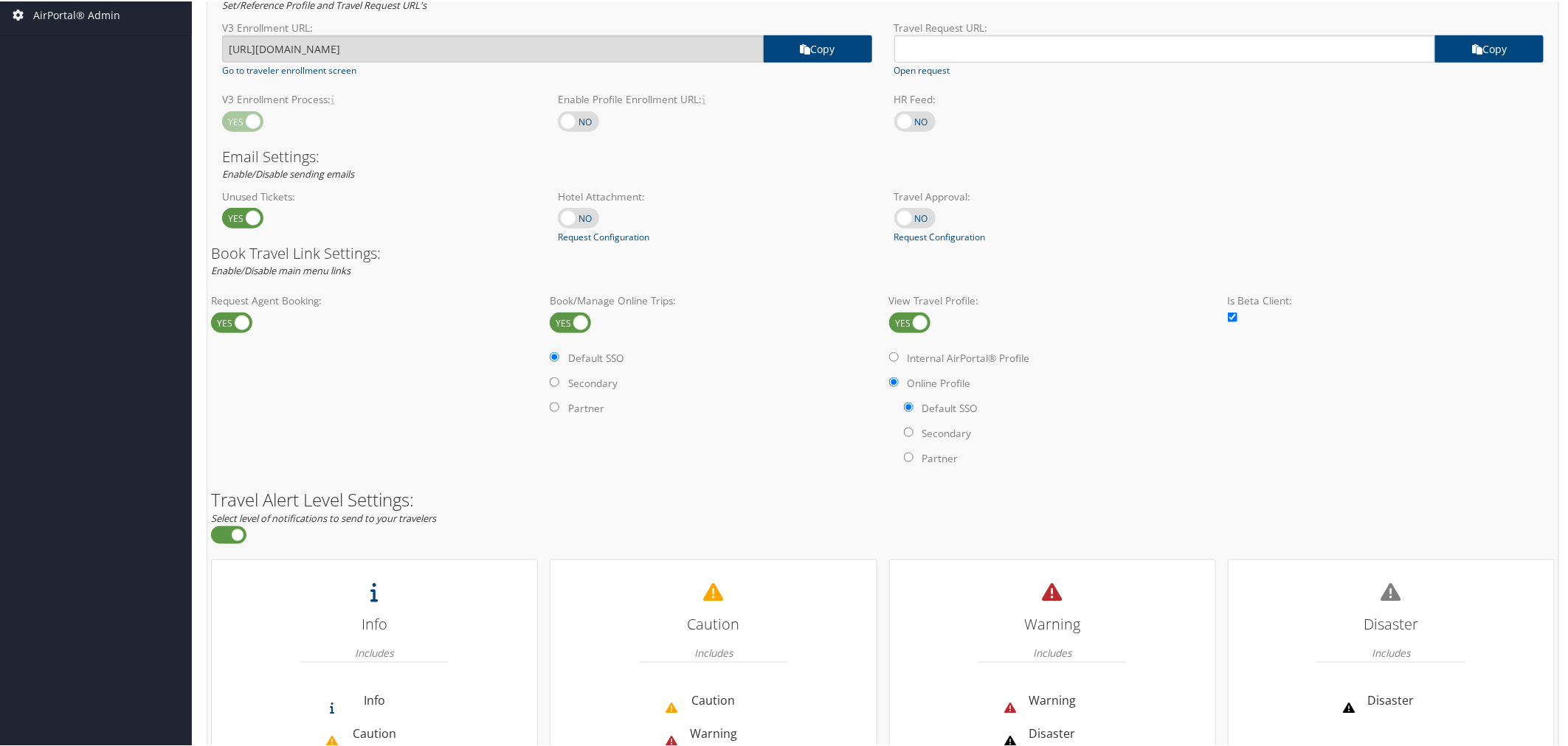
scroll to position [901, 0]
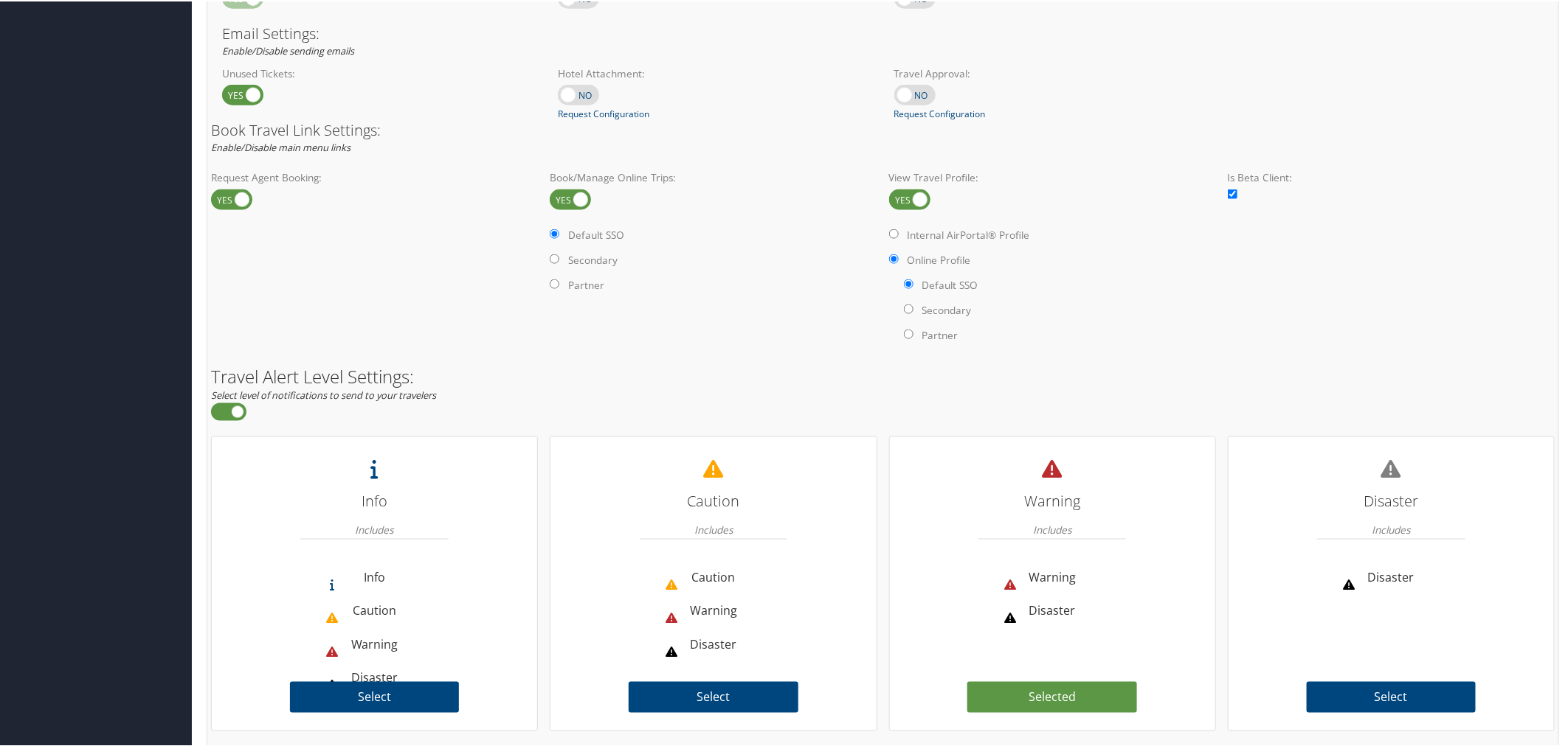
click at [580, 196] on label at bounding box center [570, 198] width 42 height 21
click at [566, 196] on input "checkbox" at bounding box center [562, 200] width 10 height 10
checkbox input "false"
click at [890, 233] on input "Internal AirPortal® Profile" at bounding box center [894, 233] width 10 height 10
radio input "true"
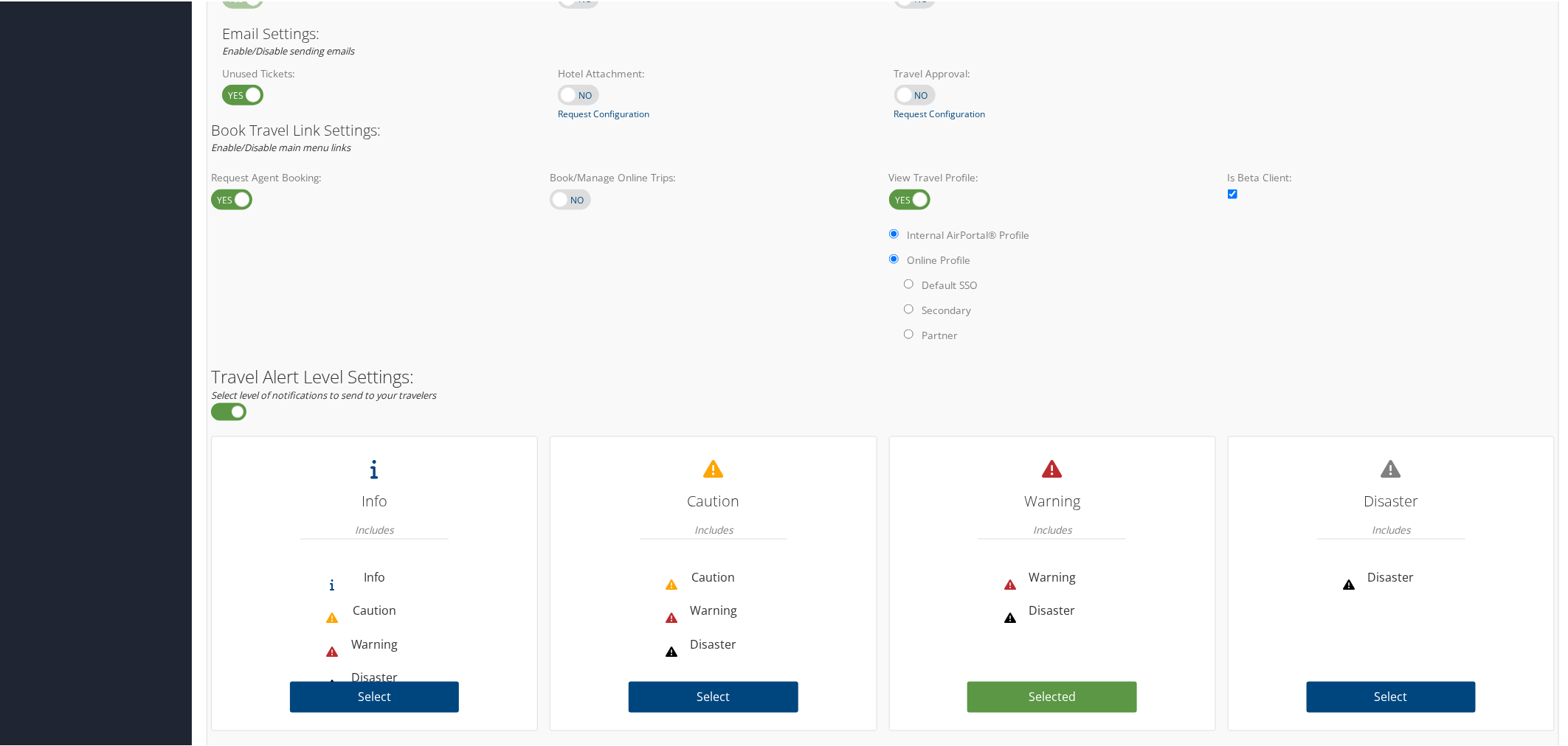
radio input "false"
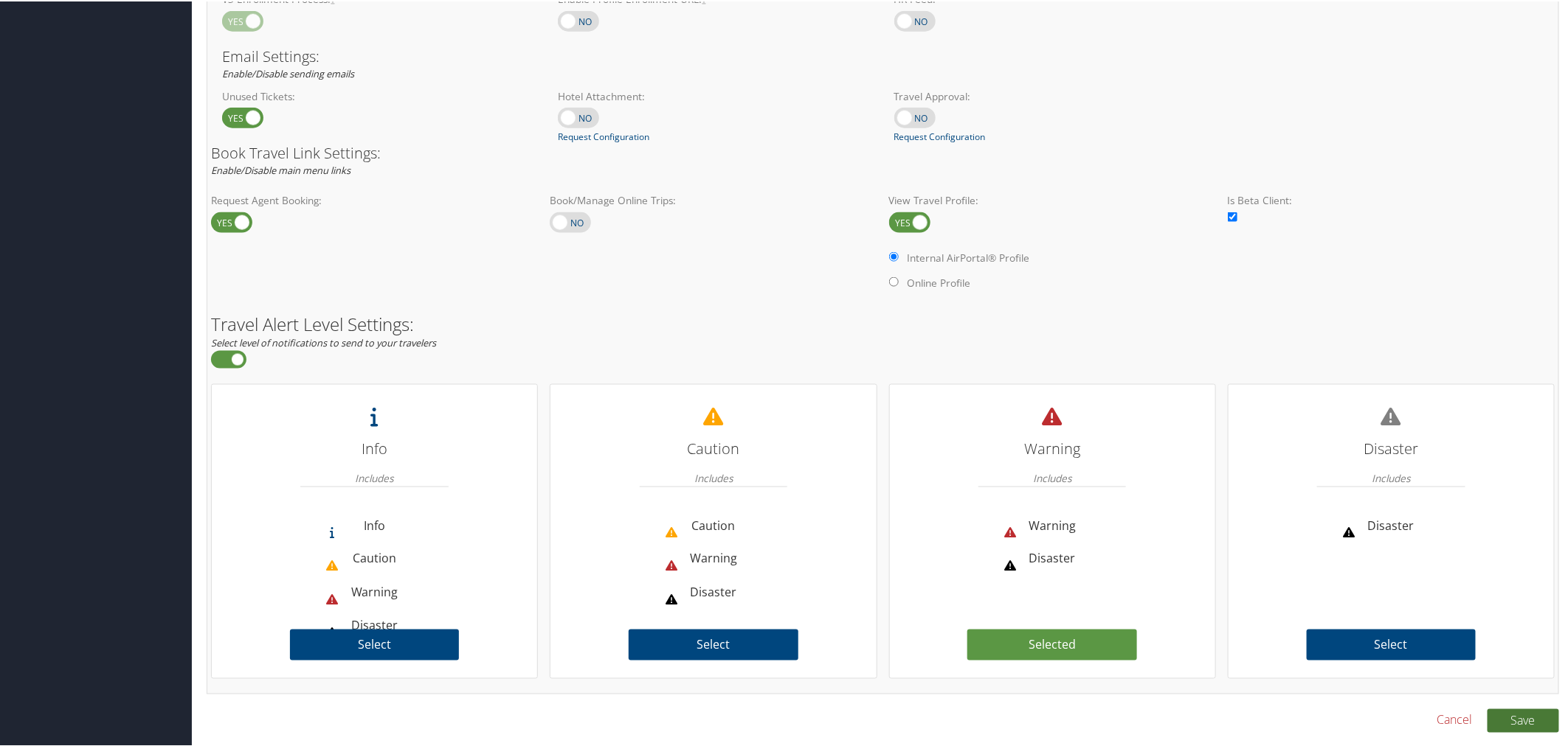
click at [1532, 713] on button "Save" at bounding box center [1523, 719] width 71 height 24
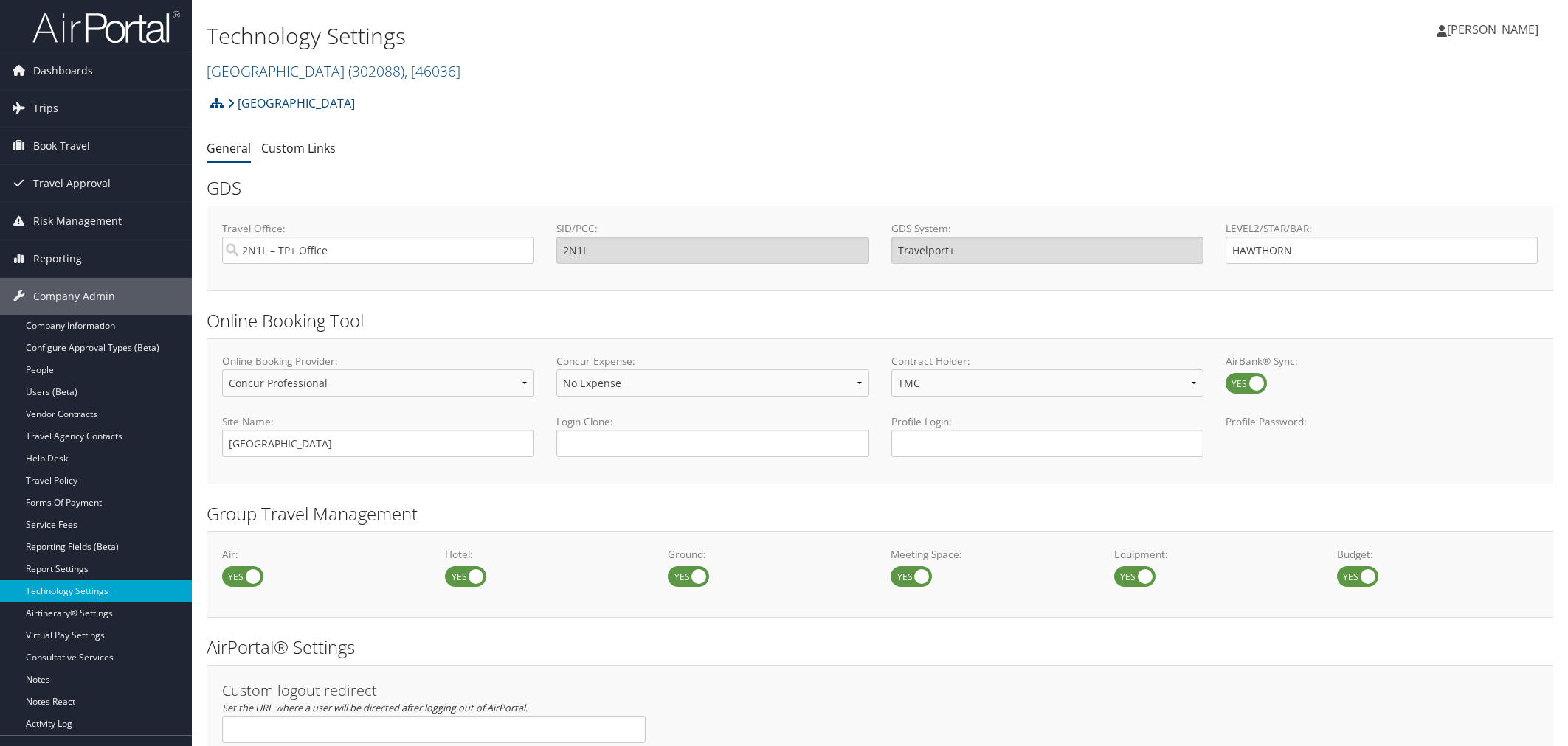
select select "4"
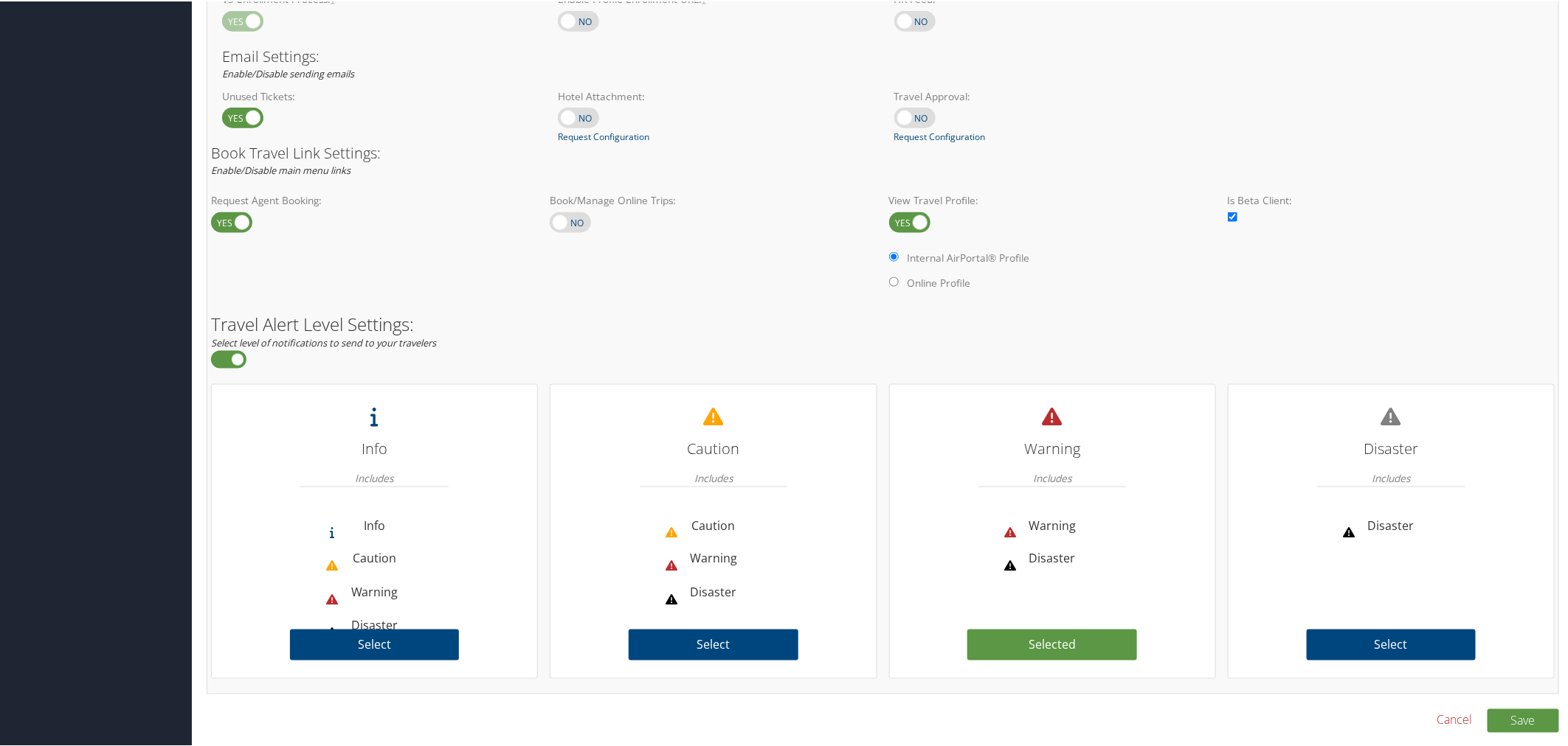
click at [503, 74] on div "Email Settings: Enable/Disable sending emails" at bounding box center [882, 62] width 1344 height 35
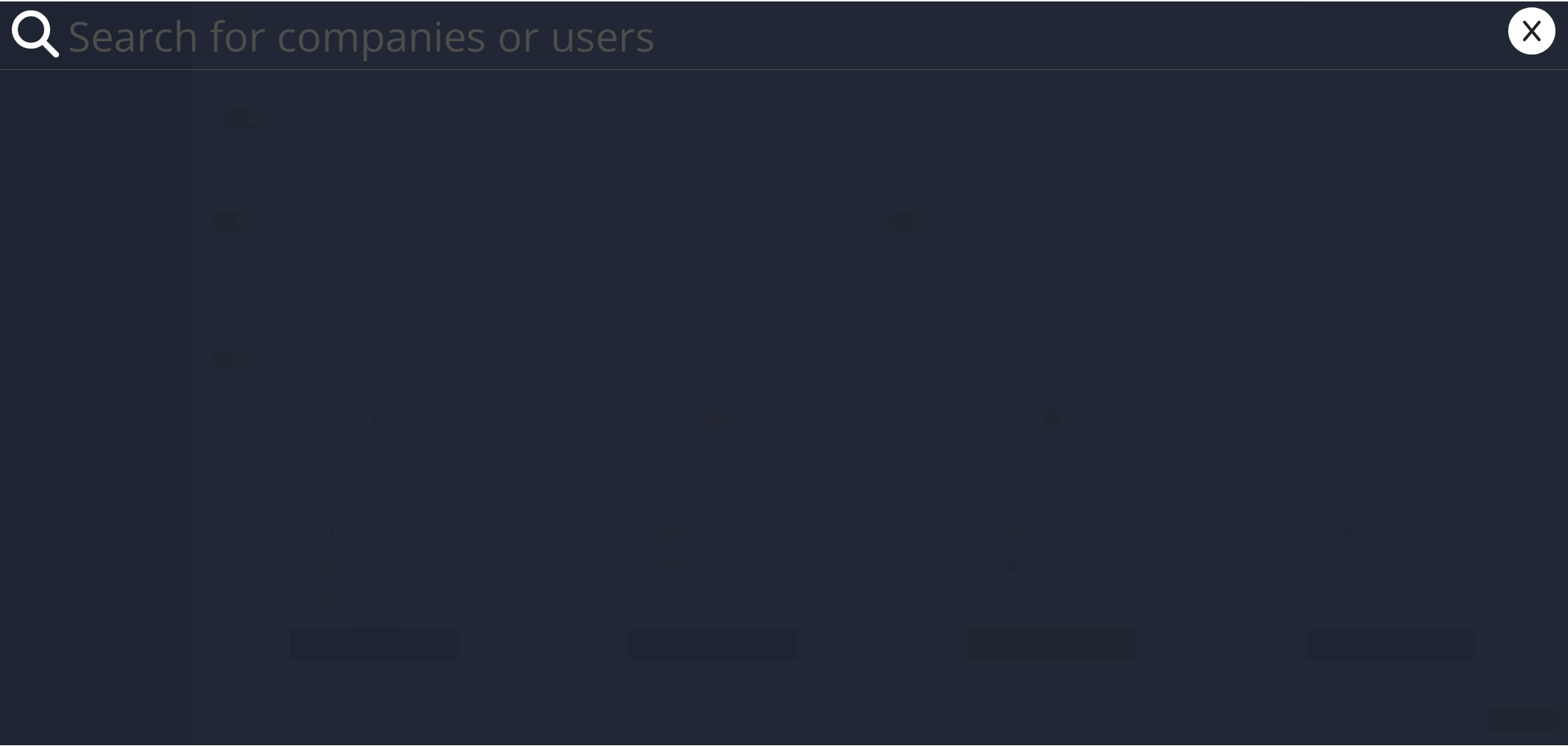
paste input "Margie Hand"
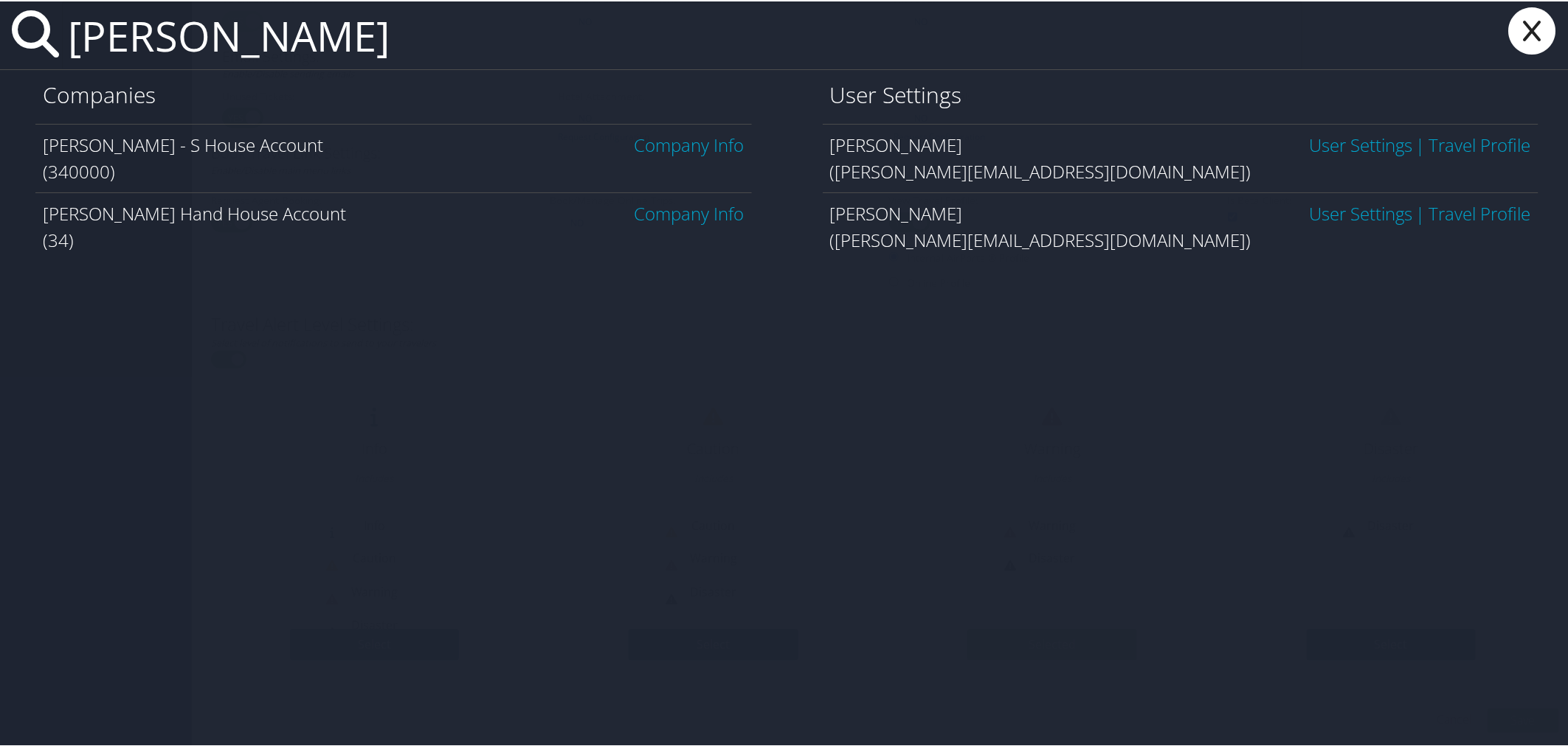
type input "Margie Hand"
click at [652, 135] on link "Company Info" at bounding box center [689, 143] width 110 height 25
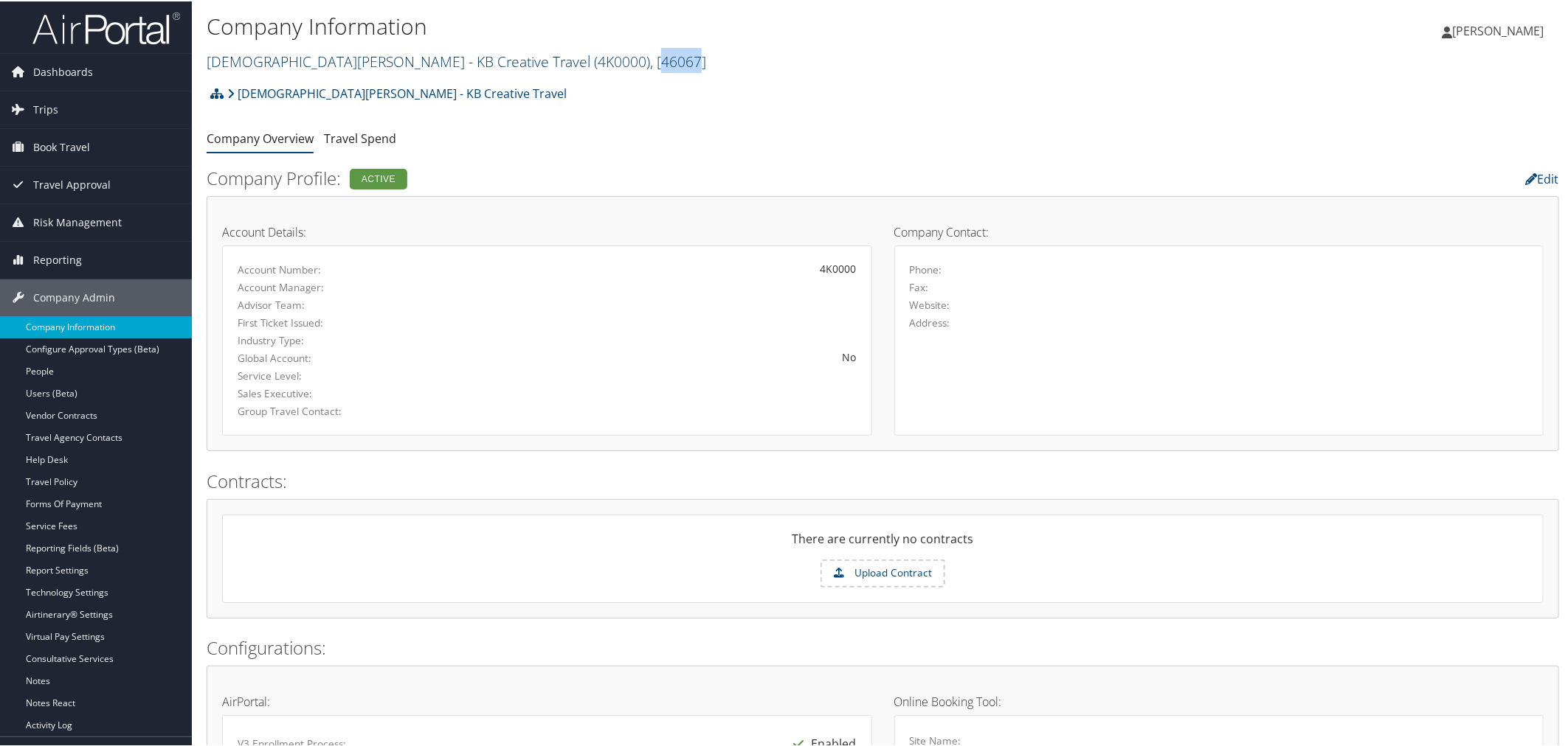
drag, startPoint x: 571, startPoint y: 62, endPoint x: 536, endPoint y: 63, distance: 35.0
click at [650, 63] on span ", [ 46067 ]" at bounding box center [677, 60] width 56 height 20
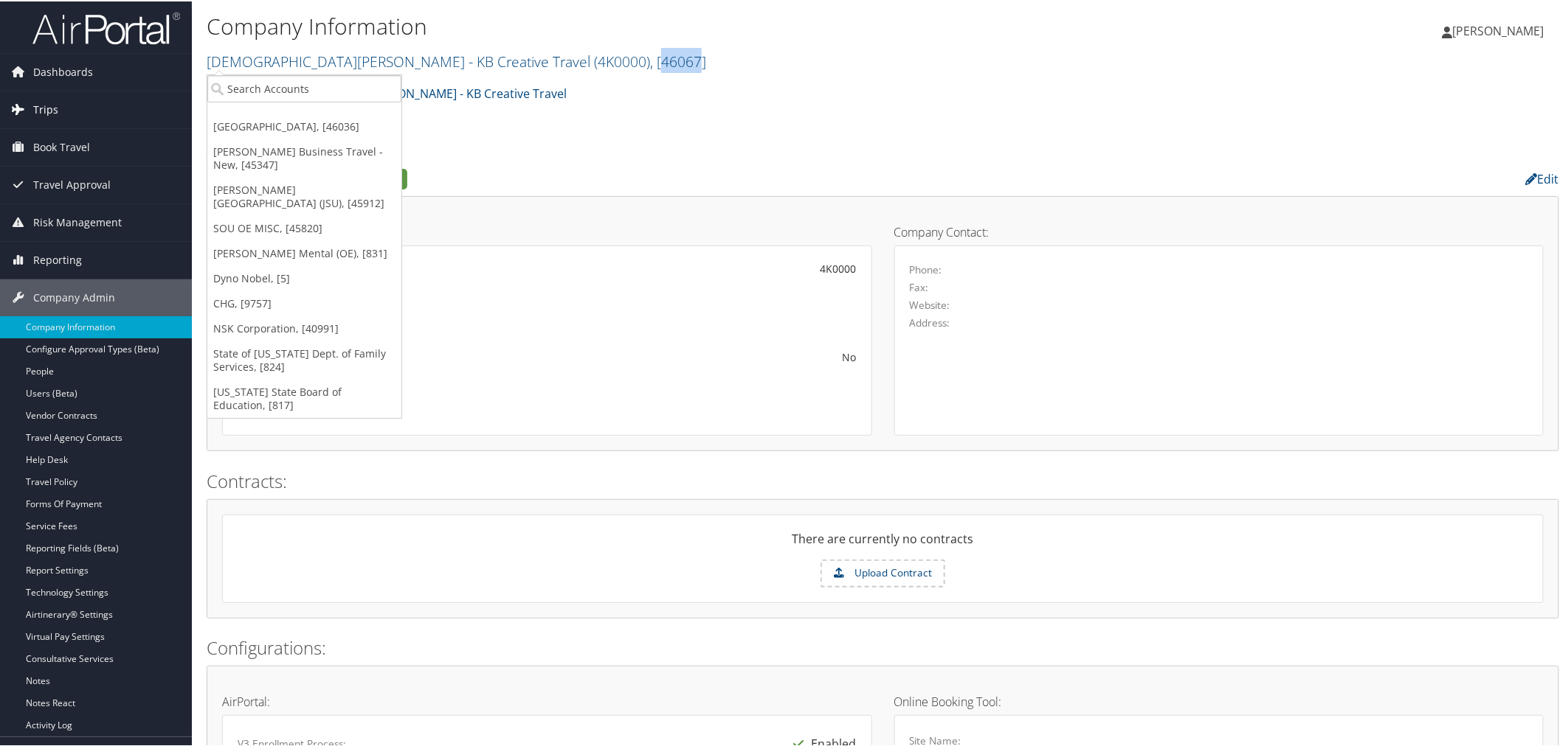
copy span "46067"
click at [647, 128] on ul "Company Overview Travel Spend" at bounding box center [883, 137] width 1352 height 27
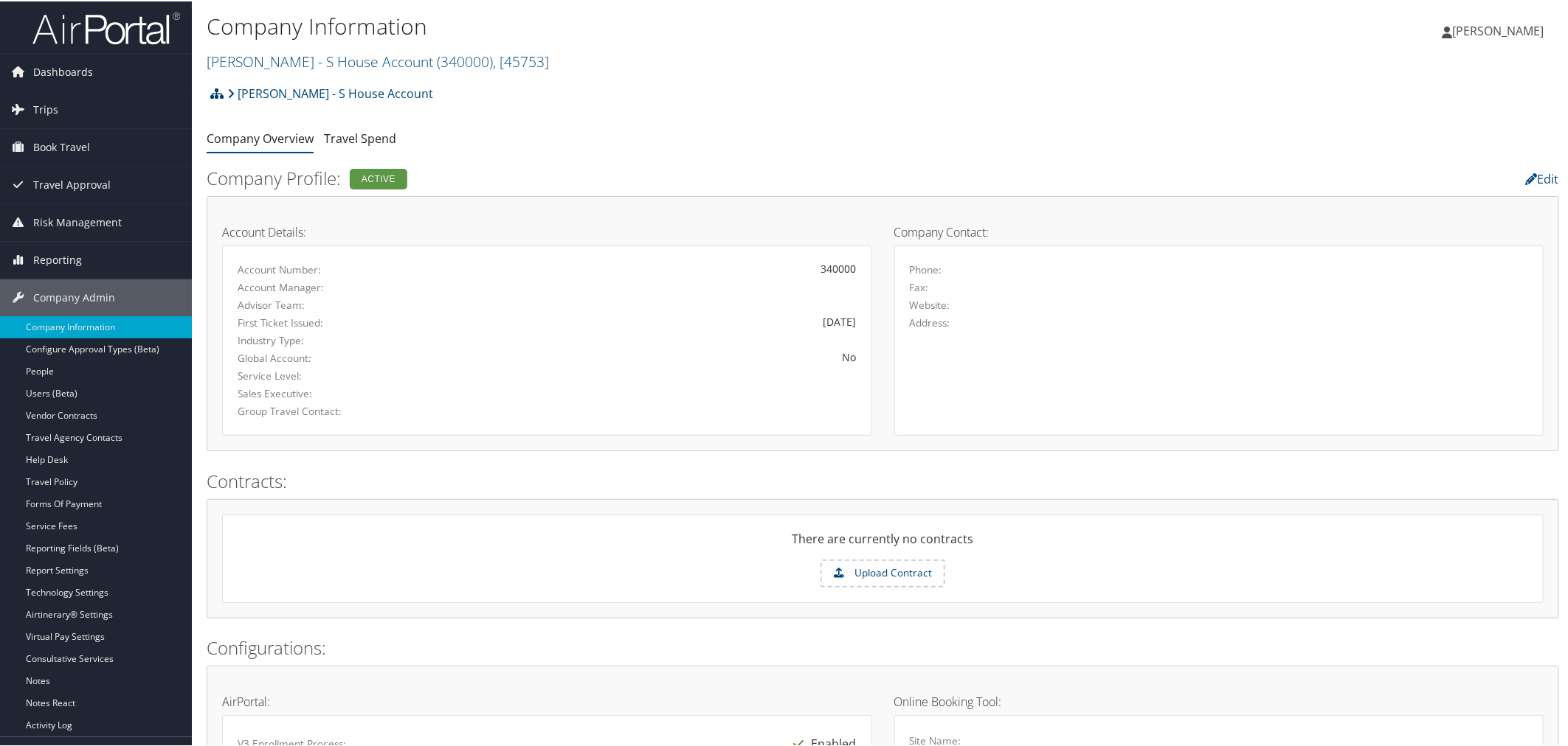
click at [217, 94] on icon at bounding box center [217, 92] width 13 height 12
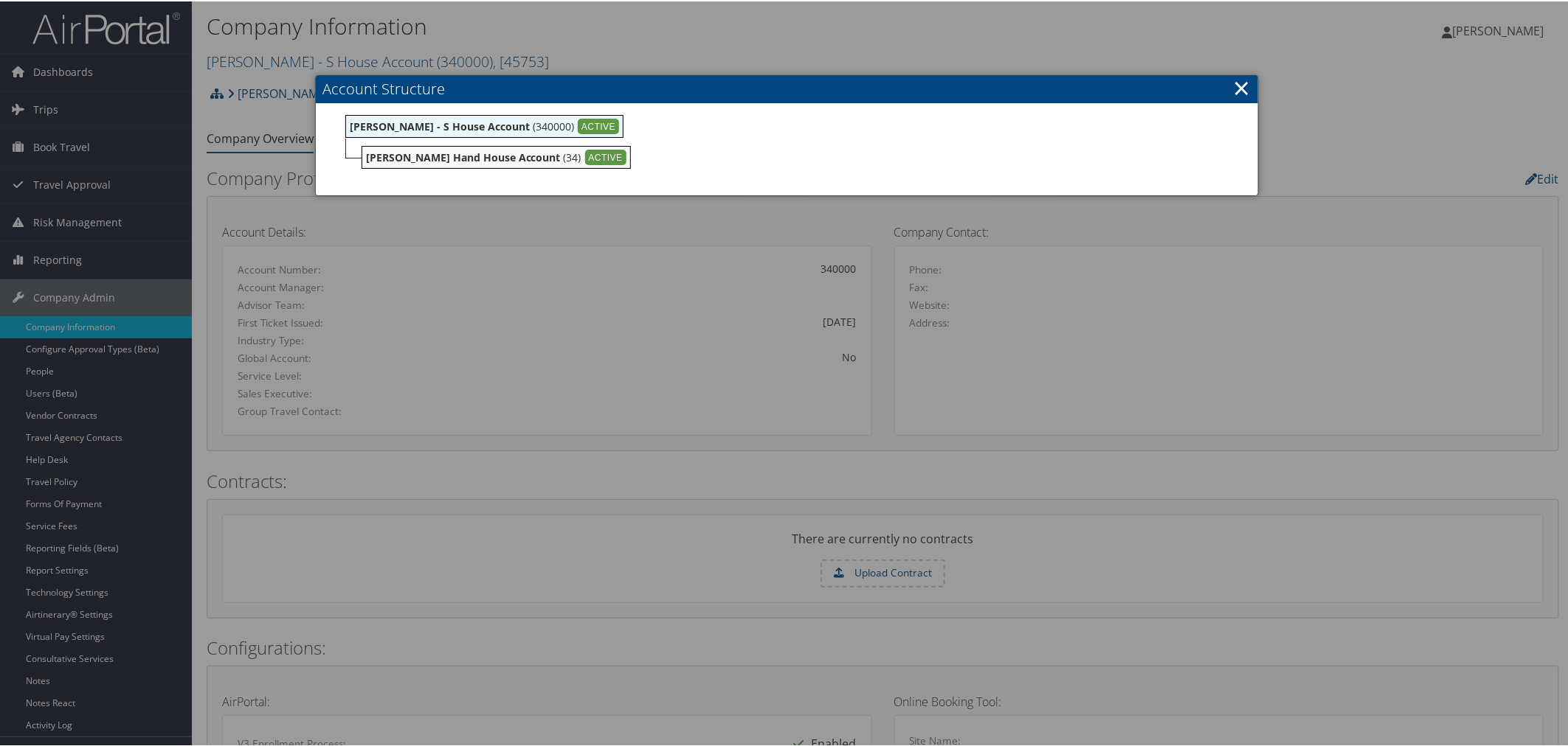
click at [602, 41] on div at bounding box center [787, 373] width 1574 height 746
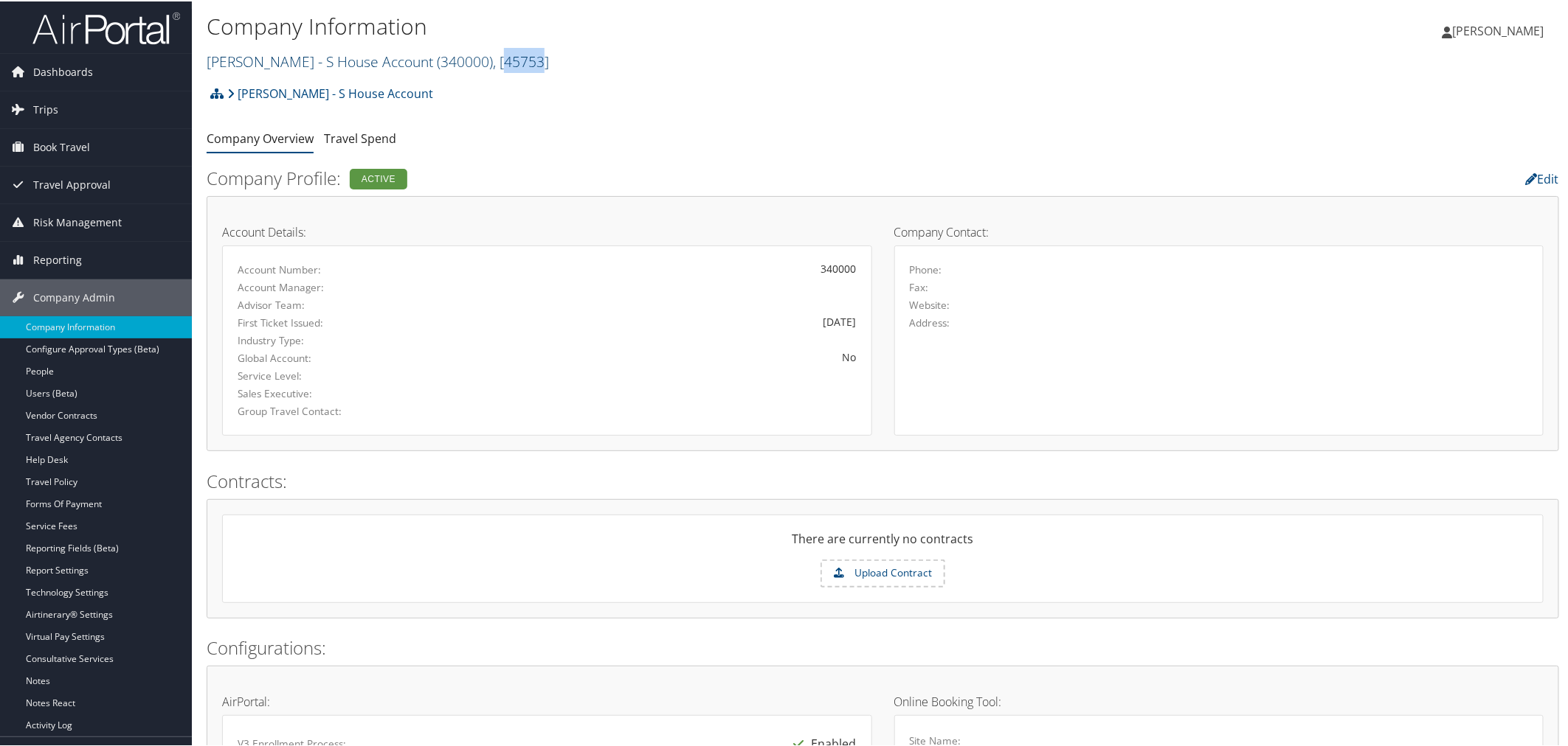
drag, startPoint x: 521, startPoint y: 60, endPoint x: 487, endPoint y: 65, distance: 34.4
click at [492, 65] on span ", [ 45753 ]" at bounding box center [520, 60] width 56 height 20
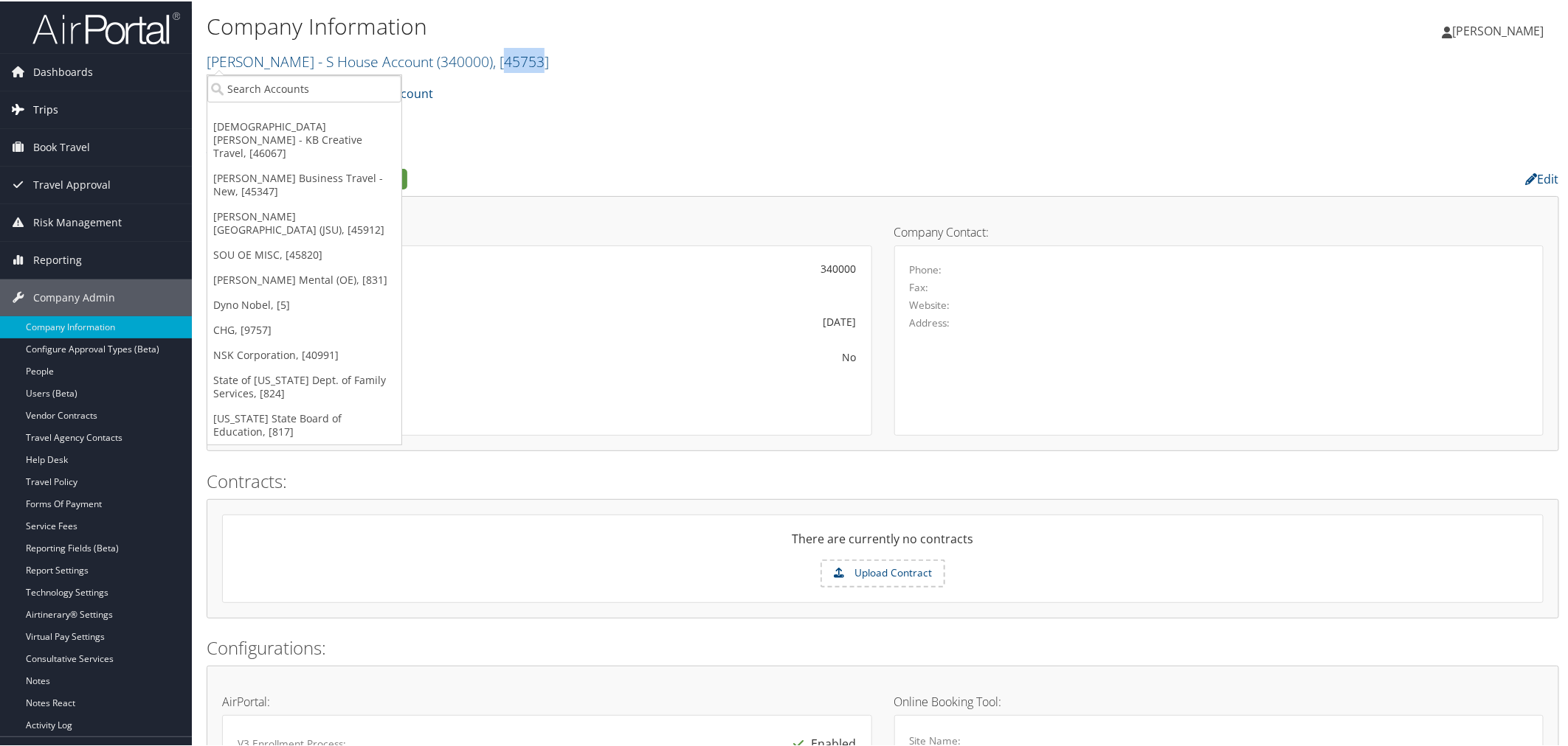
copy span "45753"
drag, startPoint x: 597, startPoint y: 15, endPoint x: 572, endPoint y: 4, distance: 27.3
click at [595, 15] on h1 "Company Information" at bounding box center [657, 25] width 902 height 31
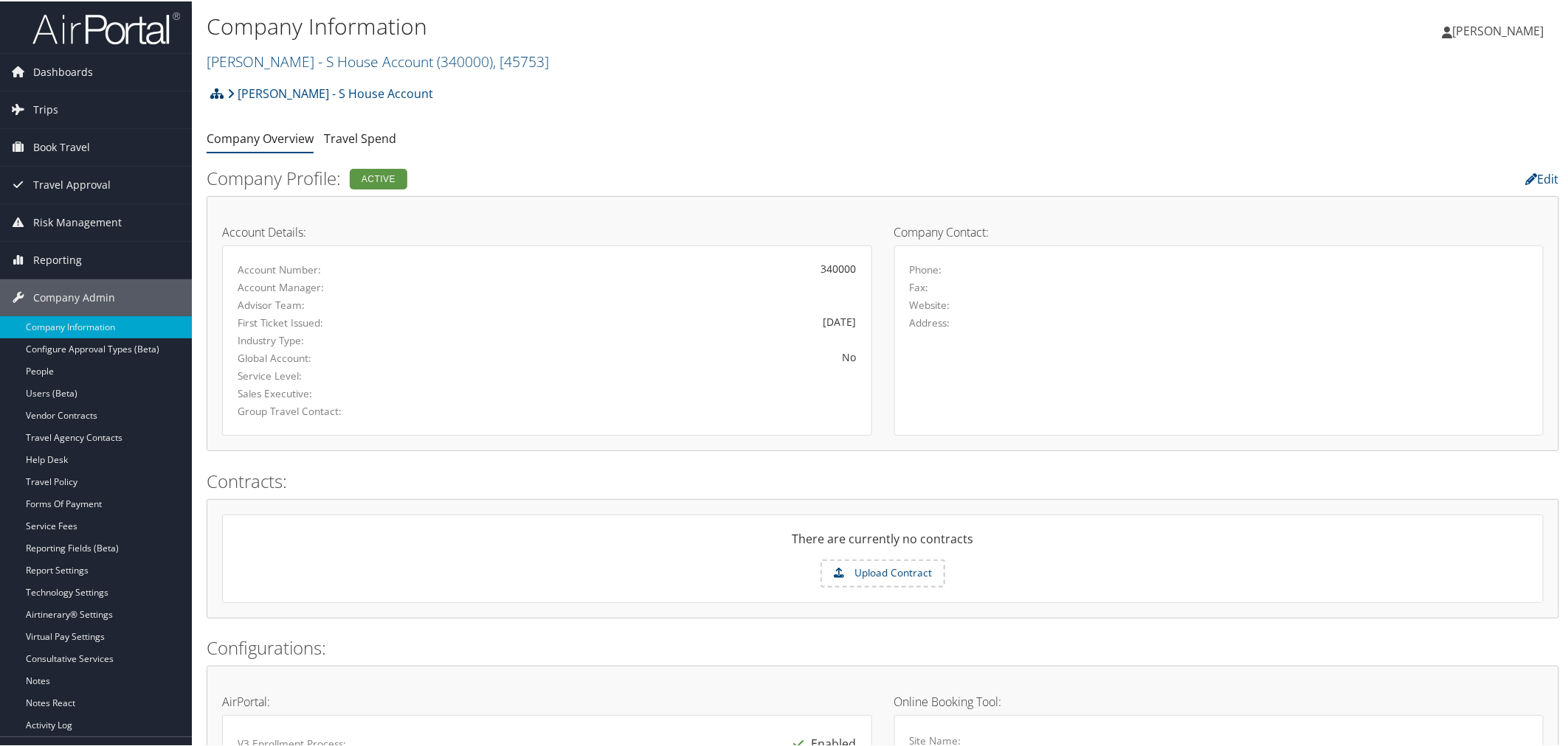
click at [218, 90] on icon at bounding box center [217, 92] width 13 height 12
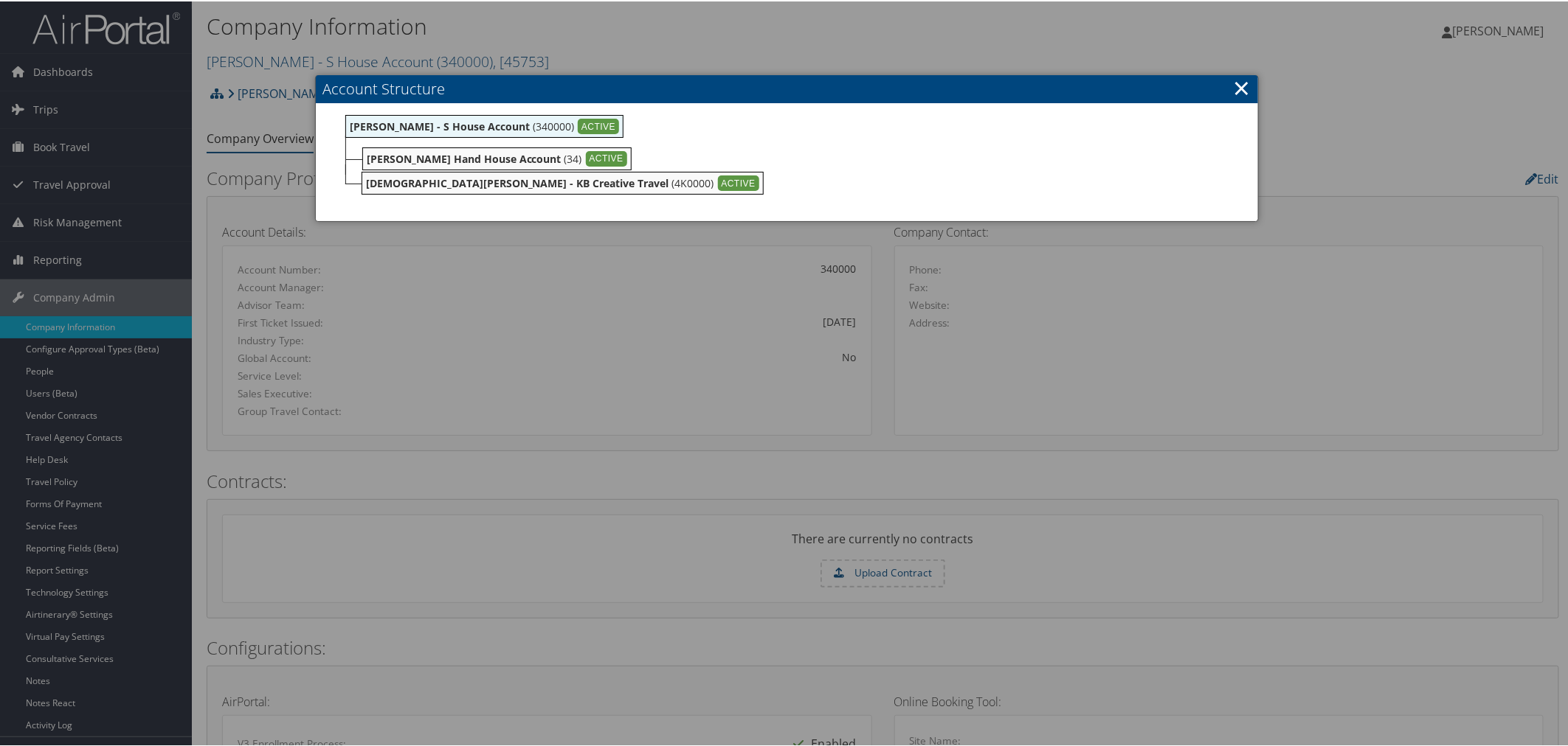
click at [537, 16] on div at bounding box center [787, 373] width 1574 height 746
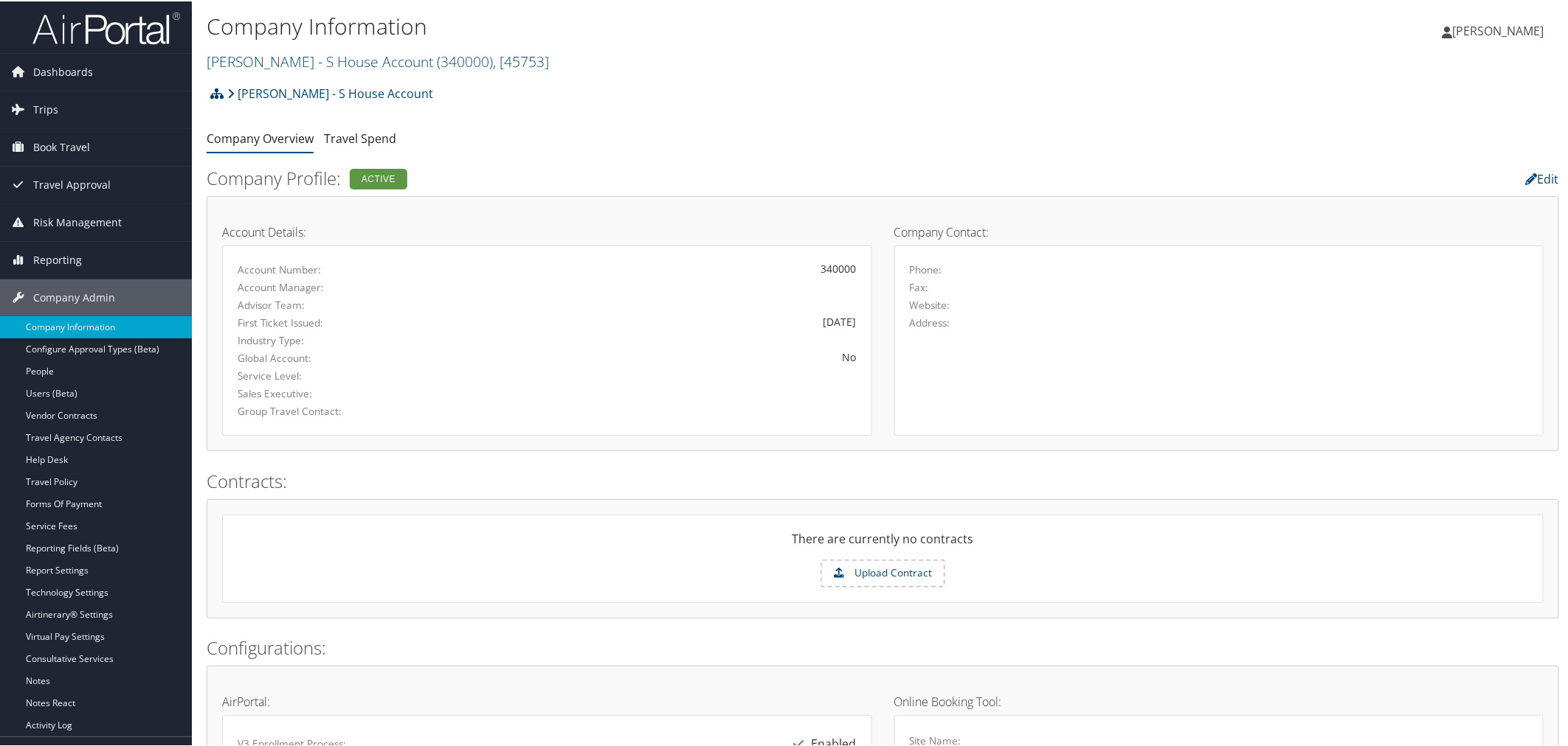
click at [219, 93] on icon at bounding box center [217, 92] width 13 height 12
